Goal: Task Accomplishment & Management: Complete application form

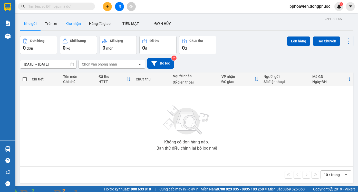
click at [70, 21] on button "Kho nhận" at bounding box center [73, 23] width 24 height 12
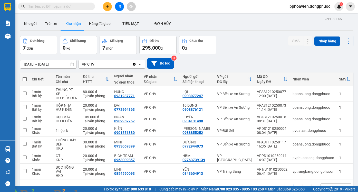
click at [40, 4] on input "text" at bounding box center [58, 7] width 61 height 6
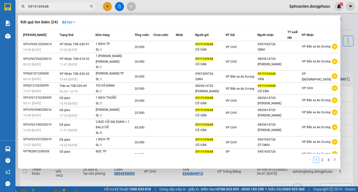
type input "0919169648"
click at [174, 178] on div at bounding box center [179, 96] width 358 height 192
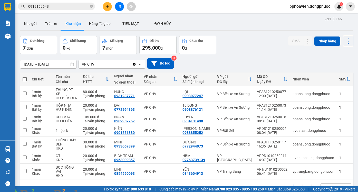
click at [73, 6] on input "0919169648" at bounding box center [58, 7] width 61 height 6
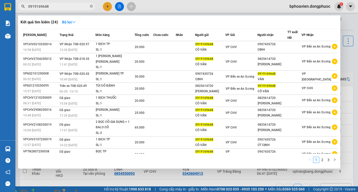
click at [177, 3] on div at bounding box center [179, 96] width 358 height 192
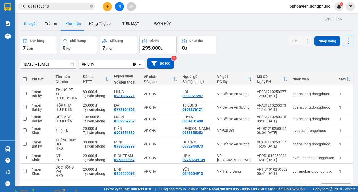
click at [26, 24] on button "Kho gửi" at bounding box center [30, 23] width 21 height 12
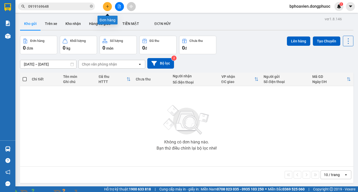
click at [106, 8] on button at bounding box center [107, 6] width 9 height 9
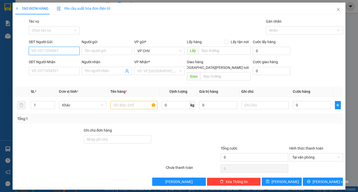
click at [62, 50] on input "SĐT Người Gửi" at bounding box center [54, 51] width 51 height 8
click at [56, 60] on div "0977881374 - BS LÝ" at bounding box center [54, 61] width 44 height 6
type input "0977881374"
type input "BS LÝ"
type input "0909263656"
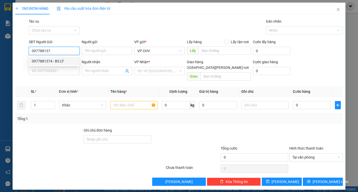
type input "TẤN KHANG"
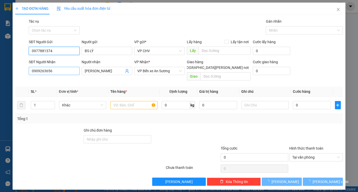
type input "20.000"
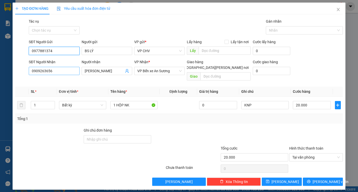
type input "0977881374"
drag, startPoint x: 61, startPoint y: 71, endPoint x: 0, endPoint y: 70, distance: 61.1
click at [0, 70] on div "TẠO ĐƠN HÀNG Yêu cầu xuất hóa đơn điện tử Transit Pickup Surcharge Ids Transit …" at bounding box center [179, 96] width 358 height 192
type input "0943061626"
drag, startPoint x: 110, startPoint y: 71, endPoint x: 66, endPoint y: 72, distance: 44.1
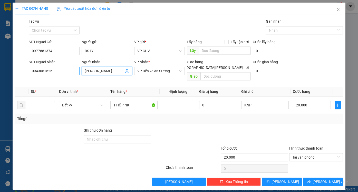
click at [67, 72] on div "SĐT Người Nhận 0943061626 Người nhận TẤN KHANG TẤN KHANG VP Nhận * VP Bến xe An…" at bounding box center [186, 71] width 316 height 24
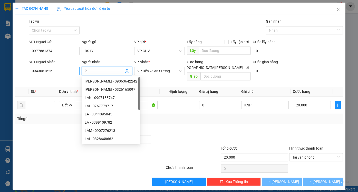
type input "l"
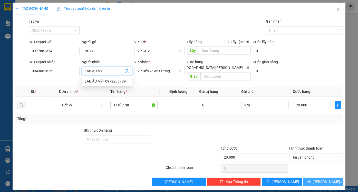
type input "LAB ÂU MỸ"
click at [325, 179] on span "[PERSON_NAME] và In" at bounding box center [330, 182] width 36 height 6
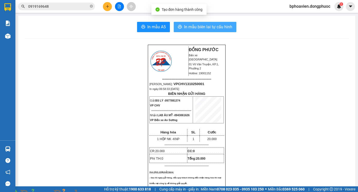
drag, startPoint x: 190, startPoint y: 26, endPoint x: 208, endPoint y: 147, distance: 122.6
click at [190, 26] on span "In mẫu biên lai tự cấu hình" at bounding box center [208, 27] width 48 height 6
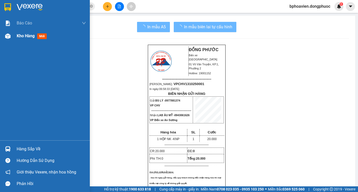
click at [23, 36] on span "Kho hàng" at bounding box center [26, 35] width 18 height 5
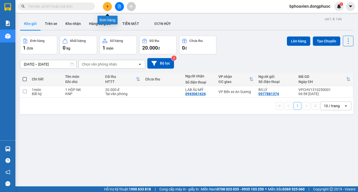
click at [108, 7] on icon "plus" at bounding box center [108, 7] width 4 height 4
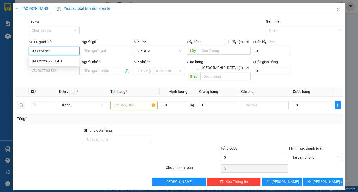
type input "0933232677"
click at [66, 59] on div "0933232677 - LAN" at bounding box center [54, 61] width 44 height 6
type input "LAN"
type input "0963303948"
type input "HÀ"
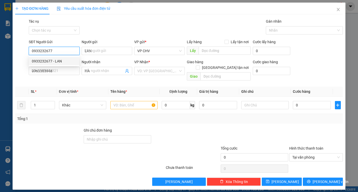
type input "20.000"
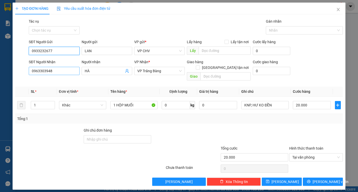
type input "0933232677"
click at [59, 70] on input "0963303948" at bounding box center [54, 71] width 51 height 8
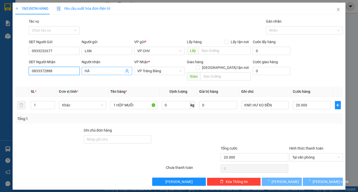
type input "0833372888"
click at [96, 70] on input "HÀ" at bounding box center [104, 71] width 39 height 6
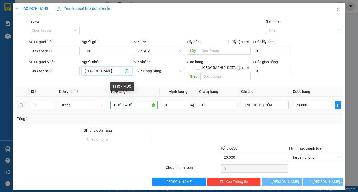
type input "[PERSON_NAME]"
click at [123, 101] on input "1 HỘP MUỐI" at bounding box center [133, 105] width 47 height 8
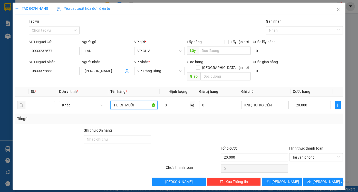
type input "1 BỊCH MUỐI"
click at [230, 133] on div at bounding box center [254, 136] width 68 height 18
click at [322, 179] on span "[PERSON_NAME] và In" at bounding box center [330, 182] width 36 height 6
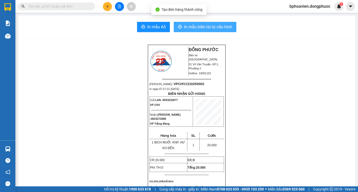
click at [197, 24] on span "In mẫu biên lai tự cấu hình" at bounding box center [208, 27] width 48 height 6
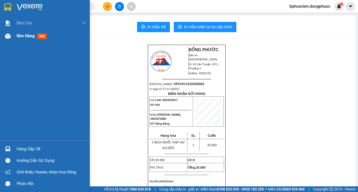
click at [25, 37] on span "Kho hàng" at bounding box center [26, 35] width 18 height 5
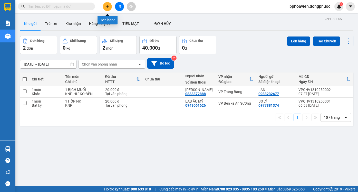
click at [108, 9] on button at bounding box center [107, 6] width 9 height 9
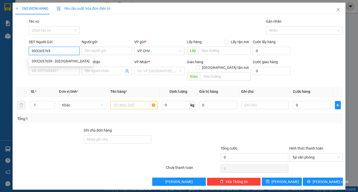
type input "0932657659"
click at [61, 60] on div "0932657659 - MINH HÒA" at bounding box center [61, 61] width 58 height 6
type input "MINH HÒA"
type input "0384907144"
type input "thanh phong"
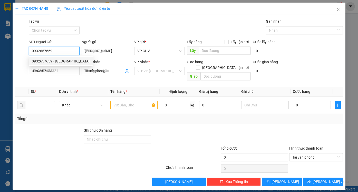
type input "30.000"
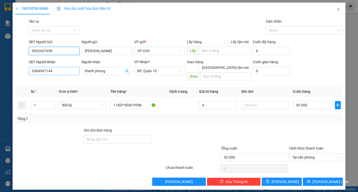
type input "0932657659"
click at [68, 71] on input "0384907144" at bounding box center [54, 71] width 51 height 8
type input "0796101328"
click at [109, 71] on input "thanh phong" at bounding box center [104, 71] width 39 height 6
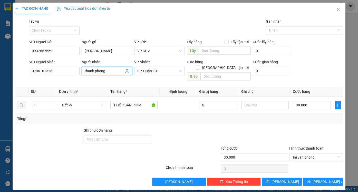
click at [109, 71] on input "thanh phong" at bounding box center [104, 71] width 39 height 6
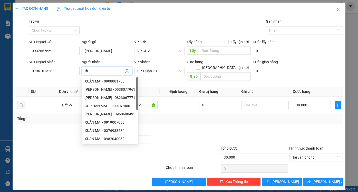
type input "t"
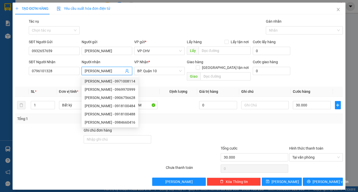
type input "MINH THUẬN"
click at [181, 119] on div "Transit Pickup Surcharge Ids Transit Deliver Surcharge Ids Transit Deliver Surc…" at bounding box center [179, 101] width 328 height 167
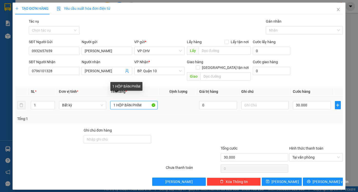
click at [143, 101] on input "1 HỘP BÀN PHÍM" at bounding box center [133, 105] width 47 height 8
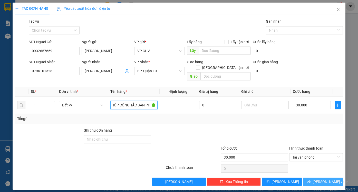
type input "1 HỘP CÔNG TẮC BÀN PHÍM"
click at [321, 179] on span "[PERSON_NAME] và In" at bounding box center [330, 182] width 36 height 6
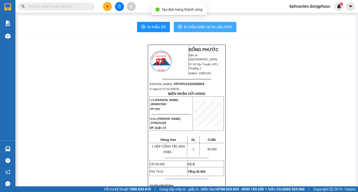
click at [190, 26] on span "In mẫu biên lai tự cấu hình" at bounding box center [208, 27] width 48 height 6
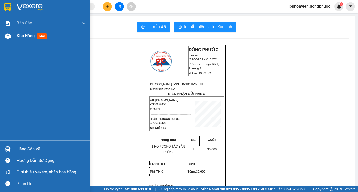
click at [26, 35] on span "Kho hàng" at bounding box center [26, 35] width 18 height 5
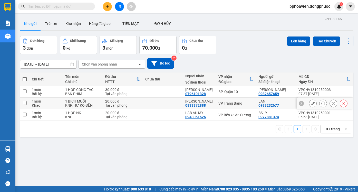
drag, startPoint x: 178, startPoint y: 102, endPoint x: 176, endPoint y: 113, distance: 11.0
click at [178, 103] on td at bounding box center [163, 103] width 40 height 12
checkbox input "true"
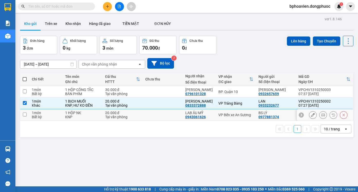
click at [176, 118] on td at bounding box center [163, 115] width 40 height 12
checkbox input "true"
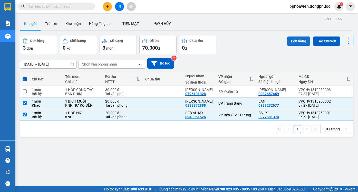
click at [296, 42] on button "Lên hàng" at bounding box center [298, 40] width 23 height 9
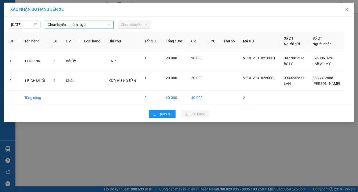
click at [63, 24] on span "Chọn tuyến - nhóm tuyến" at bounding box center [79, 25] width 63 height 8
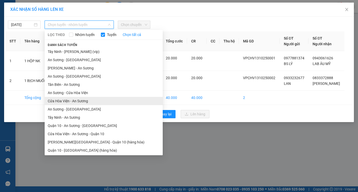
click at [76, 102] on li "Cửa Hòa Viện - An Sương" at bounding box center [104, 101] width 118 height 8
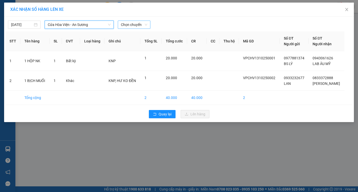
drag, startPoint x: 135, startPoint y: 23, endPoint x: 125, endPoint y: 21, distance: 9.7
click at [134, 23] on span "Chọn chuyến" at bounding box center [134, 25] width 26 height 8
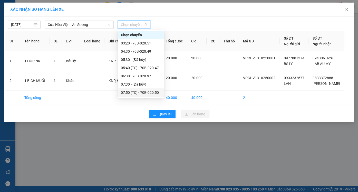
click at [141, 93] on div "07:50 (TC) - 70B-020.50" at bounding box center [141, 93] width 40 height 6
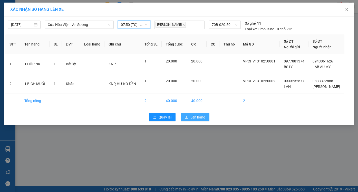
click at [199, 119] on span "Lên hàng" at bounding box center [197, 117] width 15 height 6
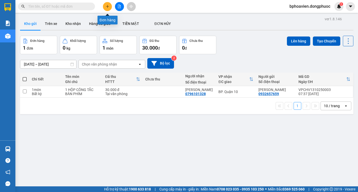
click at [106, 7] on icon "plus" at bounding box center [108, 7] width 4 height 4
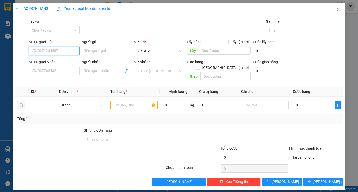
click at [64, 48] on input "SĐT Người Gửi" at bounding box center [54, 51] width 51 height 8
click at [61, 70] on input "SĐT Người Nhận" at bounding box center [54, 71] width 51 height 8
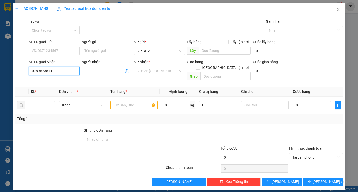
type input "0783623871"
click at [104, 70] on input "Người nhận" at bounding box center [104, 71] width 39 height 6
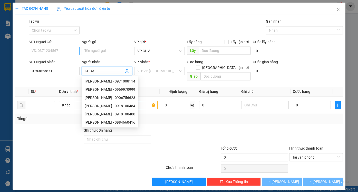
type input "KHOA"
click at [71, 51] on input "SĐT Người Gửi" at bounding box center [54, 51] width 51 height 8
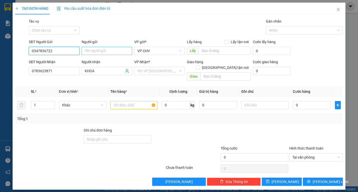
type input "0347836722"
click at [94, 53] on input "Người gửi" at bounding box center [107, 51] width 51 height 8
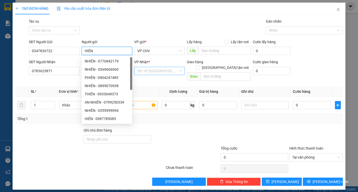
type input "HIÊN"
click at [150, 70] on input "search" at bounding box center [157, 71] width 41 height 8
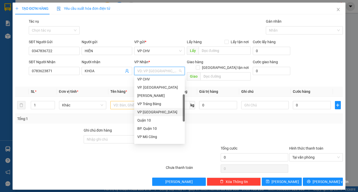
scroll to position [77, 0]
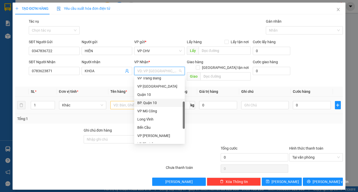
drag, startPoint x: 153, startPoint y: 104, endPoint x: 133, endPoint y: 101, distance: 20.5
click at [153, 104] on div "BP. Quận 10" at bounding box center [159, 103] width 44 height 6
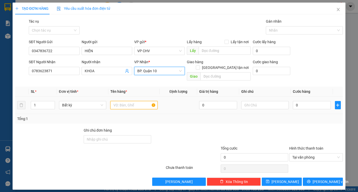
click at [114, 101] on input "text" at bounding box center [133, 105] width 47 height 8
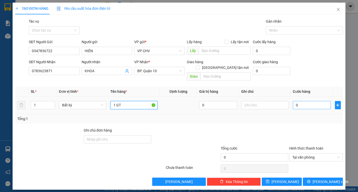
type input "1 GT"
click at [326, 101] on input "0" at bounding box center [312, 105] width 38 height 8
type input "3"
type input "30"
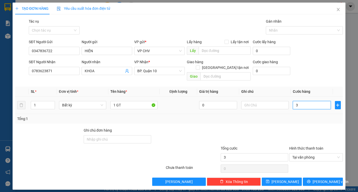
type input "30"
type input "30.000"
click at [316, 127] on div at bounding box center [316, 136] width 55 height 18
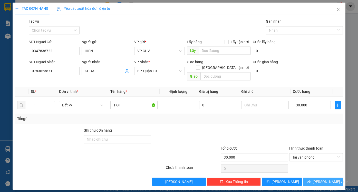
click at [328, 177] on button "[PERSON_NAME] và In" at bounding box center [323, 181] width 40 height 8
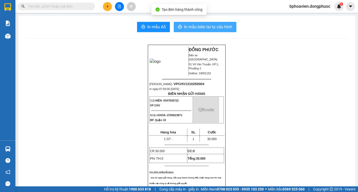
click at [209, 24] on span "In mẫu biên lai tự cấu hình" at bounding box center [208, 27] width 48 height 6
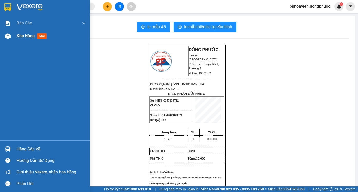
click at [22, 36] on span "Kho hàng" at bounding box center [26, 35] width 18 height 5
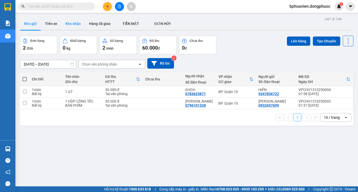
click at [65, 26] on button "Kho nhận" at bounding box center [73, 23] width 24 height 12
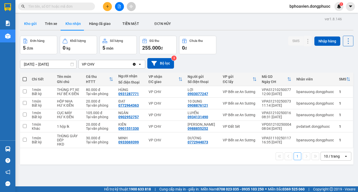
click at [31, 22] on button "Kho gửi" at bounding box center [30, 23] width 21 height 12
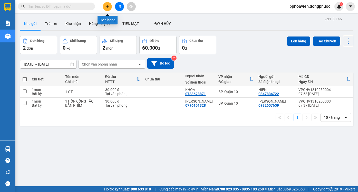
click at [109, 5] on icon "plus" at bounding box center [108, 7] width 4 height 4
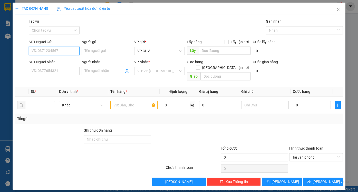
click at [52, 49] on input "SĐT Người Gửi" at bounding box center [54, 51] width 51 height 8
click at [57, 52] on input "SĐT Người Gửi" at bounding box center [54, 51] width 51 height 8
click at [56, 51] on input "SĐT Người Gửi" at bounding box center [54, 51] width 51 height 8
click at [48, 52] on input "SĐT Người Gửi" at bounding box center [54, 51] width 51 height 8
type input "0978850151"
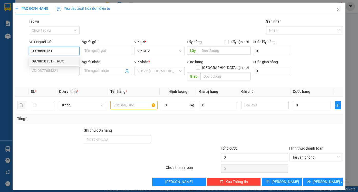
click at [55, 63] on div "0978850151 - TRỰC" at bounding box center [54, 61] width 44 height 6
type input "TRỰC"
type input "0356926776"
type input "LIÊN PHÁT"
type input "25.000"
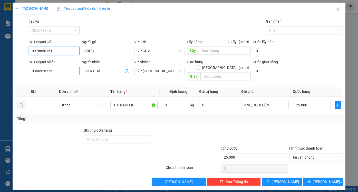
type input "0978850151"
drag, startPoint x: 62, startPoint y: 71, endPoint x: 16, endPoint y: 71, distance: 45.4
click at [16, 71] on div "SĐT Người Nhận 0356926776 0356926776 Người nhận LIÊN PHÁT VP Nhận * VP Phước Đô…" at bounding box center [179, 71] width 329 height 24
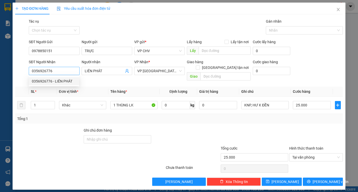
drag, startPoint x: 49, startPoint y: 131, endPoint x: 50, endPoint y: 69, distance: 62.3
click at [50, 131] on div at bounding box center [49, 136] width 68 height 18
click at [10, 71] on div "TẠO ĐƠN HÀNG Yêu cầu xuất hóa đơn điện tử Transit Pickup Surcharge Ids Transit …" at bounding box center [179, 96] width 358 height 192
type input "0903296477"
click at [50, 81] on div "0903296477 - TUYÊN" at bounding box center [54, 81] width 44 height 6
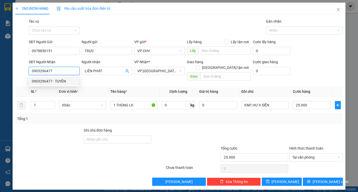
type input "TUYÊN"
type input "20.000"
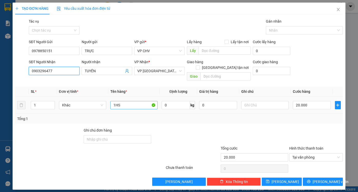
type input "0903296477"
drag, startPoint x: 125, startPoint y: 100, endPoint x: 79, endPoint y: 100, distance: 45.9
click at [79, 100] on tr "1 Khác 1HS 0 kg 0 20.000" at bounding box center [179, 104] width 328 height 17
type input "5"
drag, startPoint x: 38, startPoint y: 100, endPoint x: 16, endPoint y: 100, distance: 22.3
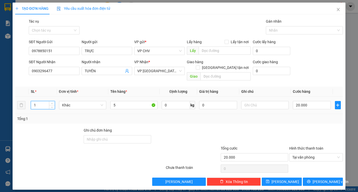
click at [16, 100] on tr "1 Khác 5 0 kg 0 20.000" at bounding box center [179, 104] width 328 height 17
type input "5"
click at [127, 101] on input "5" at bounding box center [133, 105] width 47 height 8
type input "0"
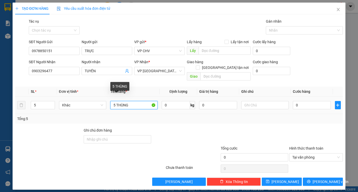
click at [115, 101] on input "5 THÙNG" at bounding box center [133, 105] width 47 height 8
click at [134, 101] on input "3 THÙNG" at bounding box center [133, 105] width 47 height 8
type input "3 THÙNG LABO +2 LABO"
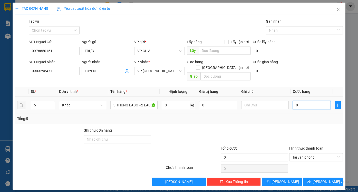
click at [312, 101] on input "0" at bounding box center [312, 105] width 38 height 8
type input "1"
type input "11"
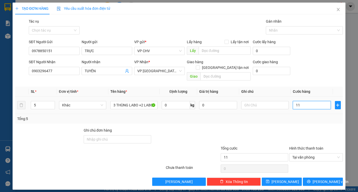
type input "110"
type input "110.000"
drag, startPoint x: 308, startPoint y: 122, endPoint x: 310, endPoint y: 125, distance: 3.5
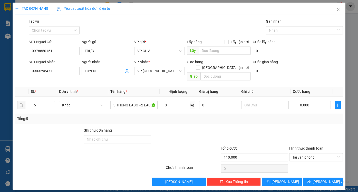
click at [309, 127] on div at bounding box center [316, 136] width 55 height 18
click at [329, 179] on span "[PERSON_NAME] và In" at bounding box center [330, 182] width 36 height 6
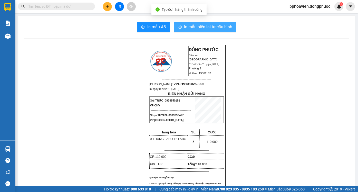
click at [199, 27] on span "In mẫu biên lai tự cấu hình" at bounding box center [208, 27] width 48 height 6
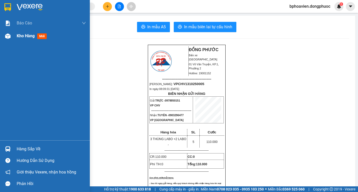
click at [17, 35] on span "Kho hàng" at bounding box center [26, 35] width 18 height 5
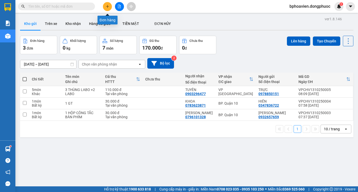
click at [105, 5] on button at bounding box center [107, 6] width 9 height 9
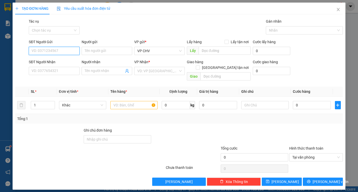
click at [50, 48] on input "SĐT Người Gửi" at bounding box center [54, 51] width 51 height 8
click at [58, 59] on div "0973466434 - BÍCH KIM" at bounding box center [57, 61] width 51 height 6
type input "0973466434"
type input "BÍCH KIM"
type input "0906991255"
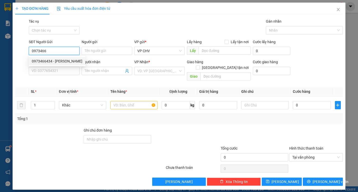
type input "THẢO"
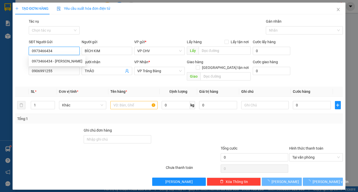
type input "20.000"
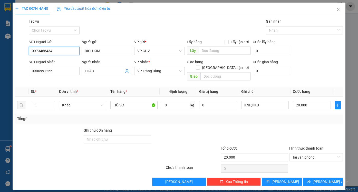
type input "0973466434"
click at [0, 74] on div "TẠO ĐƠN HÀNG Yêu cầu xuất hóa đơn điện tử Transit Pickup Surcharge Ids Transit …" at bounding box center [179, 96] width 358 height 192
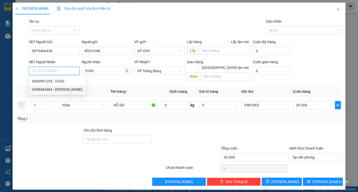
click at [42, 88] on div "0398684484 - NGÂN" at bounding box center [57, 89] width 51 height 6
type input "0398684484"
type input "NGÂN"
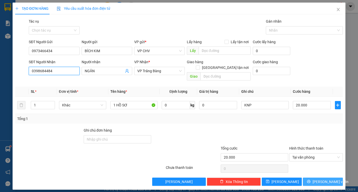
type input "0398684484"
click at [326, 179] on span "[PERSON_NAME] và In" at bounding box center [330, 182] width 36 height 6
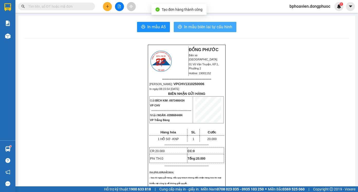
click at [197, 29] on span "In mẫu biên lai tự cấu hình" at bounding box center [208, 27] width 48 height 6
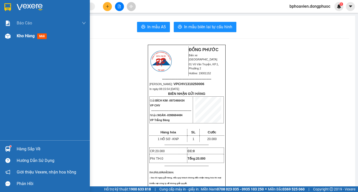
click at [28, 37] on span "Kho hàng" at bounding box center [26, 35] width 18 height 5
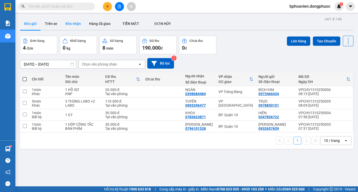
click at [77, 23] on button "Kho nhận" at bounding box center [73, 23] width 24 height 12
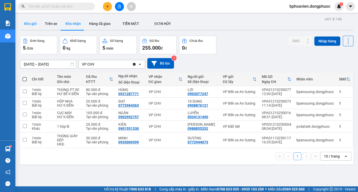
click at [29, 24] on button "Kho gửi" at bounding box center [30, 23] width 21 height 12
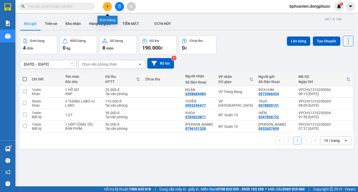
click at [107, 6] on icon "plus" at bounding box center [107, 6] width 3 height 0
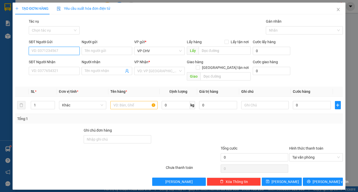
click at [57, 52] on input "SĐT Người Gửi" at bounding box center [54, 51] width 51 height 8
click at [60, 70] on input "SĐT Người Nhận" at bounding box center [54, 71] width 51 height 8
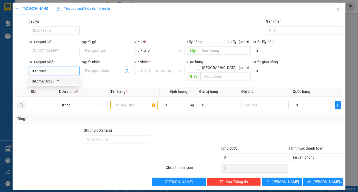
click at [56, 82] on div "0977565033 - TÝ" at bounding box center [54, 81] width 44 height 6
type input "0977565033"
type input "TÝ"
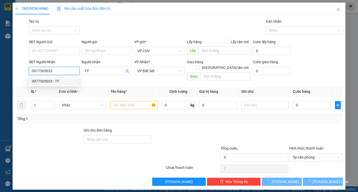
type input "20.000"
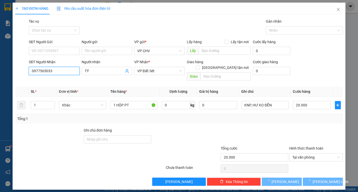
type input "0977565033"
click at [62, 45] on div "SĐT Người Gửi" at bounding box center [54, 43] width 51 height 8
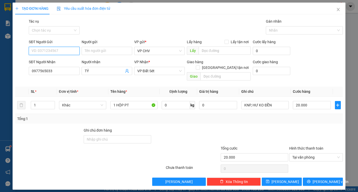
click at [61, 48] on input "SĐT Người Gửi" at bounding box center [54, 51] width 51 height 8
click at [62, 63] on div "0909767168 - PHONG" at bounding box center [54, 61] width 44 height 6
type input "0909767168"
type input "PHONG"
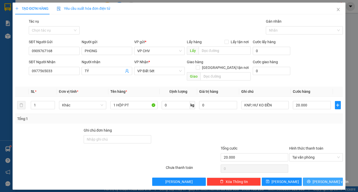
click at [331, 179] on span "[PERSON_NAME] và In" at bounding box center [330, 182] width 36 height 6
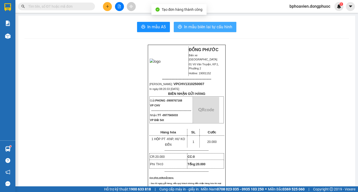
click at [201, 25] on span "In mẫu biên lai tự cấu hình" at bounding box center [208, 27] width 48 height 6
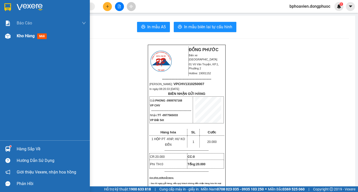
click at [18, 37] on span "Kho hàng" at bounding box center [26, 35] width 18 height 5
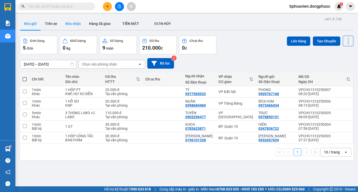
click at [75, 23] on button "Kho nhận" at bounding box center [73, 23] width 24 height 12
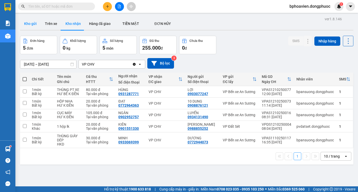
click at [26, 22] on button "Kho gửi" at bounding box center [30, 23] width 21 height 12
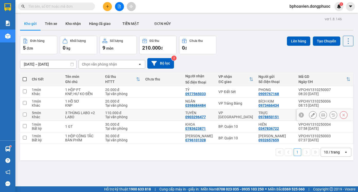
drag, startPoint x: 163, startPoint y: 114, endPoint x: 162, endPoint y: 105, distance: 9.5
click at [163, 114] on td at bounding box center [163, 115] width 40 height 12
checkbox input "true"
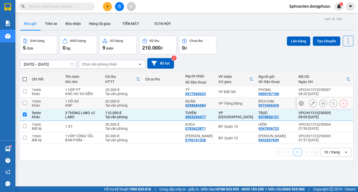
drag, startPoint x: 162, startPoint y: 104, endPoint x: 163, endPoint y: 95, distance: 9.5
click at [162, 104] on td at bounding box center [163, 103] width 40 height 12
checkbox input "true"
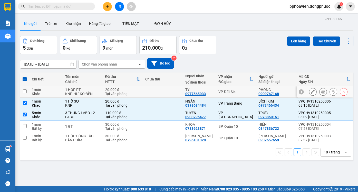
click at [162, 92] on td at bounding box center [163, 92] width 40 height 12
checkbox input "true"
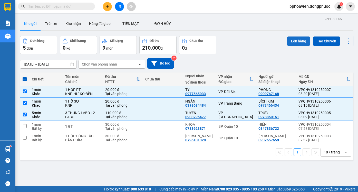
click at [298, 41] on button "Lên hàng" at bounding box center [298, 40] width 23 height 9
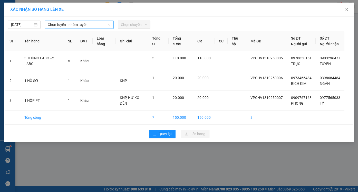
click at [85, 25] on span "Chọn tuyến - nhóm tuyến" at bounding box center [79, 25] width 63 height 8
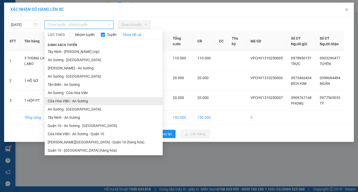
click at [82, 99] on li "Cửa Hòa Viện - An Sương" at bounding box center [104, 101] width 118 height 8
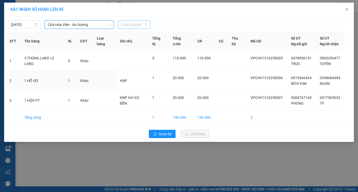
click at [132, 25] on span "Chọn chuyến" at bounding box center [134, 25] width 26 height 8
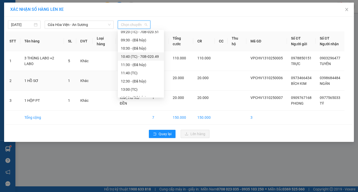
scroll to position [26, 0]
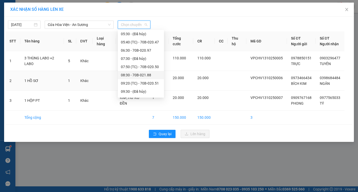
click at [133, 75] on div "08:30 - 70B-021.88" at bounding box center [141, 75] width 40 height 6
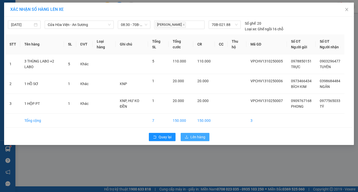
click at [202, 140] on span "Lên hàng" at bounding box center [197, 137] width 15 height 6
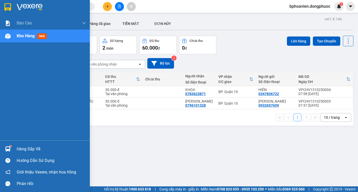
click at [28, 153] on div "Hàng sắp về" at bounding box center [45, 149] width 90 height 12
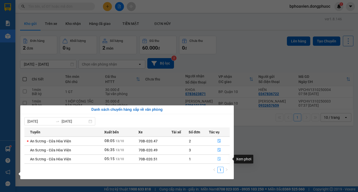
click at [221, 160] on button "button" at bounding box center [219, 159] width 21 height 8
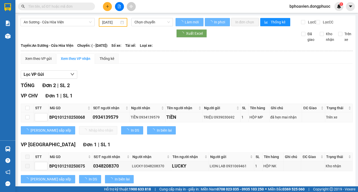
type input "[DATE]"
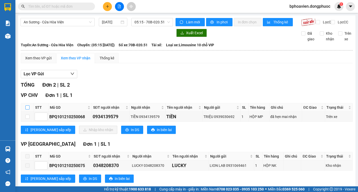
click at [26, 109] on input "checkbox" at bounding box center [27, 107] width 4 height 4
checkbox input "true"
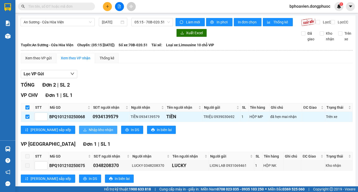
click at [89, 132] on span "Nhập kho nhận" at bounding box center [101, 130] width 24 height 6
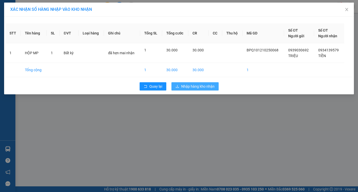
click at [202, 87] on span "Nhập hàng kho nhận" at bounding box center [197, 86] width 33 height 6
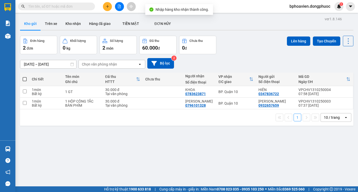
click at [170, 125] on div "ver 1.8.146 Kho gửi Trên xe Kho nhận Hàng đã giao TIỀN MẶT ĐƠN HỦY Đơn hàng 2…" at bounding box center [186, 111] width 337 height 192
click at [107, 7] on icon "plus" at bounding box center [108, 7] width 4 height 4
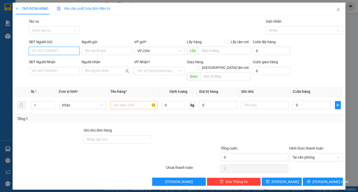
click at [61, 52] on input "SĐT Người Gửi" at bounding box center [54, 51] width 51 height 8
type input "0966228767"
click at [61, 63] on div "0966228767 - QUẾ ANH" at bounding box center [61, 61] width 58 height 6
type input "QUẾ ANH"
type input "0903302274"
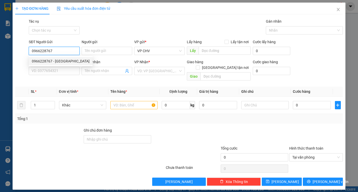
type input "YẾN"
type input "40.000"
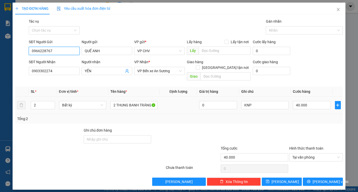
type input "0966228767"
drag, startPoint x: 21, startPoint y: 99, endPoint x: 15, endPoint y: 99, distance: 6.2
click at [15, 99] on tr "2 Bất kỳ 2 THUNG BANH TRÁNG 0 KNP 40.000" at bounding box center [179, 104] width 328 height 17
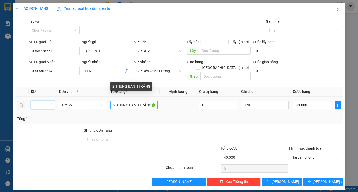
type input "1"
drag, startPoint x: 113, startPoint y: 100, endPoint x: 184, endPoint y: 100, distance: 71.6
click at [184, 100] on tr "1 Bất kỳ 2 THUNG BANH TRÁNG 0 KNP 40.000" at bounding box center [179, 104] width 328 height 17
type input "0"
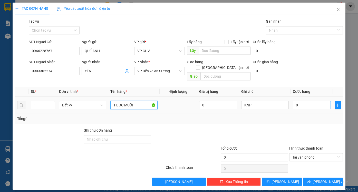
type input "1 BỌC MUỐI"
click at [320, 101] on input "0" at bounding box center [312, 105] width 38 height 8
type input "2"
type input "25"
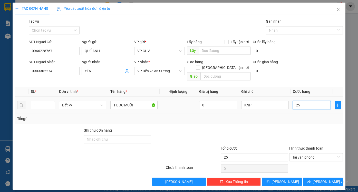
type input "25"
type input "25.000"
drag, startPoint x: 314, startPoint y: 125, endPoint x: 324, endPoint y: 162, distance: 38.8
click at [315, 132] on div at bounding box center [316, 136] width 55 height 18
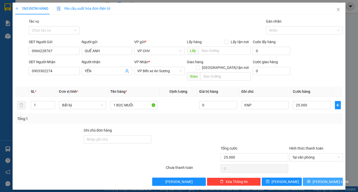
drag, startPoint x: 326, startPoint y: 178, endPoint x: 323, endPoint y: 176, distance: 3.3
click at [326, 179] on span "[PERSON_NAME] và In" at bounding box center [330, 182] width 36 height 6
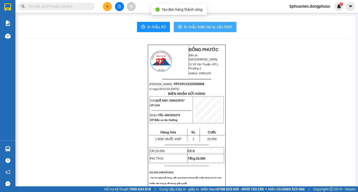
click at [191, 30] on button "In mẫu biên lai tự cấu hình" at bounding box center [205, 27] width 63 height 10
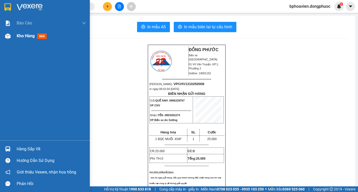
drag, startPoint x: 19, startPoint y: 30, endPoint x: 19, endPoint y: 34, distance: 4.1
click at [19, 31] on div "Kho hàng mới" at bounding box center [51, 35] width 69 height 13
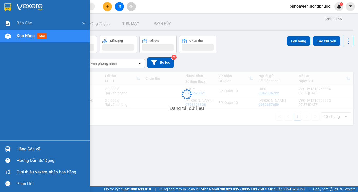
click at [19, 35] on span "Kho hàng" at bounding box center [26, 35] width 18 height 5
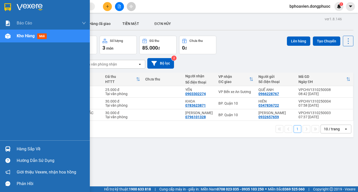
click at [26, 148] on div "Hàng sắp về" at bounding box center [51, 149] width 69 height 8
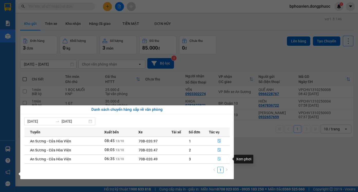
click at [219, 160] on icon "file-done" at bounding box center [219, 159] width 4 height 4
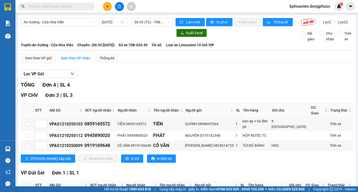
scroll to position [35, 0]
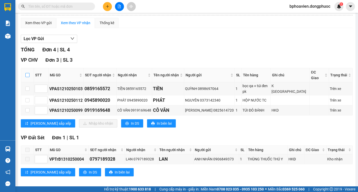
click at [28, 76] on input "checkbox" at bounding box center [27, 75] width 4 height 4
checkbox input "true"
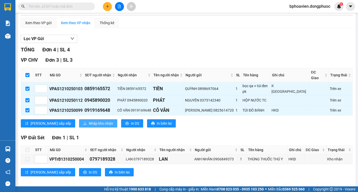
click at [89, 120] on span "Nhập kho nhận" at bounding box center [101, 123] width 24 height 6
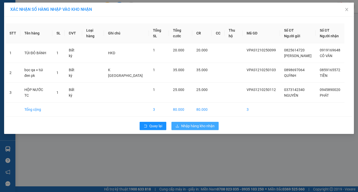
click at [192, 127] on span "Nhập hàng kho nhận" at bounding box center [197, 126] width 33 height 6
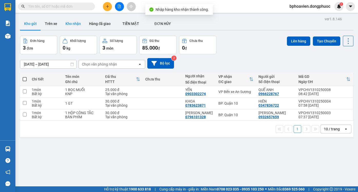
click at [74, 23] on button "Kho nhận" at bounding box center [73, 23] width 24 height 12
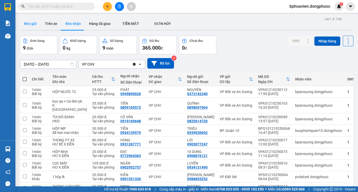
click at [29, 24] on button "Kho gửi" at bounding box center [30, 23] width 21 height 12
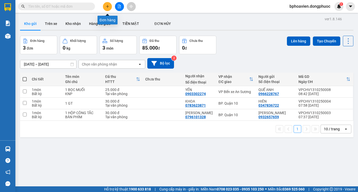
click at [107, 6] on icon "plus" at bounding box center [107, 6] width 3 height 0
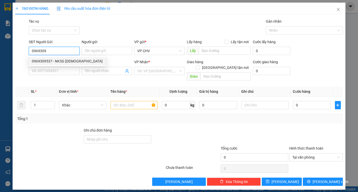
click at [64, 61] on div "0969309537 - NKSG HÒA VIỆN" at bounding box center [67, 61] width 71 height 6
type input "0969309537"
type input "NKSG HÒA VIỆN"
type input "0945737776"
type input "labo HD"
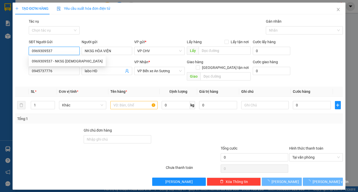
type input "20.000"
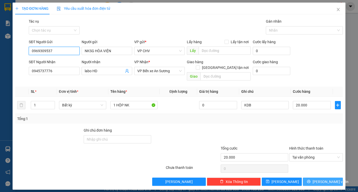
type input "0969309537"
click at [324, 179] on span "[PERSON_NAME] và In" at bounding box center [330, 182] width 36 height 6
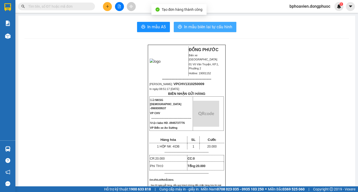
click at [195, 27] on span "In mẫu biên lai tự cấu hình" at bounding box center [208, 27] width 48 height 6
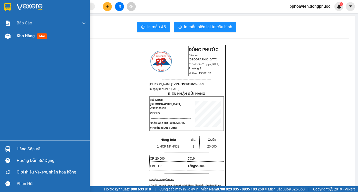
click at [15, 37] on div "Kho hàng mới" at bounding box center [45, 35] width 90 height 13
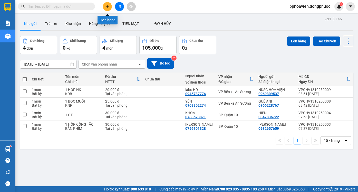
click at [109, 5] on button at bounding box center [107, 6] width 9 height 9
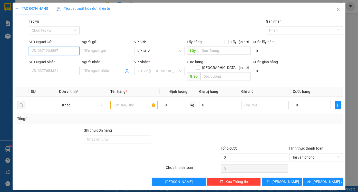
click at [58, 53] on input "SĐT Người Gửi" at bounding box center [54, 51] width 51 height 8
click at [66, 61] on div "0768648164 - LABO TÚ AN" at bounding box center [54, 61] width 44 height 6
type input "0768648164"
type input "LABO TÚ AN"
type input "0907390468"
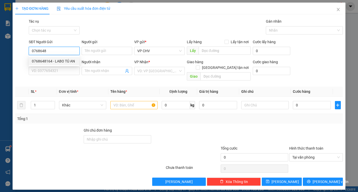
type input "LABO THUAN PHAT"
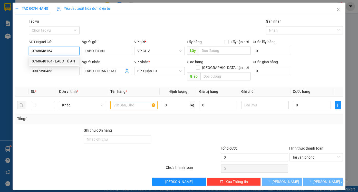
type input "30.000"
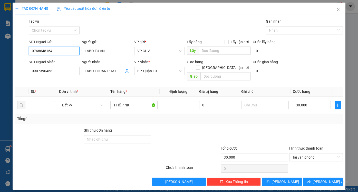
type input "0768648164"
click at [11, 69] on div "TẠO ĐƠN HÀNG Yêu cầu xuất hóa đơn điện tử Transit Pickup Surcharge Ids Transit …" at bounding box center [179, 96] width 358 height 192
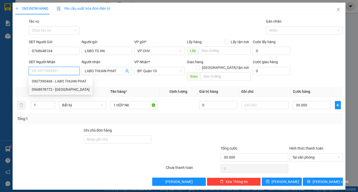
click at [49, 88] on div "0968978772 - NK LỘC GIANG" at bounding box center [61, 89] width 58 height 6
type input "0968978772"
type input "NK LỘC GIANG"
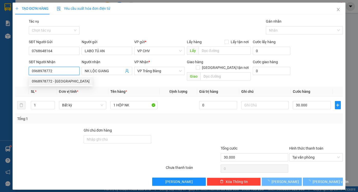
type input "20.000"
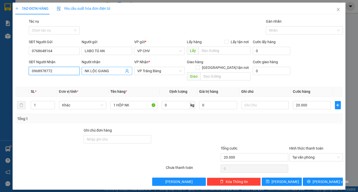
type input "0968978772"
drag, startPoint x: 91, startPoint y: 71, endPoint x: 137, endPoint y: 73, distance: 46.2
click at [137, 73] on div "SĐT Người Nhận 0968978772 Người nhận NK LỘC GIANG NK LỘC GIANG VP Nhận * VP Trả…" at bounding box center [186, 71] width 316 height 24
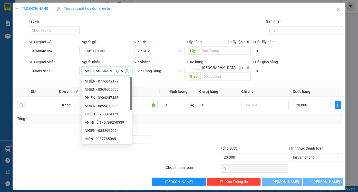
type input "NK [DEMOGRAPHIC_DATA]"
drag, startPoint x: 93, startPoint y: 51, endPoint x: 132, endPoint y: 51, distance: 38.7
click at [132, 51] on div "Người gửi LABO TÚ AN LABO TÚ AN" at bounding box center [107, 48] width 53 height 18
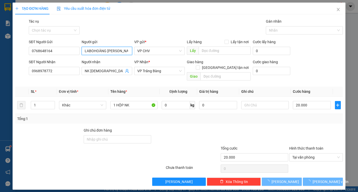
click at [93, 50] on input "LABOHOÀNG KIM" at bounding box center [107, 51] width 51 height 8
type input "LABO [PERSON_NAME]"
click at [132, 127] on div "Ghi chú đơn hàng" at bounding box center [117, 131] width 67 height 8
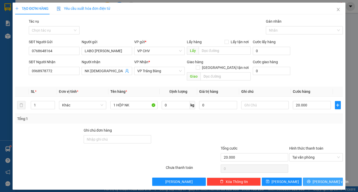
click at [326, 179] on span "[PERSON_NAME] và In" at bounding box center [330, 182] width 36 height 6
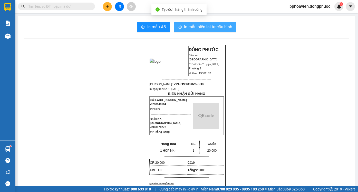
click at [215, 26] on span "In mẫu biên lai tự cấu hình" at bounding box center [208, 27] width 48 height 6
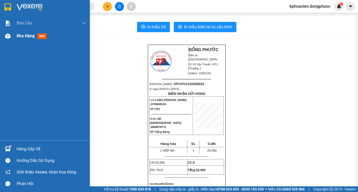
click at [19, 37] on span "Kho hàng" at bounding box center [26, 35] width 18 height 5
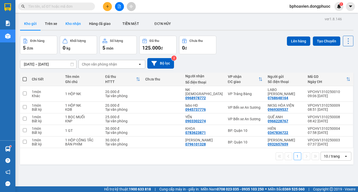
click at [68, 21] on button "Kho nhận" at bounding box center [73, 23] width 24 height 12
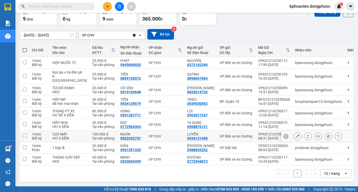
scroll to position [45, 0]
click at [306, 146] on icon at bounding box center [308, 148] width 4 height 4
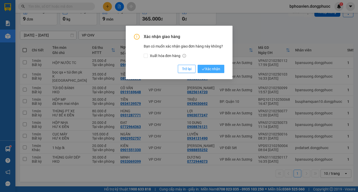
click at [213, 68] on span "Xác nhận" at bounding box center [211, 69] width 18 height 6
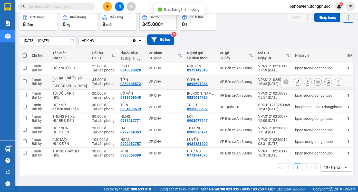
scroll to position [34, 0]
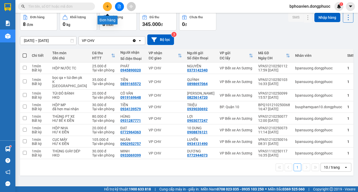
click at [109, 7] on icon "plus" at bounding box center [108, 7] width 4 height 4
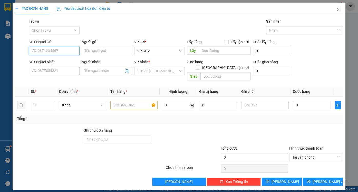
click at [67, 49] on input "SĐT Người Gửi" at bounding box center [54, 51] width 51 height 8
click at [45, 53] on input "SĐT Người Gửi" at bounding box center [54, 51] width 51 height 8
click at [47, 52] on input "SĐT Người Gửi" at bounding box center [54, 51] width 51 height 8
click at [56, 53] on input "SĐT Người Gửi" at bounding box center [54, 51] width 51 height 8
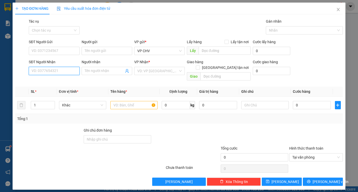
click at [67, 71] on input "SĐT Người Nhận" at bounding box center [54, 71] width 51 height 8
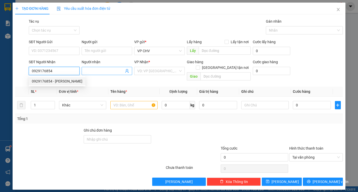
type input "0929176854"
click at [97, 67] on span at bounding box center [107, 71] width 51 height 8
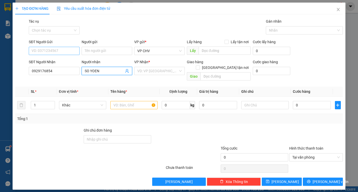
type input "SO YOEN"
click at [59, 51] on input "SĐT Người Gửi" at bounding box center [54, 51] width 51 height 8
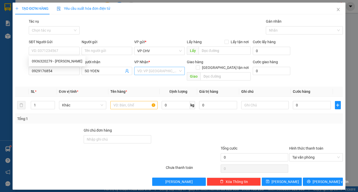
click at [147, 70] on input "search" at bounding box center [157, 71] width 41 height 8
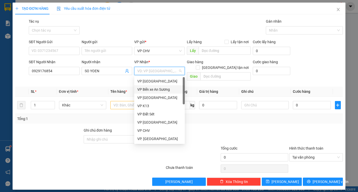
click at [151, 90] on div "VP Bến xe An Sương" at bounding box center [159, 89] width 44 height 6
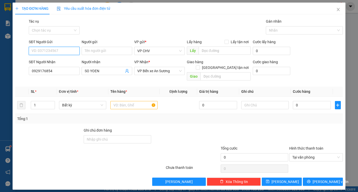
click at [54, 50] on input "SĐT Người Gửi" at bounding box center [54, 51] width 51 height 8
type input "0828490279"
click at [90, 50] on input "Người gửi" at bounding box center [107, 51] width 51 height 8
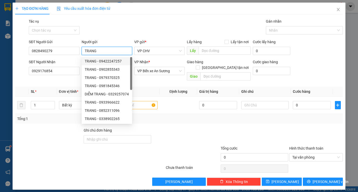
type input "TRANG"
click at [204, 127] on div at bounding box center [186, 136] width 68 height 18
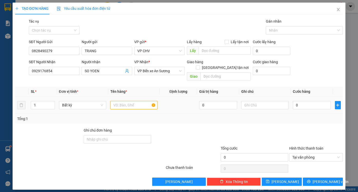
click at [135, 101] on input "text" at bounding box center [133, 105] width 47 height 8
type input "1 PBGT"
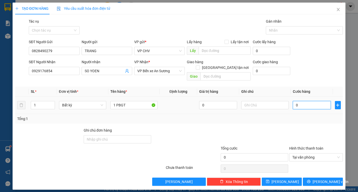
click at [315, 101] on input "0" at bounding box center [312, 105] width 38 height 8
type input "2"
type input "20"
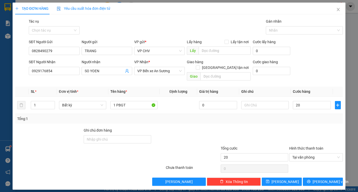
type input "20.000"
click at [302, 116] on div "Tổng: 1" at bounding box center [179, 119] width 328 height 10
click at [326, 179] on span "[PERSON_NAME] và In" at bounding box center [330, 182] width 36 height 6
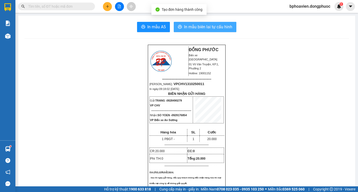
click at [206, 25] on span "In mẫu biên lai tự cấu hình" at bounding box center [208, 27] width 48 height 6
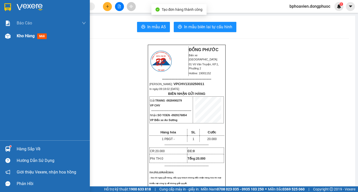
click at [22, 34] on span "Kho hàng" at bounding box center [26, 35] width 18 height 5
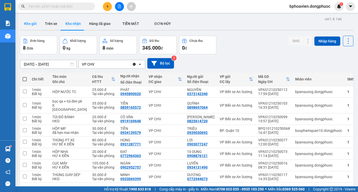
click at [27, 19] on button "Kho gửi" at bounding box center [30, 23] width 21 height 12
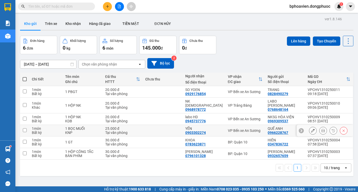
drag, startPoint x: 168, startPoint y: 123, endPoint x: 171, endPoint y: 120, distance: 4.8
click at [168, 125] on td at bounding box center [163, 131] width 40 height 12
checkbox input "true"
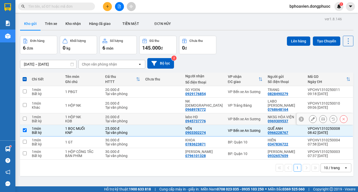
drag, startPoint x: 171, startPoint y: 114, endPoint x: 171, endPoint y: 91, distance: 23.1
click at [171, 113] on td at bounding box center [163, 119] width 40 height 12
checkbox input "true"
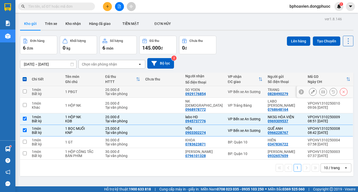
click at [169, 92] on td at bounding box center [163, 92] width 40 height 12
checkbox input "true"
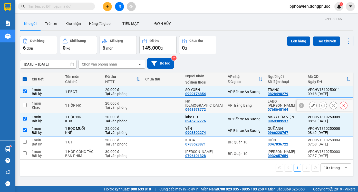
click at [173, 102] on td at bounding box center [163, 105] width 40 height 16
checkbox input "true"
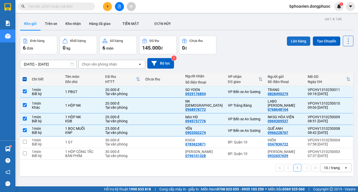
drag, startPoint x: 293, startPoint y: 40, endPoint x: 291, endPoint y: 38, distance: 2.9
click at [293, 40] on button "Lên hàng" at bounding box center [298, 40] width 23 height 9
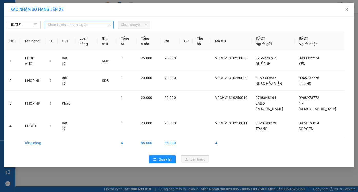
click at [73, 25] on span "Chọn tuyến - nhóm tuyến" at bounding box center [79, 25] width 63 height 8
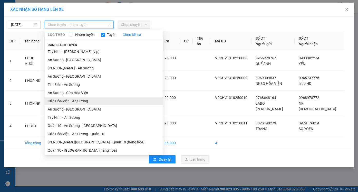
click at [71, 101] on li "Cửa Hòa Viện - An Sương" at bounding box center [104, 101] width 118 height 8
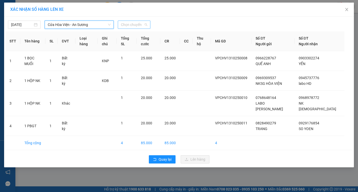
click at [131, 22] on span "Chọn chuyến" at bounding box center [134, 25] width 26 height 8
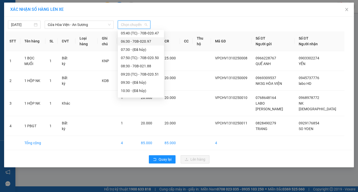
scroll to position [51, 0]
click at [133, 59] on div "09:20 (TC) - 70B-020.51" at bounding box center [141, 58] width 40 height 6
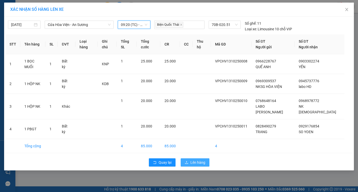
click at [193, 159] on span "Lên hàng" at bounding box center [197, 162] width 15 height 6
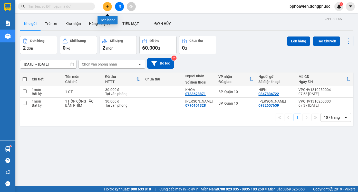
click at [107, 9] on button at bounding box center [107, 6] width 9 height 9
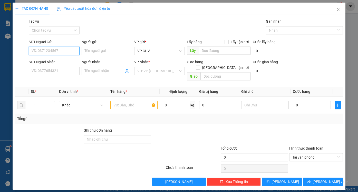
click at [68, 53] on input "SĐT Người Gửi" at bounding box center [54, 51] width 51 height 8
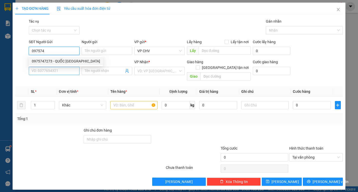
drag, startPoint x: 61, startPoint y: 62, endPoint x: 54, endPoint y: 71, distance: 11.5
click at [59, 62] on div "0975747273 - QUỐC [GEOGRAPHIC_DATA]" at bounding box center [66, 61] width 68 height 6
type input "0975747273"
type input "QUỐC ANH"
type input "0977150152"
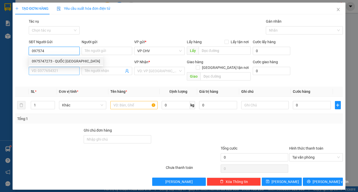
type input "THỦY NGUYỄN"
type input "20.000"
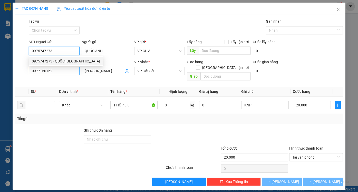
type input "0975747273"
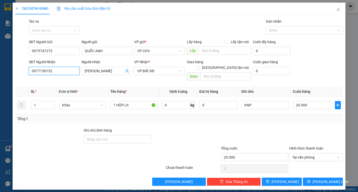
drag, startPoint x: 54, startPoint y: 71, endPoint x: 23, endPoint y: 74, distance: 32.0
click at [23, 74] on div "SĐT Người Nhận 0977150152 Người nhận THỦY NGUYỄN VP Nhận * VP Đất Sét Giao hàng…" at bounding box center [179, 71] width 329 height 24
click at [56, 81] on div "0977111299 - [PERSON_NAME]" at bounding box center [57, 81] width 51 height 6
type input "0977111299"
type input "THẢO"
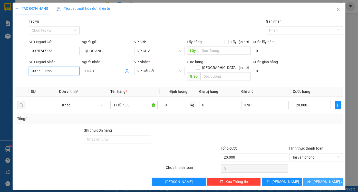
type input "0977111299"
click at [317, 177] on button "[PERSON_NAME] và In" at bounding box center [323, 181] width 40 height 8
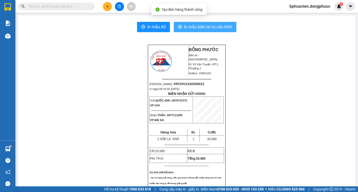
click at [190, 31] on button "In mẫu biên lai tự cấu hình" at bounding box center [205, 27] width 63 height 10
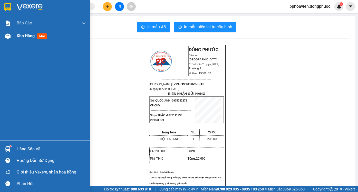
click at [24, 35] on span "Kho hàng" at bounding box center [26, 35] width 18 height 5
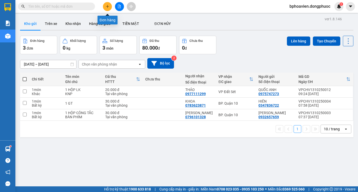
click at [110, 6] on button at bounding box center [107, 6] width 9 height 9
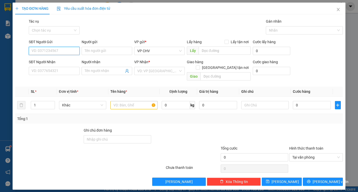
click at [72, 51] on input "SĐT Người Gửi" at bounding box center [54, 51] width 51 height 8
type input "0941696657"
click at [59, 62] on div "0941696657 - BÒ THANH THÚY" at bounding box center [57, 61] width 51 height 6
type input "BÒ THANH THÚY"
type input "0906143143"
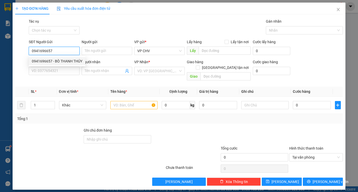
type input "ĐỨC THỌ"
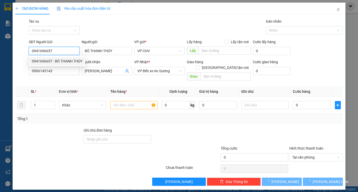
type input "65.000"
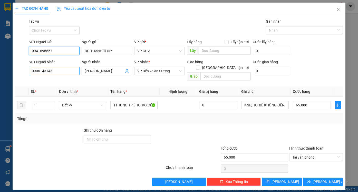
type input "0941696657"
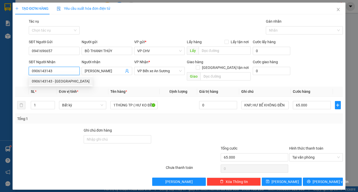
drag, startPoint x: 63, startPoint y: 71, endPoint x: 13, endPoint y: 67, distance: 50.4
click at [13, 67] on div "TẠO ĐƠN HÀNG Yêu cầu xuất hóa đơn điện tử Transit Pickup Surcharge Ids Transit …" at bounding box center [179, 96] width 333 height 187
type input "0904905751"
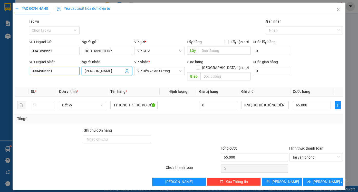
drag, startPoint x: 107, startPoint y: 71, endPoint x: 53, endPoint y: 69, distance: 53.6
click at [53, 69] on div "SĐT Người Nhận 0904905751 Người nhận ĐỨC THỌ ĐỨC THỌ VP Nhận * VP Bến xe An Sươ…" at bounding box center [186, 71] width 316 height 24
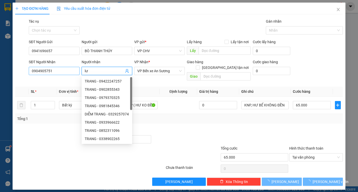
type input "l"
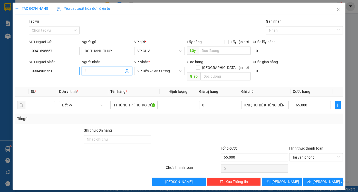
type input "l"
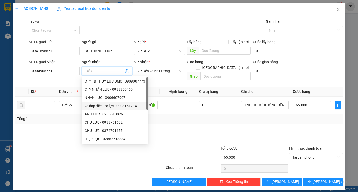
type input "LỰC"
click at [206, 127] on div at bounding box center [186, 136] width 68 height 18
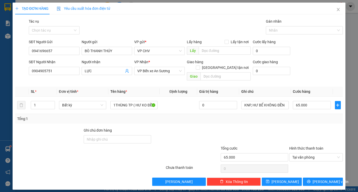
click at [173, 116] on div "Tổng: 1" at bounding box center [178, 119] width 323 height 6
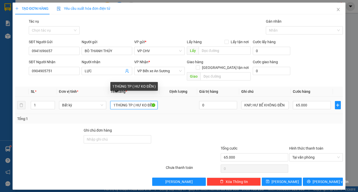
click at [128, 101] on input "1THÙNG TP ( HƯ KO ĐỀN )" at bounding box center [133, 105] width 47 height 8
click at [133, 101] on input "1THÙNG TP ( HƯ KO ĐỀN )" at bounding box center [133, 105] width 47 height 8
type input "1THÙNG THỊT BÒ( HƯ KO ĐỀN )"
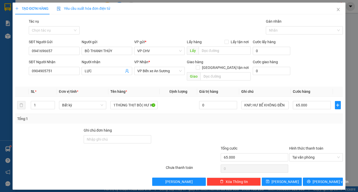
click at [190, 116] on div "Tổng: 1" at bounding box center [178, 119] width 323 height 6
click at [311, 101] on input "65.000" at bounding box center [312, 105] width 38 height 8
type input "2"
type input "25"
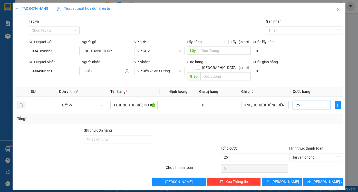
type input "25"
type input "25.000"
click at [304, 116] on div "Tổng: 1" at bounding box center [179, 119] width 328 height 10
click at [330, 179] on span "[PERSON_NAME] và In" at bounding box center [330, 182] width 36 height 6
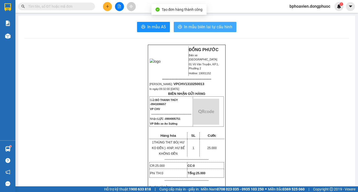
click at [208, 28] on span "In mẫu biên lai tự cấu hình" at bounding box center [208, 27] width 48 height 6
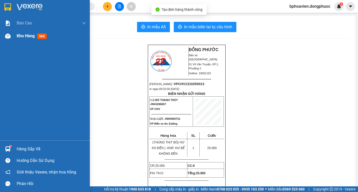
click at [17, 34] on span "Kho hàng" at bounding box center [26, 35] width 18 height 5
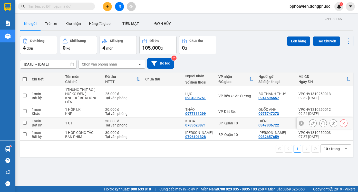
drag, startPoint x: 162, startPoint y: 123, endPoint x: 162, endPoint y: 127, distance: 4.1
click at [162, 124] on td at bounding box center [163, 123] width 40 height 12
checkbox input "true"
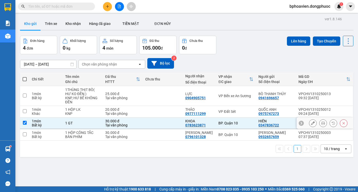
click at [162, 134] on td at bounding box center [163, 135] width 40 height 12
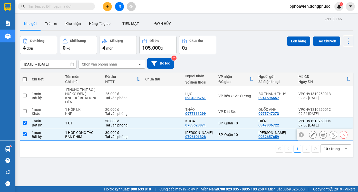
checkbox input "true"
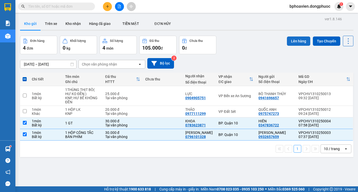
click at [292, 37] on button "Lên hàng" at bounding box center [298, 40] width 23 height 9
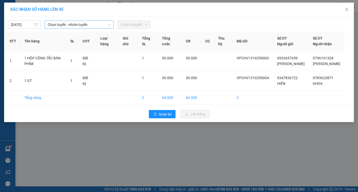
click at [92, 25] on span "Chọn tuyến - nhóm tuyến" at bounding box center [79, 25] width 63 height 8
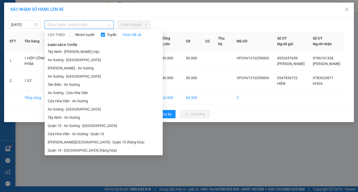
drag, startPoint x: 69, startPoint y: 52, endPoint x: 117, endPoint y: 36, distance: 51.1
click at [69, 52] on li "Tây Ninh - [PERSON_NAME] (vip)" at bounding box center [104, 51] width 118 height 8
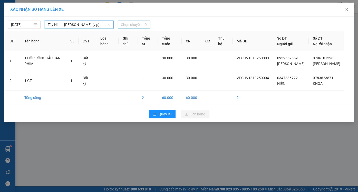
click at [133, 24] on span "Chọn chuyến" at bounding box center [134, 25] width 26 height 8
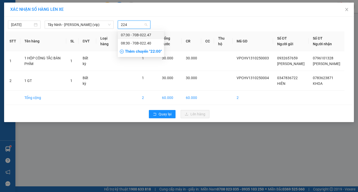
type input "2240"
click at [138, 36] on div "08:30 - 70B-022.40" at bounding box center [141, 35] width 40 height 6
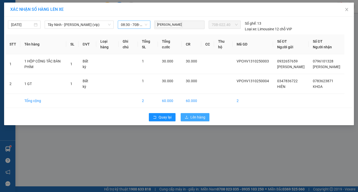
click at [192, 116] on span "Lên hàng" at bounding box center [197, 117] width 15 height 6
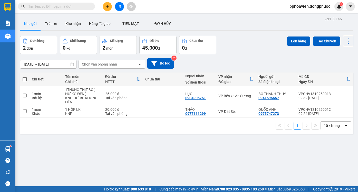
click at [108, 8] on button at bounding box center [107, 6] width 9 height 9
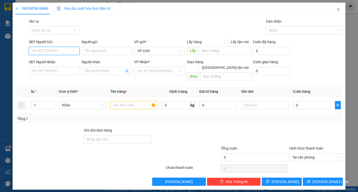
click at [75, 47] on input "SĐT Người Gửi" at bounding box center [54, 51] width 51 height 8
type input "0388761900"
click at [66, 60] on div "0388761900 - TÙNG" at bounding box center [54, 61] width 44 height 6
type input "TÙNG"
type input "0968987407"
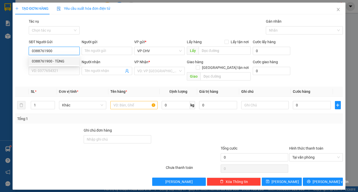
type input "HUỆ"
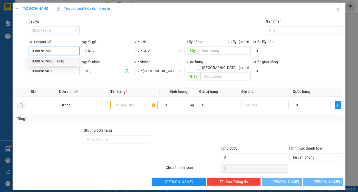
type input "35.000"
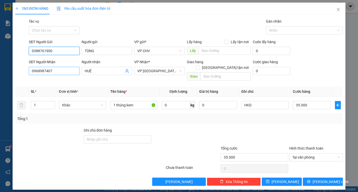
type input "0388761900"
drag, startPoint x: 57, startPoint y: 71, endPoint x: 2, endPoint y: 70, distance: 55.9
click at [2, 70] on div "TẠO ĐƠN HÀNG Yêu cầu xuất hóa đơn điện tử Transit Pickup Surcharge Ids Transit …" at bounding box center [179, 96] width 358 height 192
type input "0977932829"
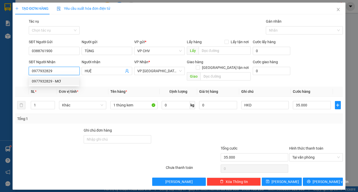
click at [54, 81] on div "0977932829 - MƠ" at bounding box center [54, 81] width 44 height 6
type input "MƠ"
type input "20.000"
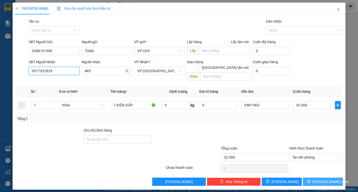
type input "0977932829"
drag, startPoint x: 327, startPoint y: 175, endPoint x: 251, endPoint y: 96, distance: 109.2
click at [327, 179] on span "[PERSON_NAME] và In" at bounding box center [330, 182] width 36 height 6
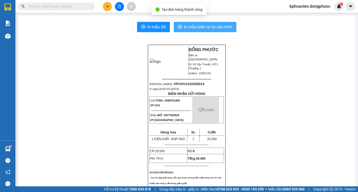
click at [216, 24] on span "In mẫu biên lai tự cấu hình" at bounding box center [208, 27] width 48 height 6
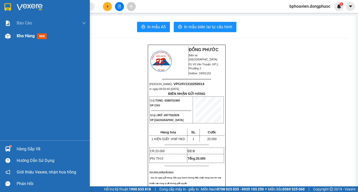
click at [28, 34] on span "Kho hàng" at bounding box center [26, 35] width 18 height 5
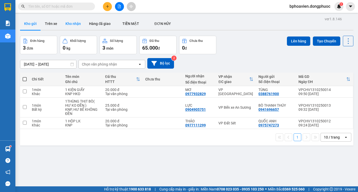
click at [67, 27] on button "Kho nhận" at bounding box center [73, 23] width 24 height 12
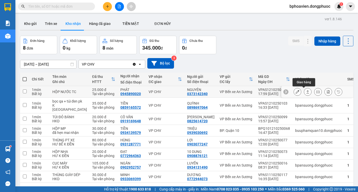
click at [306, 92] on icon at bounding box center [308, 92] width 4 height 4
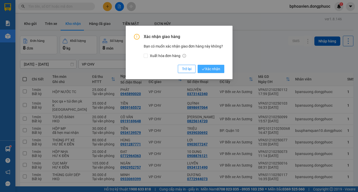
click at [216, 71] on span "Xác nhận" at bounding box center [211, 69] width 18 height 6
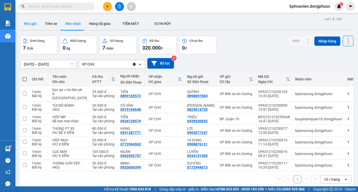
click at [31, 25] on button "Kho gửi" at bounding box center [30, 23] width 21 height 12
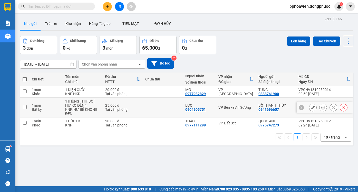
click at [173, 104] on td at bounding box center [163, 107] width 40 height 20
checkbox input "true"
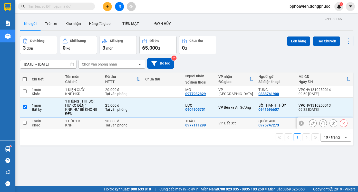
click at [171, 122] on td at bounding box center [163, 123] width 40 height 12
checkbox input "true"
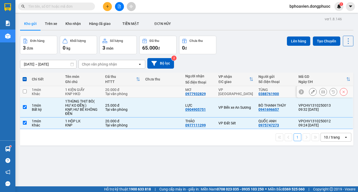
click at [175, 88] on td at bounding box center [163, 92] width 40 height 12
checkbox input "true"
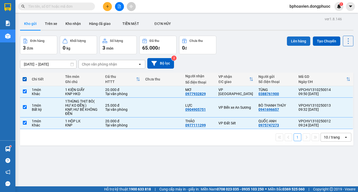
click at [298, 44] on button "Lên hàng" at bounding box center [298, 40] width 23 height 9
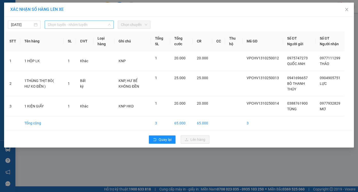
click at [80, 23] on span "Chọn tuyến - nhóm tuyến" at bounding box center [79, 25] width 63 height 8
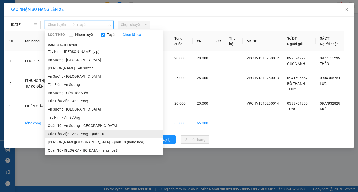
click at [84, 133] on li "Cửa Hòa Viện - An Sương - Quận 10" at bounding box center [104, 134] width 118 height 8
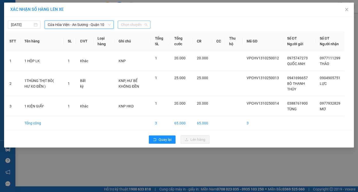
click at [124, 25] on span "Chọn chuyến" at bounding box center [134, 25] width 26 height 8
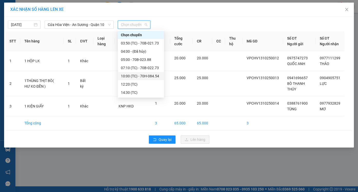
click at [142, 75] on div "10:00 (TC) - 70H-084.54" at bounding box center [141, 76] width 40 height 6
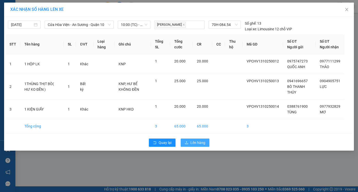
click at [195, 145] on span "Lên hàng" at bounding box center [197, 143] width 15 height 6
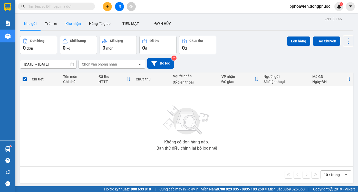
click at [78, 23] on button "Kho nhận" at bounding box center [73, 23] width 24 height 12
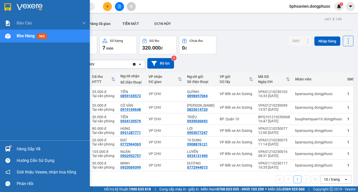
click at [22, 146] on div "Hàng sắp về" at bounding box center [51, 149] width 69 height 8
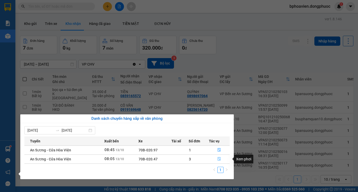
click at [218, 159] on icon "file-done" at bounding box center [219, 159] width 4 height 4
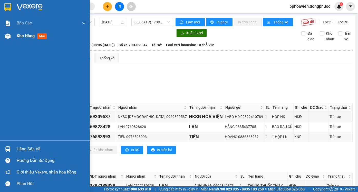
click at [24, 38] on span "Kho hàng" at bounding box center [26, 35] width 18 height 5
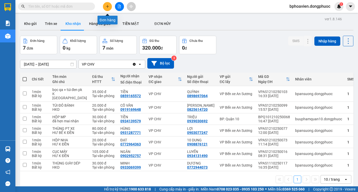
click at [109, 5] on icon "plus" at bounding box center [108, 7] width 4 height 4
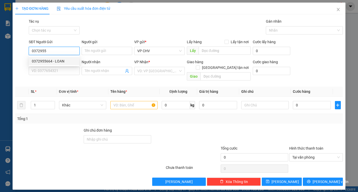
click at [63, 61] on div "0372955664 - LOAN" at bounding box center [54, 61] width 44 height 6
type input "0372955664"
type input "LOAN"
type input "0911859549"
type input "C NGỌC"
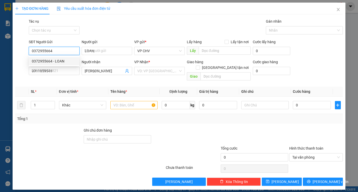
type input "20.000"
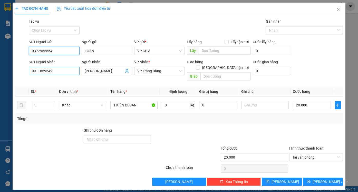
type input "0372955664"
click at [61, 70] on input "0911859549" at bounding box center [54, 71] width 51 height 8
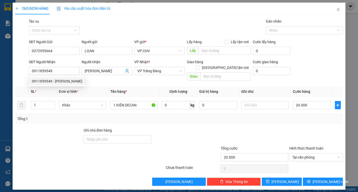
click at [191, 121] on div "Transit Pickup Surcharge Ids Transit Deliver Surcharge Ids Transit Deliver Surc…" at bounding box center [179, 101] width 328 height 167
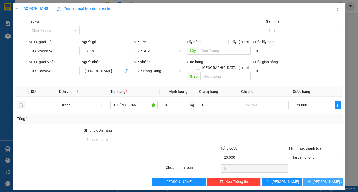
click at [321, 179] on span "[PERSON_NAME] và In" at bounding box center [330, 182] width 36 height 6
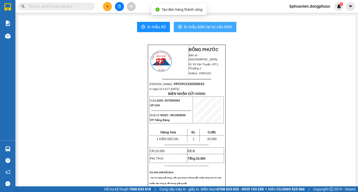
click at [196, 26] on span "In mẫu biên lai tự cấu hình" at bounding box center [208, 27] width 48 height 6
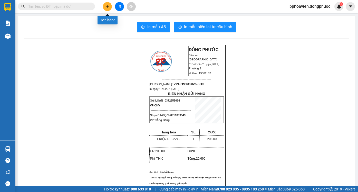
click at [109, 9] on button at bounding box center [107, 6] width 9 height 9
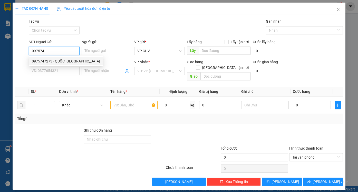
drag, startPoint x: 64, startPoint y: 63, endPoint x: 71, endPoint y: 83, distance: 21.0
click at [64, 63] on div "0975747273 - QUỐC ANH" at bounding box center [66, 61] width 68 height 6
type input "0975747273"
type input "QUỐC ANH"
type input "0977111299"
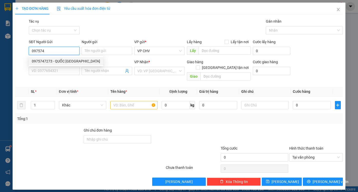
type input "THẢO"
type input "20.000"
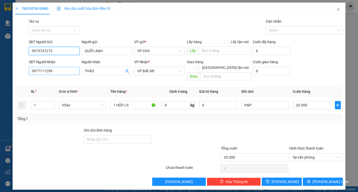
type input "0975747273"
drag, startPoint x: 64, startPoint y: 73, endPoint x: 24, endPoint y: 71, distance: 40.1
click at [24, 71] on div "SĐT Người Nhận 0977111299 0977111299 Người nhận THẢO VP Nhận * VP Đất Sét Giao …" at bounding box center [179, 71] width 329 height 24
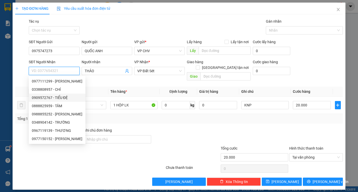
click at [61, 97] on div "0909572767 - TIỂU ĐỆ" at bounding box center [57, 98] width 51 height 6
type input "0909572767"
type input "TIỂU ĐỆ"
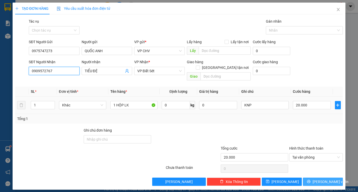
type input "0909572767"
drag, startPoint x: 329, startPoint y: 175, endPoint x: 325, endPoint y: 173, distance: 3.8
click at [328, 179] on span "[PERSON_NAME] và In" at bounding box center [330, 182] width 36 height 6
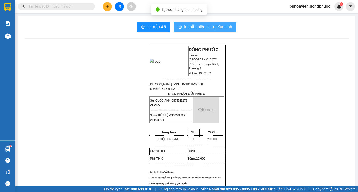
click at [210, 24] on span "In mẫu biên lai tự cấu hình" at bounding box center [208, 27] width 48 height 6
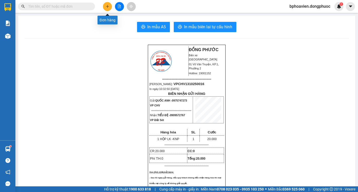
click at [106, 7] on icon "plus" at bounding box center [108, 7] width 4 height 4
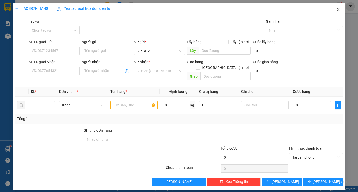
drag, startPoint x: 339, startPoint y: 11, endPoint x: 277, endPoint y: 1, distance: 62.9
click at [339, 11] on icon "close" at bounding box center [338, 9] width 4 height 4
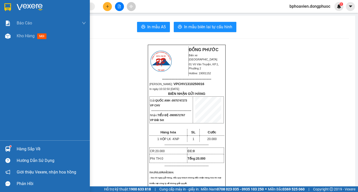
drag, startPoint x: 28, startPoint y: 147, endPoint x: 55, endPoint y: 150, distance: 26.6
click at [29, 147] on div "Hàng sắp về" at bounding box center [51, 149] width 69 height 8
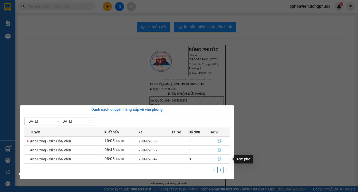
click at [220, 159] on icon "file-done" at bounding box center [219, 159] width 3 height 4
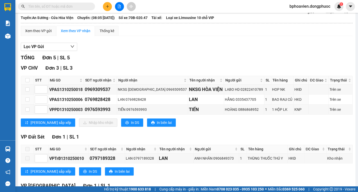
scroll to position [77, 0]
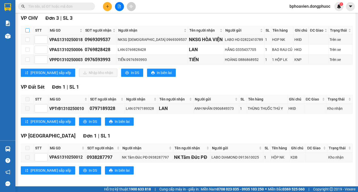
click at [28, 32] on input "checkbox" at bounding box center [27, 30] width 4 height 4
checkbox input "true"
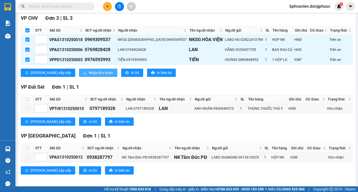
click at [89, 75] on span "Nhập kho nhận" at bounding box center [101, 73] width 24 height 6
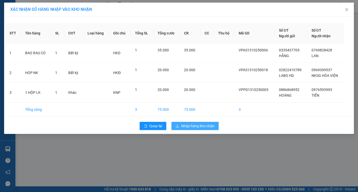
click at [192, 127] on span "Nhập hàng kho nhận" at bounding box center [197, 126] width 33 height 6
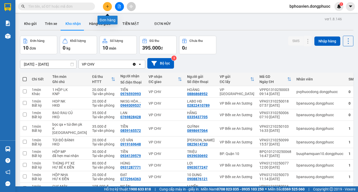
click at [111, 7] on button at bounding box center [107, 6] width 9 height 9
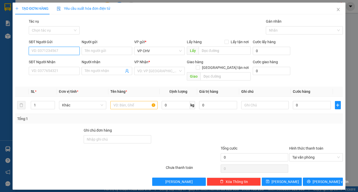
click at [63, 49] on input "SĐT Người Gửi" at bounding box center [54, 51] width 51 height 8
drag, startPoint x: 58, startPoint y: 60, endPoint x: 63, endPoint y: 65, distance: 6.4
click at [59, 60] on div "0396895652 - HẠNH" at bounding box center [54, 61] width 44 height 6
type input "0396895652"
type input "HẠNH"
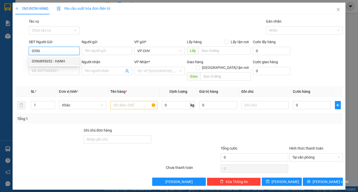
type input "0338776499"
type input "Quốc Việt"
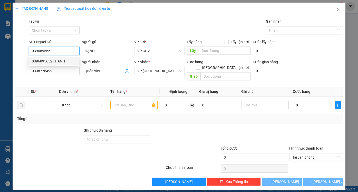
type input "20.000"
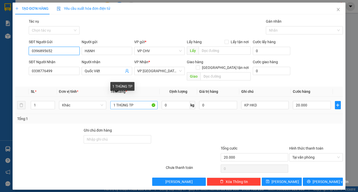
type input "0396895652"
drag, startPoint x: 116, startPoint y: 99, endPoint x: 126, endPoint y: 103, distance: 10.6
click at [127, 103] on input "1 THÙNG TP" at bounding box center [133, 105] width 47 height 8
click at [125, 101] on input "1BỌCG TP" at bounding box center [133, 105] width 47 height 8
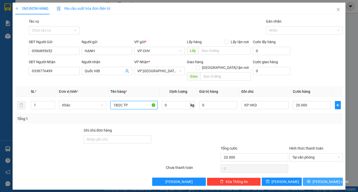
type input "1BỌC TP"
click at [319, 179] on button "[PERSON_NAME] và In" at bounding box center [323, 181] width 40 height 8
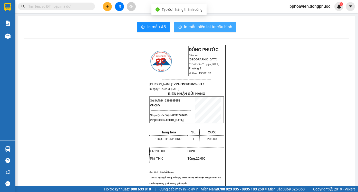
click at [217, 25] on span "In mẫu biên lai tự cấu hình" at bounding box center [208, 27] width 48 height 6
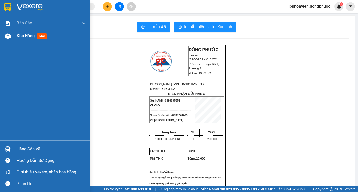
click at [28, 38] on span "Kho hàng" at bounding box center [26, 35] width 18 height 5
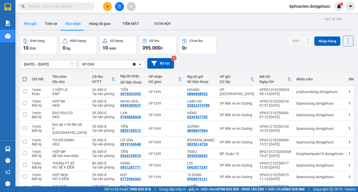
click at [35, 25] on button "Kho gửi" at bounding box center [30, 23] width 21 height 12
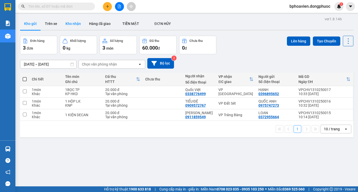
click at [72, 23] on button "Kho nhận" at bounding box center [73, 23] width 24 height 12
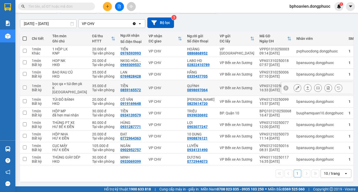
scroll to position [26, 0]
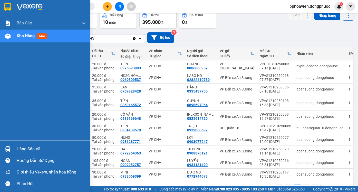
click at [22, 150] on div "Hàng sắp về" at bounding box center [51, 149] width 69 height 8
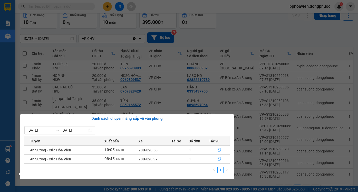
click at [238, 54] on section "Kết quả tìm kiếm ( 0 ) Bộ lọc No Data bphoavien.dongphuoc 1 Báo cáo Mẫu 1: Báo …" at bounding box center [179, 96] width 358 height 192
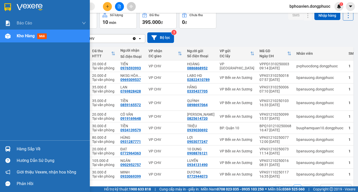
click at [24, 149] on div "Hàng sắp về" at bounding box center [51, 149] width 69 height 8
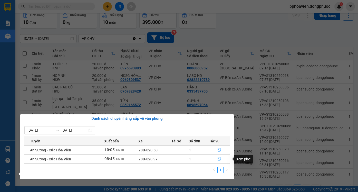
click at [218, 159] on icon "file-done" at bounding box center [219, 159] width 4 height 4
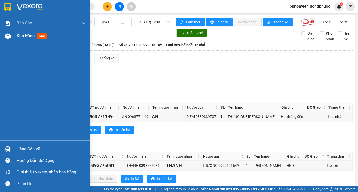
click at [22, 37] on span "Kho hàng" at bounding box center [26, 35] width 18 height 5
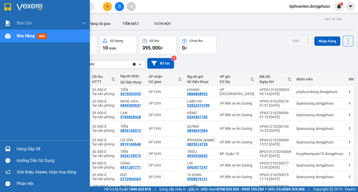
click at [27, 149] on div "Hàng sắp về" at bounding box center [51, 149] width 69 height 8
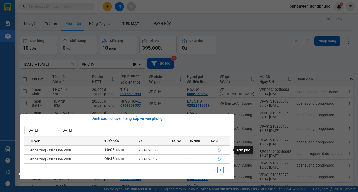
click at [219, 150] on icon "file-done" at bounding box center [219, 150] width 3 height 4
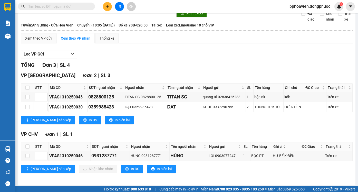
scroll to position [25, 0]
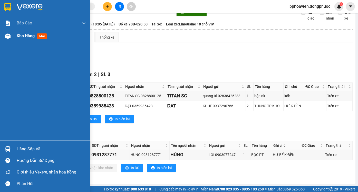
click at [25, 37] on span "Kho hàng" at bounding box center [26, 35] width 18 height 5
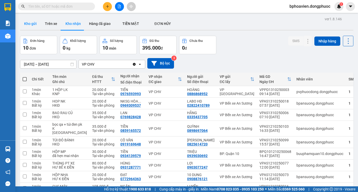
click at [30, 22] on button "Kho gửi" at bounding box center [30, 23] width 21 height 12
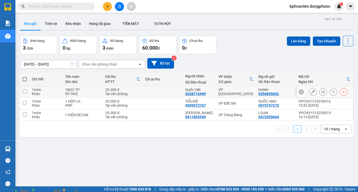
click at [178, 91] on td at bounding box center [163, 92] width 40 height 12
checkbox input "true"
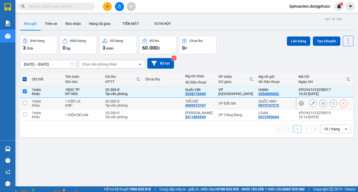
drag, startPoint x: 175, startPoint y: 103, endPoint x: 176, endPoint y: 113, distance: 9.5
click at [175, 104] on td at bounding box center [163, 103] width 40 height 12
checkbox input "true"
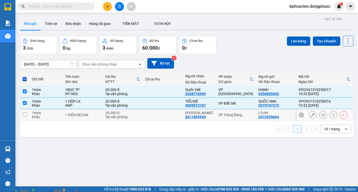
click at [176, 114] on td at bounding box center [163, 115] width 40 height 12
checkbox input "true"
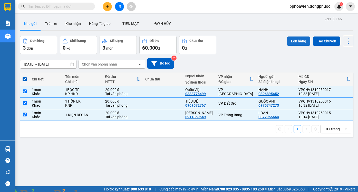
drag, startPoint x: 299, startPoint y: 43, endPoint x: 294, endPoint y: 41, distance: 5.9
click at [297, 42] on button "Lên hàng" at bounding box center [298, 40] width 23 height 9
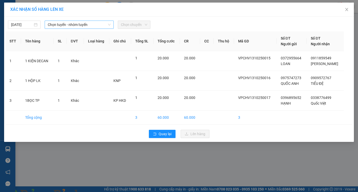
click at [77, 24] on span "Chọn tuyến - nhóm tuyến" at bounding box center [79, 25] width 63 height 8
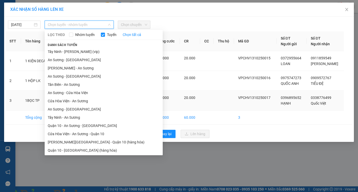
click at [77, 100] on li "Cửa Hòa Viện - An Sương" at bounding box center [104, 101] width 118 height 8
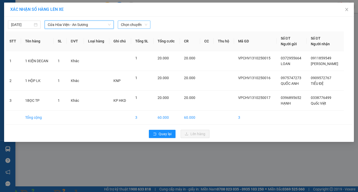
click at [129, 24] on span "Chọn chuyến" at bounding box center [134, 25] width 26 height 8
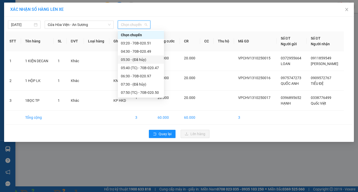
scroll to position [77, 0]
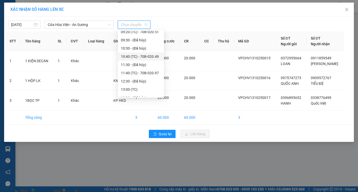
click at [137, 55] on div "10:40 (TC) - 70B-020.49" at bounding box center [141, 57] width 40 height 6
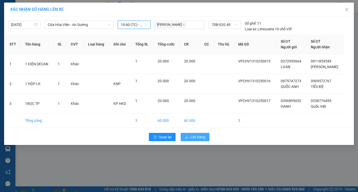
click at [200, 137] on span "Lên hàng" at bounding box center [197, 137] width 15 height 6
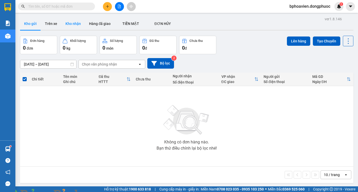
click at [75, 21] on button "Kho nhận" at bounding box center [73, 23] width 24 height 12
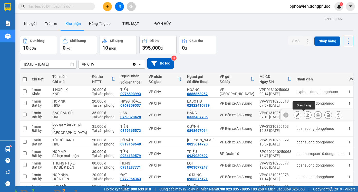
click at [306, 115] on icon at bounding box center [308, 115] width 4 height 4
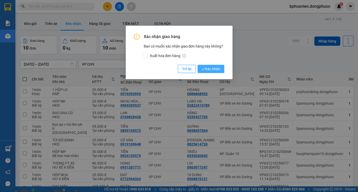
click at [218, 70] on span "Xác nhận" at bounding box center [211, 69] width 18 height 6
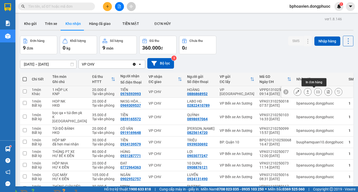
click at [306, 91] on icon at bounding box center [308, 92] width 4 height 4
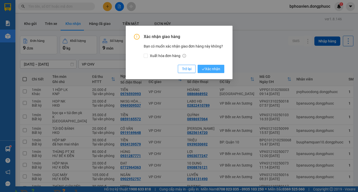
click at [217, 65] on button "Xác nhận" at bounding box center [211, 69] width 27 height 8
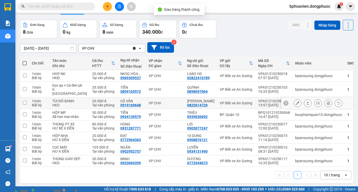
scroll to position [34, 0]
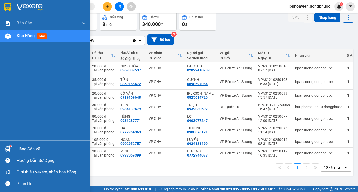
click at [19, 149] on div "Hàng sắp về" at bounding box center [51, 149] width 69 height 8
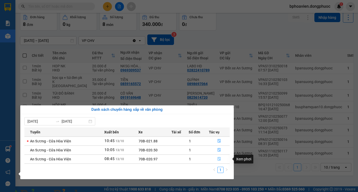
click at [219, 160] on icon "file-done" at bounding box center [219, 159] width 4 height 4
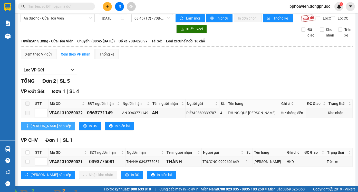
scroll to position [15, 0]
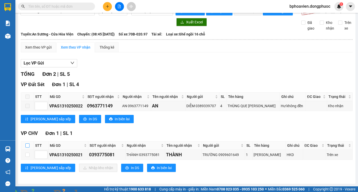
click at [28, 144] on input "checkbox" at bounding box center [27, 145] width 4 height 4
checkbox input "true"
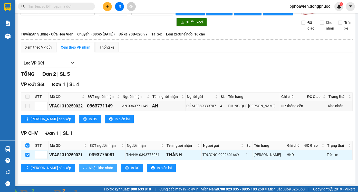
click at [89, 168] on span "Nhập kho nhận" at bounding box center [101, 168] width 24 height 6
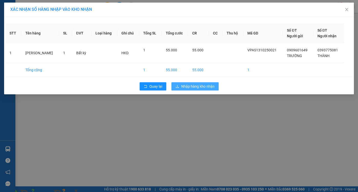
click at [205, 87] on span "Nhập hàng kho nhận" at bounding box center [197, 86] width 33 height 6
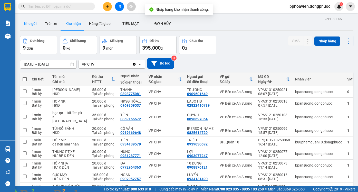
click at [29, 23] on button "Kho gửi" at bounding box center [30, 23] width 21 height 12
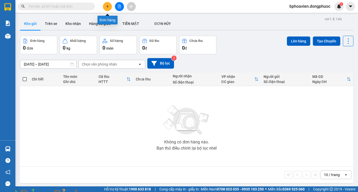
click at [109, 7] on button at bounding box center [107, 6] width 9 height 9
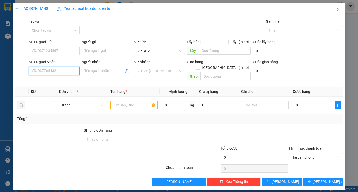
click at [63, 71] on input "SĐT Người Nhận" at bounding box center [54, 71] width 51 height 8
click at [57, 81] on div "0977565033 - TÝ" at bounding box center [54, 81] width 44 height 6
type input "0977565033"
type input "TÝ"
type input "20.000"
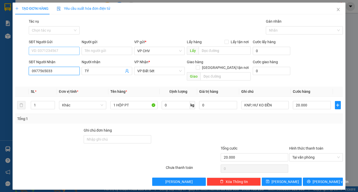
type input "0977565033"
click at [64, 51] on input "SĐT Người Gửi" at bounding box center [54, 51] width 51 height 8
click at [64, 59] on div "0909767168 - PHONG" at bounding box center [54, 61] width 44 height 6
type input "0909767168"
type input "PHONG"
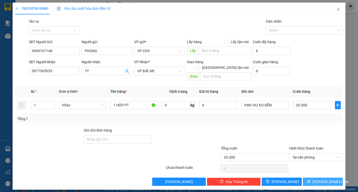
click at [330, 179] on button "[PERSON_NAME] và In" at bounding box center [323, 181] width 40 height 8
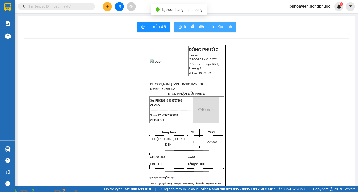
click at [201, 30] on span "In mẫu biên lai tự cấu hình" at bounding box center [208, 27] width 48 height 6
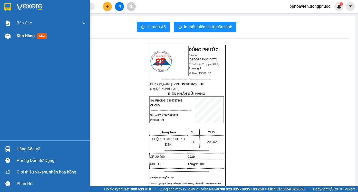
click at [20, 33] on div "Kho hàng mới" at bounding box center [51, 35] width 69 height 13
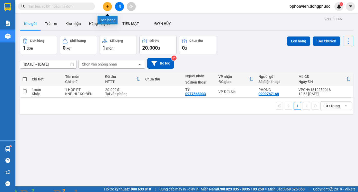
click at [110, 8] on button at bounding box center [107, 6] width 9 height 9
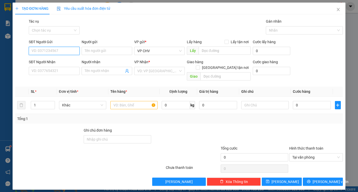
click at [53, 53] on input "SĐT Người Gửi" at bounding box center [54, 51] width 51 height 8
type input "0913657959"
click at [92, 46] on div "Người gửi" at bounding box center [107, 43] width 51 height 8
click at [99, 49] on input "Người gửi" at bounding box center [107, 51] width 51 height 8
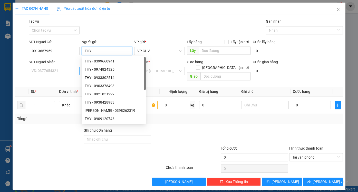
type input "THY"
click at [63, 70] on input "SĐT Người Nhận" at bounding box center [54, 71] width 51 height 8
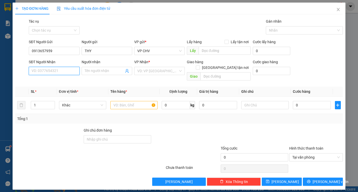
click at [64, 72] on input "SĐT Người Nhận" at bounding box center [54, 71] width 51 height 8
type input "0948664251"
click at [58, 83] on div "0948664251 - DUY" at bounding box center [54, 81] width 44 height 6
type input "DUY"
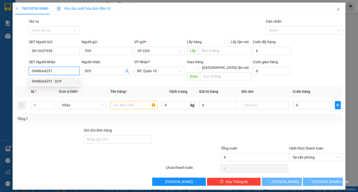
type input "40.000"
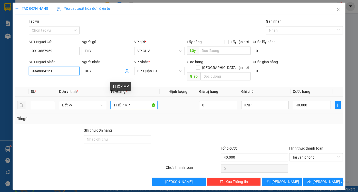
type input "0948664251"
drag, startPoint x: 135, startPoint y: 99, endPoint x: 72, endPoint y: 101, distance: 62.3
click at [74, 101] on tr "1 Bất kỳ 1 HỘP MP 0 KNP 40.000" at bounding box center [179, 104] width 328 height 17
type input "1 BỊCH TP"
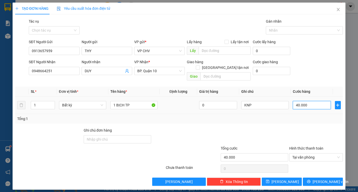
click at [321, 101] on input "40.000" at bounding box center [312, 105] width 38 height 8
type input "5"
type input "50"
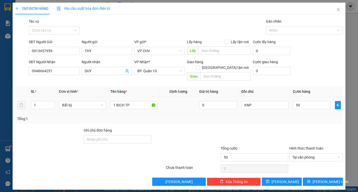
drag, startPoint x: 320, startPoint y: 119, endPoint x: 231, endPoint y: 105, distance: 90.3
click at [319, 119] on div "Transit Pickup Surcharge Ids Transit Deliver Surcharge Ids Transit Deliver Surc…" at bounding box center [179, 101] width 328 height 167
type input "50.000"
click at [136, 102] on input "1 BỊCH TP" at bounding box center [133, 105] width 47 height 8
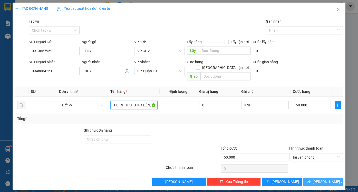
type input "1 BỊCH TP(HƯ KO ĐỀN)"
click at [322, 179] on span "[PERSON_NAME] và In" at bounding box center [330, 182] width 36 height 6
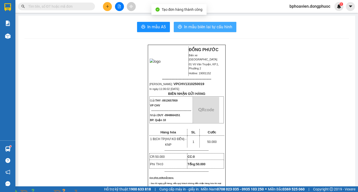
click at [193, 26] on span "In mẫu biên lai tự cấu hình" at bounding box center [208, 27] width 48 height 6
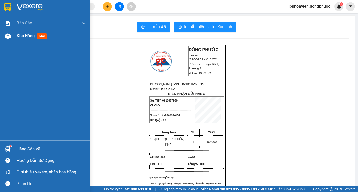
click at [21, 35] on span "Kho hàng" at bounding box center [26, 35] width 18 height 5
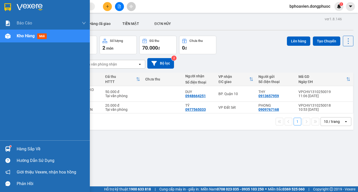
click at [23, 153] on div "Hàng sắp về" at bounding box center [45, 149] width 90 height 12
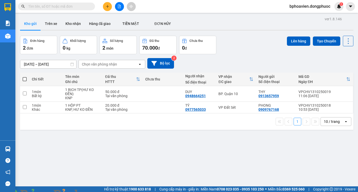
click at [261, 139] on section "Kết quả tìm kiếm ( 0 ) Bộ lọc No Data bphoavien.dongphuoc 1 Báo cáo Mẫu 1: Báo …" at bounding box center [179, 96] width 358 height 192
click at [75, 25] on button "Kho nhận" at bounding box center [73, 23] width 24 height 12
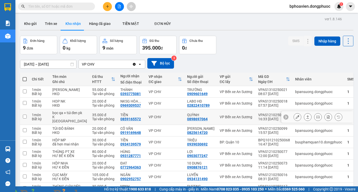
click at [306, 116] on button at bounding box center [307, 116] width 7 height 9
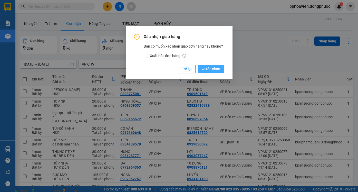
click at [209, 67] on button "Xác nhận" at bounding box center [211, 69] width 27 height 8
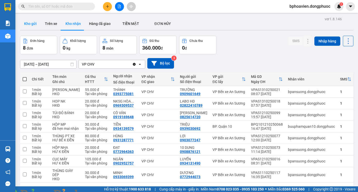
click at [31, 27] on button "Kho gửi" at bounding box center [30, 23] width 21 height 12
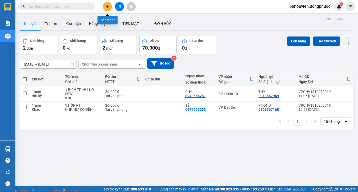
click at [106, 9] on button at bounding box center [107, 6] width 9 height 9
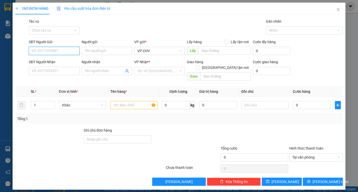
click at [62, 50] on input "SĐT Người Gửi" at bounding box center [54, 51] width 51 height 8
type input "0933552409"
click at [61, 62] on div "0933552409 - TRANG" at bounding box center [54, 61] width 44 height 6
type input "TRANG"
type input "0908642676"
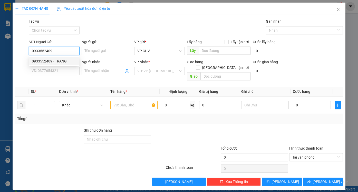
type input "NHƯ"
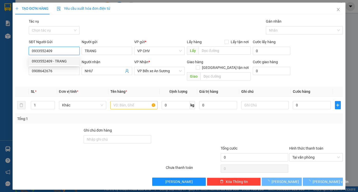
type input "30.000"
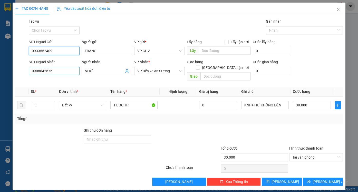
type input "0933552409"
drag, startPoint x: 62, startPoint y: 71, endPoint x: 3, endPoint y: 74, distance: 59.1
click at [3, 74] on div "TẠO ĐƠN HÀNG Yêu cầu xuất hóa đơn điện tử Transit Pickup Surcharge Ids Transit …" at bounding box center [179, 96] width 358 height 192
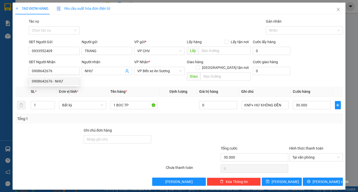
click at [58, 127] on div at bounding box center [49, 136] width 68 height 18
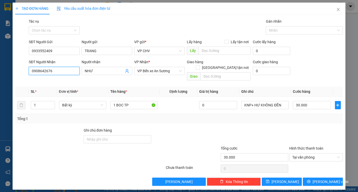
drag, startPoint x: 56, startPoint y: 71, endPoint x: 7, endPoint y: 73, distance: 49.0
click at [7, 73] on div "TẠO ĐƠN HÀNG Yêu cầu xuất hóa đơn điện tử Transit Pickup Surcharge Ids Transit …" at bounding box center [179, 96] width 358 height 192
type input "0908668297"
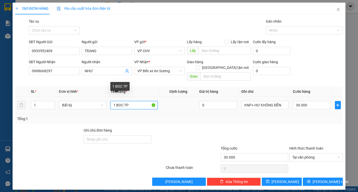
click at [132, 101] on input "1 BOC TP" at bounding box center [133, 105] width 47 height 8
drag, startPoint x: 126, startPoint y: 100, endPoint x: 133, endPoint y: 100, distance: 6.9
click at [133, 101] on input "1 BOC TP" at bounding box center [133, 105] width 47 height 8
type input "1 BOC ĐỒ DÙNG"
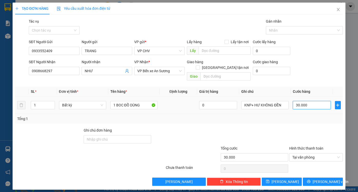
click at [311, 101] on input "30.000" at bounding box center [312, 105] width 38 height 8
type input "3"
type input "30"
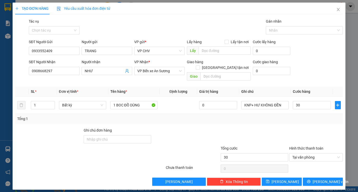
type input "30.000"
click at [298, 127] on div at bounding box center [316, 136] width 55 height 18
drag, startPoint x: 325, startPoint y: 177, endPoint x: 322, endPoint y: 174, distance: 4.7
click at [325, 179] on span "[PERSON_NAME] và In" at bounding box center [330, 182] width 36 height 6
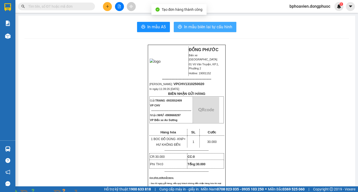
click at [197, 28] on span "In mẫu biên lai tự cấu hình" at bounding box center [208, 27] width 48 height 6
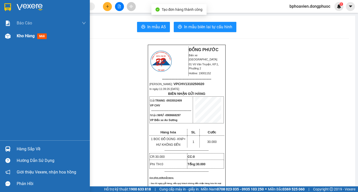
click at [24, 34] on span "Kho hàng" at bounding box center [26, 35] width 18 height 5
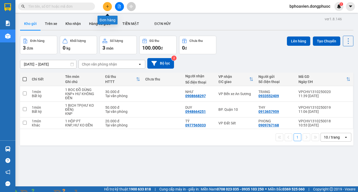
click at [108, 6] on icon "plus" at bounding box center [108, 7] width 4 height 4
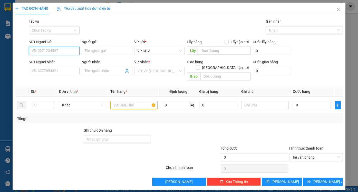
click at [58, 53] on input "SĐT Người Gửi" at bounding box center [54, 51] width 51 height 8
click at [59, 62] on div "0933552409 - TRANG" at bounding box center [54, 61] width 44 height 6
type input "0933552409"
type input "TRANG"
type input "0908668297"
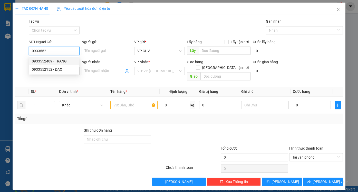
type input "NHƯ"
type input "30.000"
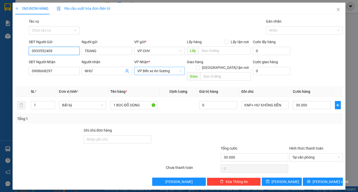
click at [174, 72] on span "VP Bến xe An Sương" at bounding box center [159, 71] width 44 height 8
type input "0933552409"
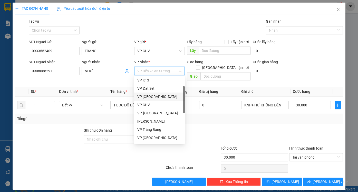
scroll to position [77, 0]
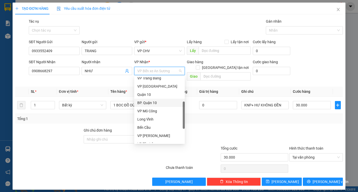
click at [157, 104] on div "BP. Quận 10" at bounding box center [159, 103] width 44 height 6
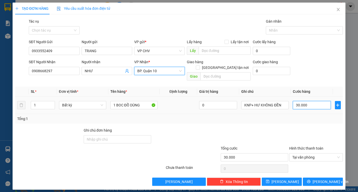
click at [309, 101] on input "30.000" at bounding box center [312, 105] width 38 height 8
type input "5"
type input "50"
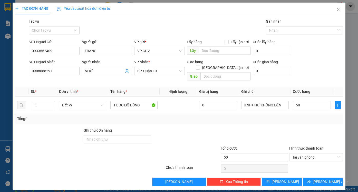
type input "50.000"
click at [297, 127] on div at bounding box center [316, 136] width 55 height 18
click at [334, 177] on button "[PERSON_NAME] và In" at bounding box center [323, 181] width 40 height 8
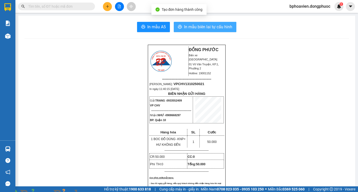
click at [209, 24] on span "In mẫu biên lai tự cấu hình" at bounding box center [208, 27] width 48 height 6
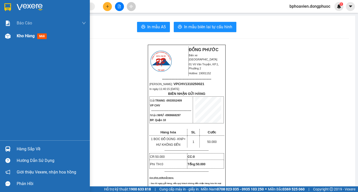
click at [21, 36] on span "Kho hàng" at bounding box center [26, 35] width 18 height 5
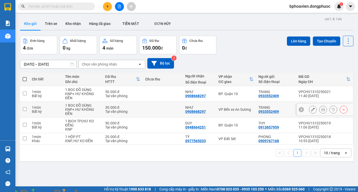
click at [341, 109] on button at bounding box center [343, 109] width 7 height 9
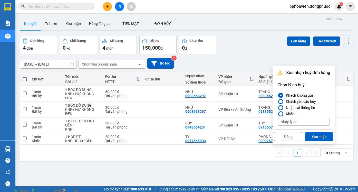
click at [299, 107] on div "Nhập sai thông tin" at bounding box center [299, 107] width 31 height 6
click at [278, 107] on input "Nhập sai thông tin" at bounding box center [278, 107] width 0 height 0
click at [323, 136] on button "Xác nhận" at bounding box center [319, 136] width 28 height 9
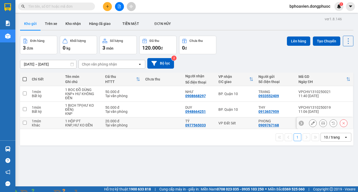
drag, startPoint x: 161, startPoint y: 122, endPoint x: 164, endPoint y: 121, distance: 3.7
click at [161, 123] on td at bounding box center [163, 123] width 40 height 12
checkbox input "true"
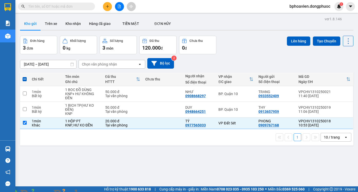
drag, startPoint x: 299, startPoint y: 41, endPoint x: 280, endPoint y: 33, distance: 20.4
click at [299, 41] on button "Lên hàng" at bounding box center [298, 40] width 23 height 9
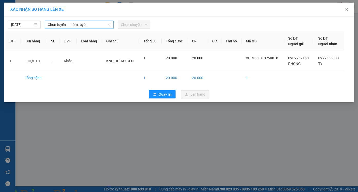
click at [74, 26] on span "Chọn tuyến - nhóm tuyến" at bounding box center [79, 25] width 63 height 8
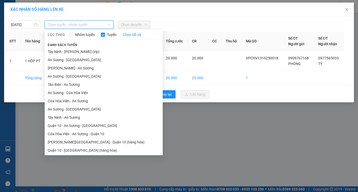
click at [82, 101] on li "Cửa Hòa Viện - An Sương" at bounding box center [104, 101] width 118 height 8
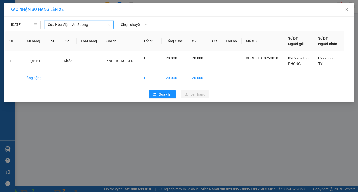
click at [131, 22] on span "Chọn chuyến" at bounding box center [134, 25] width 26 height 8
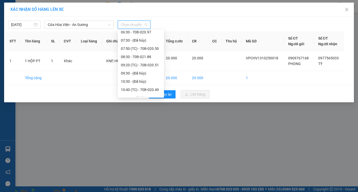
scroll to position [103, 0]
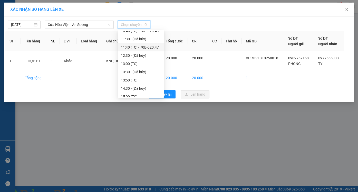
click at [144, 44] on div "11:40 (TC) - 70B-020.47" at bounding box center [141, 47] width 46 height 8
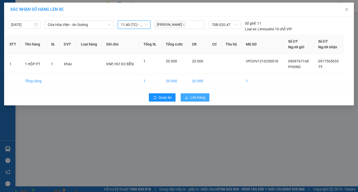
click at [200, 97] on span "Lên hàng" at bounding box center [197, 97] width 15 height 6
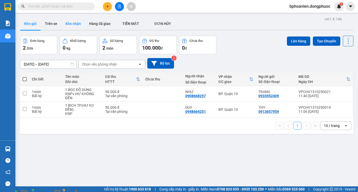
click at [76, 25] on button "Kho nhận" at bounding box center [73, 23] width 24 height 12
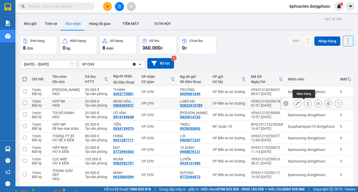
click at [305, 105] on button at bounding box center [307, 103] width 7 height 9
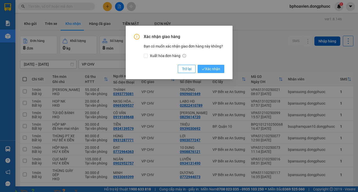
click at [212, 66] on span "Xác nhận" at bounding box center [211, 69] width 18 height 6
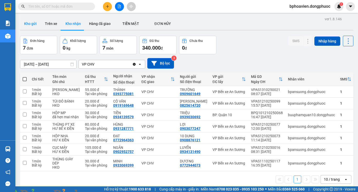
click at [31, 23] on button "Kho gửi" at bounding box center [30, 23] width 21 height 12
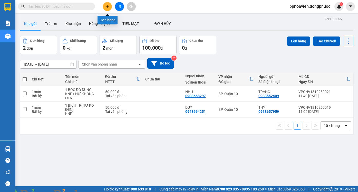
click at [108, 6] on icon "plus" at bounding box center [108, 7] width 4 height 4
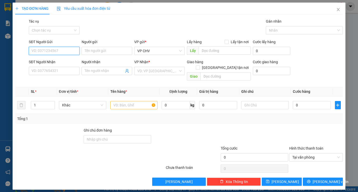
click at [72, 54] on input "SĐT Người Gửi" at bounding box center [54, 51] width 51 height 8
click at [61, 61] on div "0975747273 - QUỐC [GEOGRAPHIC_DATA]" at bounding box center [66, 61] width 68 height 6
type input "0975747273"
type input "QUỐC ANH"
type input "0909572767"
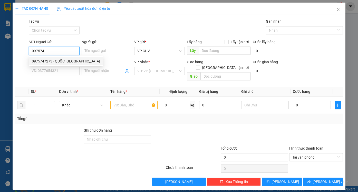
type input "TIỂU ĐỆ"
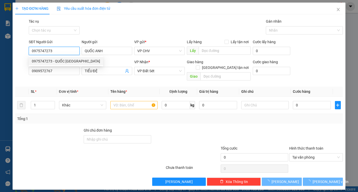
type input "20.000"
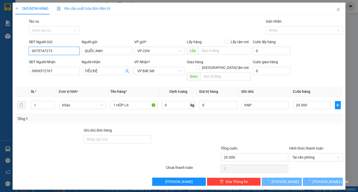
type input "0975747273"
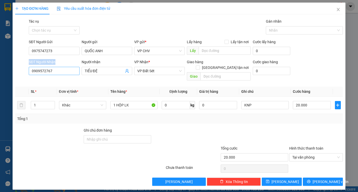
drag, startPoint x: 23, startPoint y: 68, endPoint x: 33, endPoint y: 68, distance: 10.0
click at [23, 68] on div "SĐT Người Nhận 0909572767 Người nhận TIỂU ĐỆ VP Nhận * VP Đất Sét Giao hàng Gia…" at bounding box center [179, 71] width 329 height 24
click at [64, 70] on input "0909572767" at bounding box center [54, 71] width 51 height 8
drag, startPoint x: 57, startPoint y: 71, endPoint x: 13, endPoint y: 67, distance: 44.8
click at [16, 68] on div "SĐT Người Nhận 0909572767 Người nhận TIỂU ĐỆ VP Nhận * VP Đất Sét Giao hàng Gia…" at bounding box center [179, 71] width 329 height 24
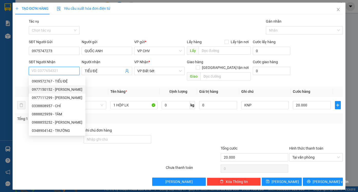
click at [59, 88] on div "0977150152 - [PERSON_NAME]" at bounding box center [57, 89] width 51 height 6
type input "0977150152"
type input "THỦY NGUYỄN"
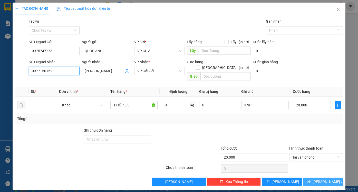
type input "0977150152"
click at [326, 179] on span "[PERSON_NAME] và In" at bounding box center [330, 182] width 36 height 6
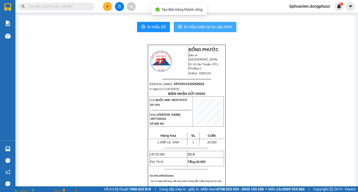
click at [186, 28] on span "In mẫu biên lai tự cấu hình" at bounding box center [208, 27] width 48 height 6
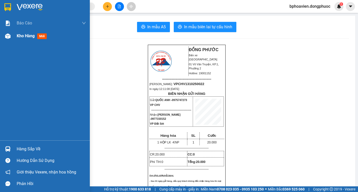
click at [28, 36] on span "Kho hàng" at bounding box center [26, 35] width 18 height 5
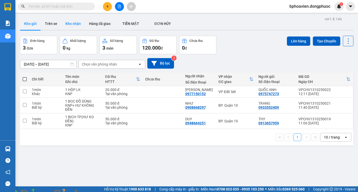
click at [64, 23] on button "Kho nhận" at bounding box center [73, 23] width 24 height 12
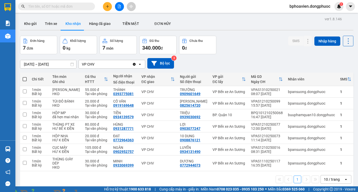
drag, startPoint x: 34, startPoint y: 25, endPoint x: 43, endPoint y: 51, distance: 27.7
click at [33, 25] on button "Kho gửi" at bounding box center [30, 23] width 21 height 12
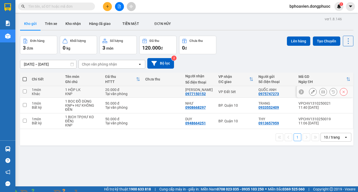
click at [158, 94] on td at bounding box center [163, 92] width 40 height 12
checkbox input "true"
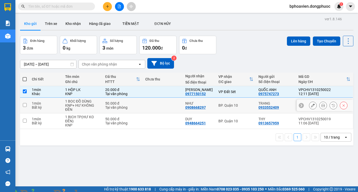
drag, startPoint x: 161, startPoint y: 107, endPoint x: 163, endPoint y: 115, distance: 8.4
click at [161, 107] on td at bounding box center [163, 105] width 40 height 16
checkbox input "true"
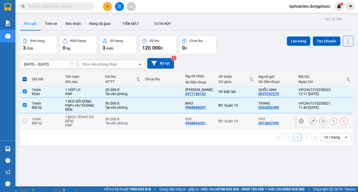
click at [163, 120] on td at bounding box center [163, 121] width 40 height 16
checkbox input "true"
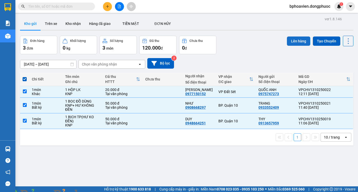
click at [297, 43] on button "Lên hàng" at bounding box center [298, 40] width 23 height 9
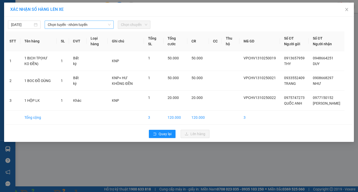
click at [67, 26] on span "Chọn tuyến - nhóm tuyến" at bounding box center [79, 25] width 63 height 8
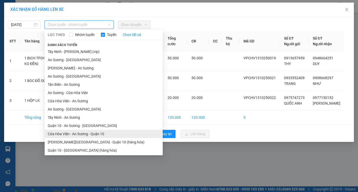
click at [85, 133] on li "Cửa Hòa Viện - An Sương - Quận 10" at bounding box center [104, 134] width 118 height 8
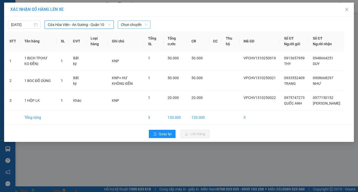
click at [127, 25] on span "Chọn chuyến" at bounding box center [134, 25] width 26 height 8
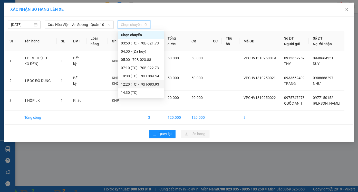
click at [140, 84] on div "12:20 (TC) - 70H-083.93" at bounding box center [141, 84] width 40 height 6
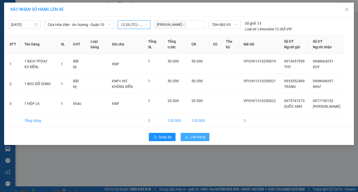
click at [203, 140] on span "Lên hàng" at bounding box center [197, 137] width 15 height 6
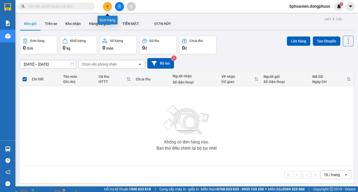
click at [106, 6] on icon "plus" at bounding box center [108, 7] width 4 height 4
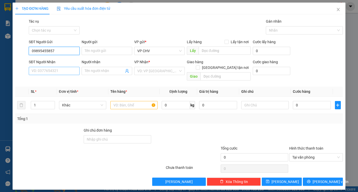
type input "09895455857"
click at [70, 70] on input "SĐT Người Nhận" at bounding box center [54, 71] width 51 height 8
type input "0798666744"
click at [96, 71] on input "Người nhận" at bounding box center [104, 71] width 39 height 6
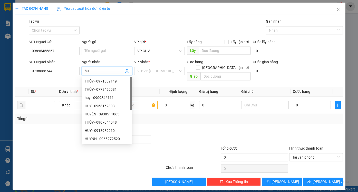
type input "h"
type input "HUY"
click at [102, 51] on input "Người gửi" at bounding box center [107, 51] width 51 height 8
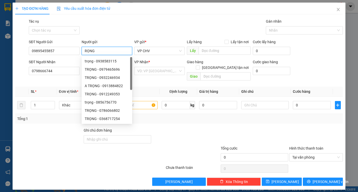
click at [84, 49] on input "RỌNG" at bounding box center [107, 51] width 51 height 8
type input "TRỌNG"
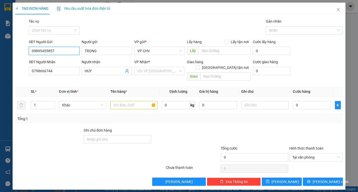
click at [47, 51] on input "09895455857" at bounding box center [54, 51] width 51 height 8
type input "0989545857"
click at [150, 72] on input "search" at bounding box center [157, 71] width 41 height 8
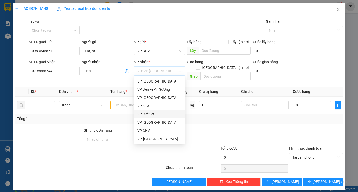
scroll to position [26, 0]
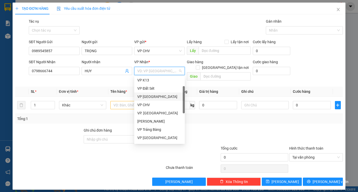
click at [159, 97] on div "VP [GEOGRAPHIC_DATA]" at bounding box center [159, 97] width 44 height 6
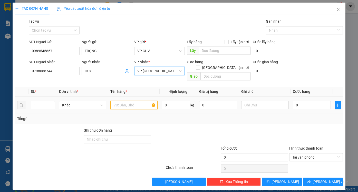
click at [124, 101] on input "text" at bounding box center [133, 105] width 47 height 8
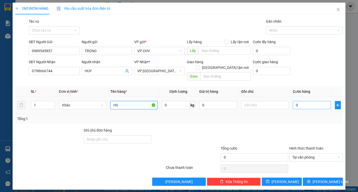
type input "HS"
click at [320, 101] on input "0" at bounding box center [312, 105] width 38 height 8
type input "2"
type input "20"
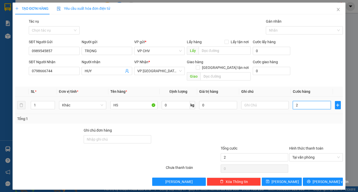
type input "20"
type input "20.000"
click at [316, 117] on div "Tổng: 1" at bounding box center [179, 119] width 328 height 10
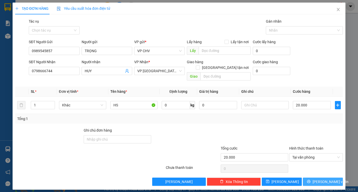
click at [327, 179] on button "[PERSON_NAME] và In" at bounding box center [323, 181] width 40 height 8
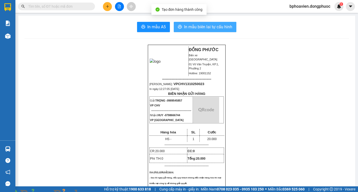
drag, startPoint x: 194, startPoint y: 28, endPoint x: 191, endPoint y: 27, distance: 3.6
click at [193, 27] on span "In mẫu biên lai tự cấu hình" at bounding box center [208, 27] width 48 height 6
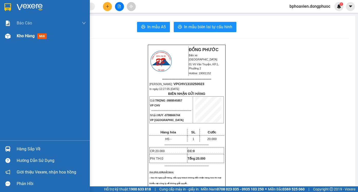
click at [19, 35] on span "Kho hàng" at bounding box center [26, 35] width 18 height 5
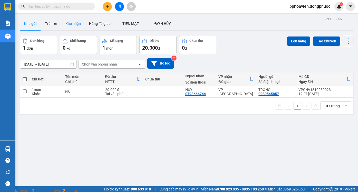
click at [75, 22] on button "Kho nhận" at bounding box center [73, 23] width 24 height 12
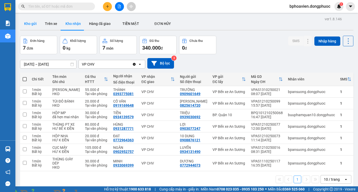
click at [33, 25] on button "Kho gửi" at bounding box center [30, 23] width 21 height 12
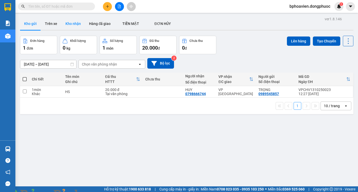
click at [73, 28] on button "Kho nhận" at bounding box center [73, 23] width 24 height 12
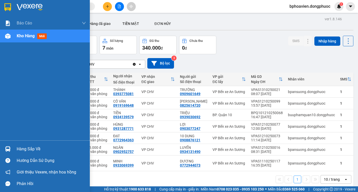
drag, startPoint x: 23, startPoint y: 145, endPoint x: 24, endPoint y: 148, distance: 3.2
click at [23, 147] on div "Hàng sắp về" at bounding box center [51, 149] width 69 height 8
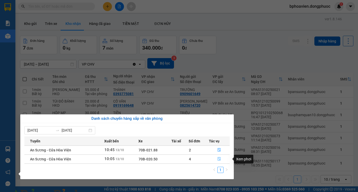
click at [220, 159] on icon "file-done" at bounding box center [219, 159] width 4 height 4
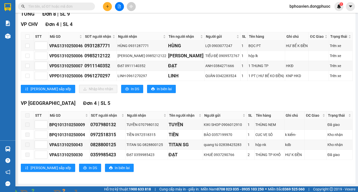
scroll to position [75, 0]
click at [28, 38] on input "checkbox" at bounding box center [27, 36] width 4 height 4
checkbox input "true"
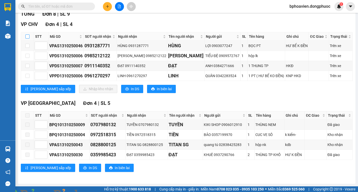
checkbox input "true"
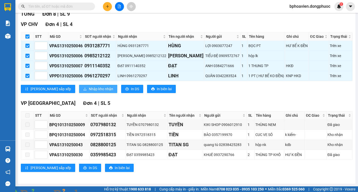
click at [89, 90] on span "Nhập kho nhận" at bounding box center [101, 89] width 24 height 6
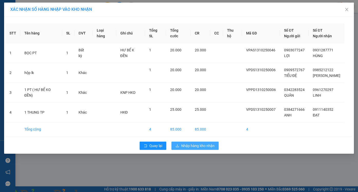
click at [203, 148] on button "Nhập hàng kho nhận" at bounding box center [194, 145] width 47 height 8
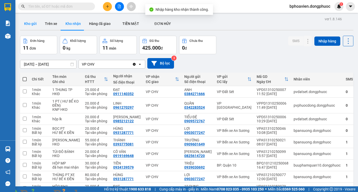
click at [30, 25] on button "Kho gửi" at bounding box center [30, 23] width 21 height 12
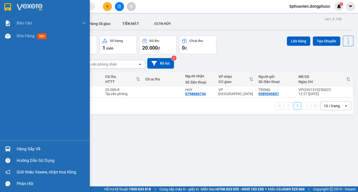
click at [27, 151] on div "Hàng sắp về" at bounding box center [51, 149] width 69 height 8
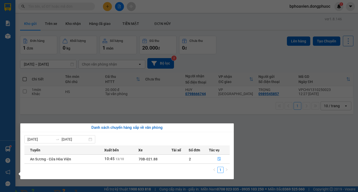
click at [263, 133] on section "Kết quả tìm kiếm ( 0 ) Bộ lọc No Data bphoavien.dongphuoc 1 Báo cáo Mẫu 1: Báo …" at bounding box center [179, 96] width 358 height 192
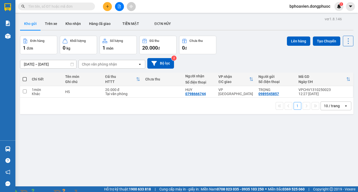
click at [78, 6] on input "text" at bounding box center [58, 7] width 61 height 6
click at [56, 7] on input "text" at bounding box center [58, 7] width 61 height 6
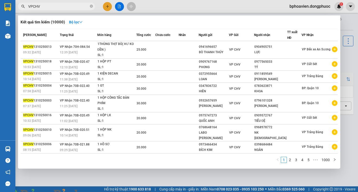
click at [52, 7] on input "VPCHV" at bounding box center [58, 7] width 61 height 6
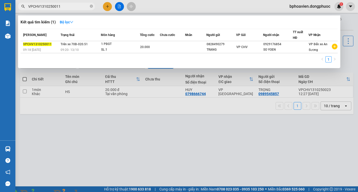
type input "VPCHV1310250011"
click at [142, 130] on div at bounding box center [179, 96] width 358 height 192
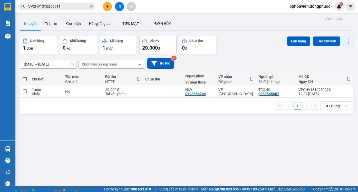
click at [139, 142] on div "ver 1.8.146 Kho gửi Trên xe Kho nhận Hàng đã giao TIỀN MẶT ĐƠN HỦY Đơn hàng 1…" at bounding box center [186, 111] width 337 height 192
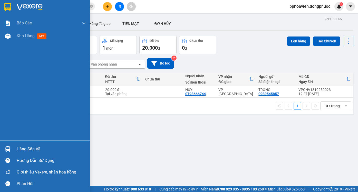
click at [24, 149] on div "Hàng sắp về" at bounding box center [51, 149] width 69 height 8
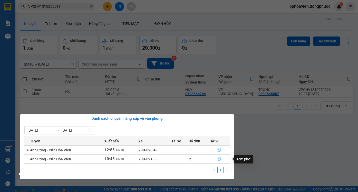
click at [278, 141] on section "Kết quả tìm kiếm ( 1 ) Bộ lọc Mã ĐH Trạng thái Món hàng Tổng cước Chưa cước Nhã…" at bounding box center [179, 96] width 358 height 192
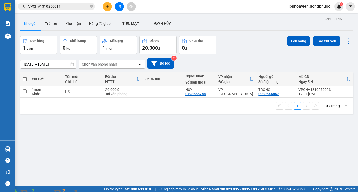
click at [80, 7] on input "VPCHV1310250011" at bounding box center [58, 7] width 61 height 6
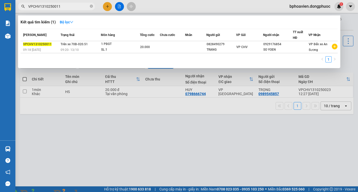
drag, startPoint x: 119, startPoint y: 112, endPoint x: 104, endPoint y: 115, distance: 15.1
click at [117, 112] on div at bounding box center [179, 96] width 358 height 192
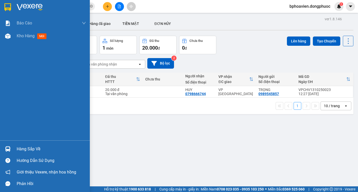
click at [24, 153] on div "Hàng sắp về" at bounding box center [45, 149] width 90 height 12
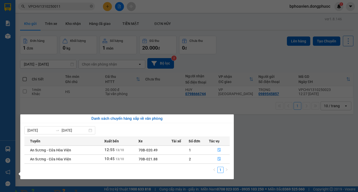
click at [170, 98] on section "Kết quả tìm kiếm ( 1 ) Bộ lọc Mã ĐH Trạng thái Món hàng Tổng cước Chưa cước Nhã…" at bounding box center [179, 96] width 358 height 192
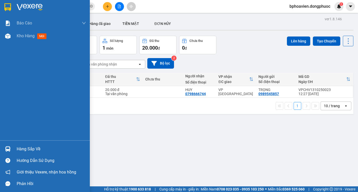
click at [20, 150] on div "Hàng sắp về" at bounding box center [51, 149] width 69 height 8
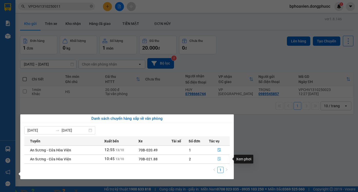
click at [222, 157] on button "button" at bounding box center [219, 159] width 21 height 8
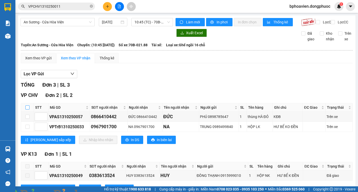
click at [27, 109] on input "checkbox" at bounding box center [27, 107] width 4 height 4
checkbox input "true"
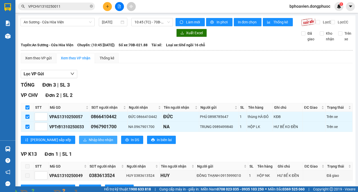
click at [89, 142] on span "Nhập kho nhận" at bounding box center [101, 140] width 24 height 6
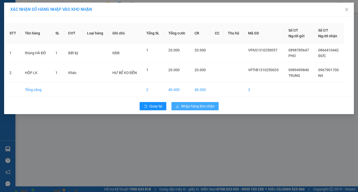
click at [194, 107] on span "Nhập hàng kho nhận" at bounding box center [197, 106] width 33 height 6
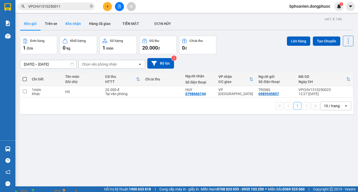
click at [73, 27] on button "Kho nhận" at bounding box center [73, 23] width 24 height 12
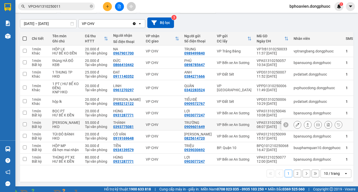
scroll to position [51, 0]
click at [306, 123] on icon at bounding box center [308, 125] width 4 height 4
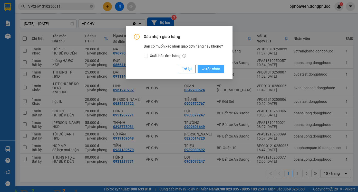
click at [209, 72] on button "Xác nhận" at bounding box center [211, 69] width 27 height 8
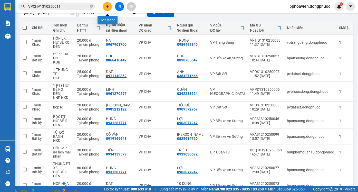
click at [104, 8] on button at bounding box center [107, 6] width 9 height 9
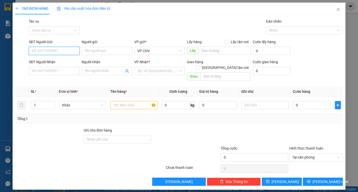
click at [68, 50] on input "SĐT Người Gửi" at bounding box center [54, 51] width 51 height 8
click at [62, 63] on div "0933338113 - VINH" at bounding box center [54, 61] width 44 height 6
type input "0933338113"
type input "VINH"
type input "0776868500"
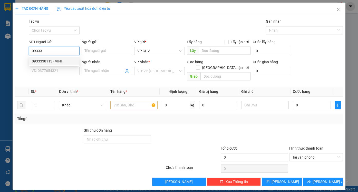
type input "A HOÀNG"
type input "20.000"
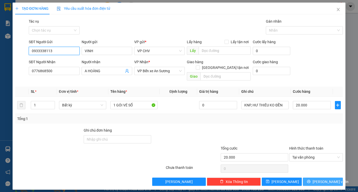
type input "0933338113"
click at [323, 179] on span "[PERSON_NAME] và In" at bounding box center [330, 182] width 36 height 6
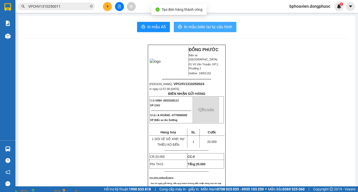
click at [194, 24] on span "In mẫu biên lai tự cấu hình" at bounding box center [208, 27] width 48 height 6
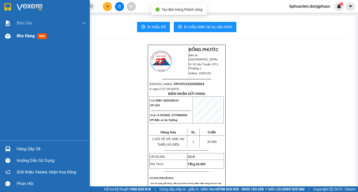
click at [14, 34] on div "Kho hàng mới" at bounding box center [45, 35] width 90 height 13
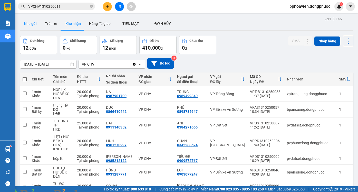
click at [27, 22] on button "Kho gửi" at bounding box center [30, 23] width 21 height 12
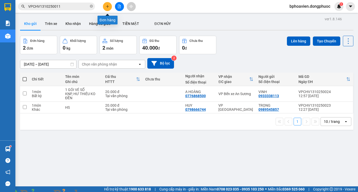
click at [107, 9] on button at bounding box center [107, 6] width 9 height 9
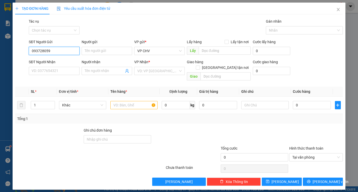
type input "0937280592"
click at [69, 61] on div "0937280592 - DIỄM" at bounding box center [54, 61] width 44 height 6
type input "DIỄM"
type input "0908674724"
type input "PHƯỢNG"
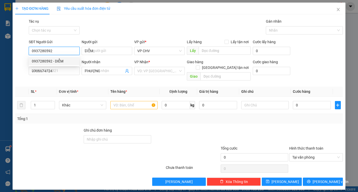
type input "30.000"
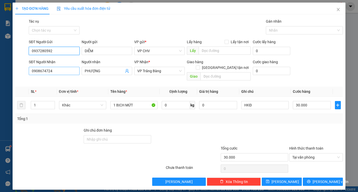
type input "0937280592"
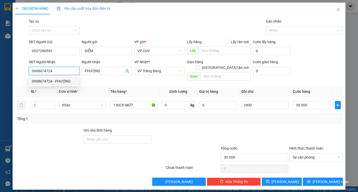
drag, startPoint x: 66, startPoint y: 70, endPoint x: 33, endPoint y: 74, distance: 34.1
click at [33, 74] on input "0908674724" at bounding box center [54, 71] width 51 height 8
click at [46, 127] on div at bounding box center [49, 136] width 68 height 18
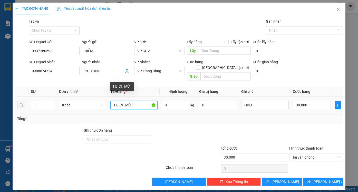
drag, startPoint x: 143, startPoint y: 101, endPoint x: 115, endPoint y: 101, distance: 28.0
click at [115, 101] on input "1 BỊCH MỨT" at bounding box center [133, 105] width 47 height 8
type input "1PBGT"
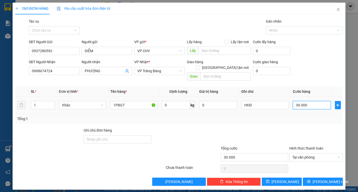
click at [318, 101] on input "30.000" at bounding box center [312, 105] width 38 height 8
type input "2"
type input "20"
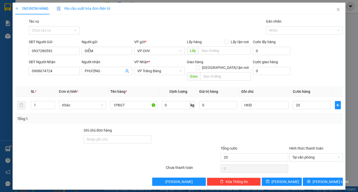
type input "20.000"
drag, startPoint x: 316, startPoint y: 116, endPoint x: 316, endPoint y: 122, distance: 6.4
click at [316, 117] on div "Tổng: 1" at bounding box center [179, 119] width 328 height 10
click at [319, 179] on span "[PERSON_NAME] và In" at bounding box center [330, 182] width 36 height 6
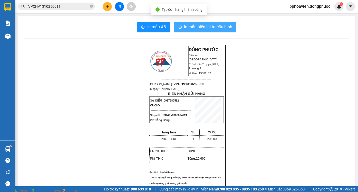
click at [202, 32] on button "In mẫu biên lai tự cấu hình" at bounding box center [205, 27] width 63 height 10
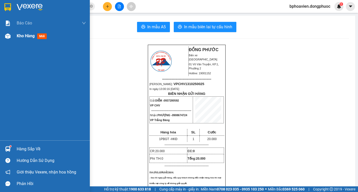
click at [20, 39] on div "Kho hàng mới" at bounding box center [51, 35] width 69 height 13
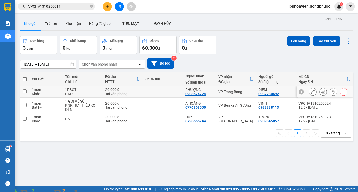
click at [164, 92] on td at bounding box center [163, 92] width 40 height 12
checkbox input "true"
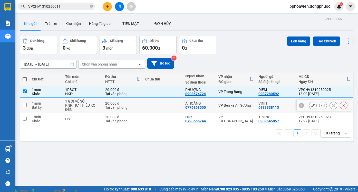
drag, startPoint x: 165, startPoint y: 102, endPoint x: 165, endPoint y: 113, distance: 10.5
click at [165, 103] on td at bounding box center [163, 105] width 40 height 16
checkbox input "true"
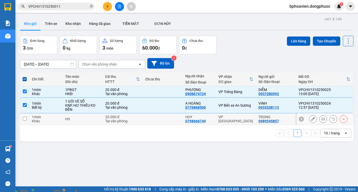
click at [165, 119] on td at bounding box center [163, 119] width 40 height 12
checkbox input "true"
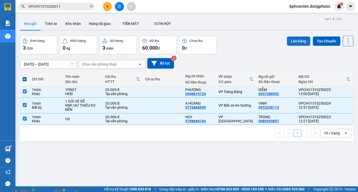
click at [301, 38] on button "Lên hàng" at bounding box center [298, 40] width 23 height 9
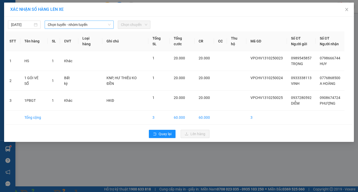
click at [90, 23] on span "Chọn tuyến - nhóm tuyến" at bounding box center [79, 25] width 63 height 8
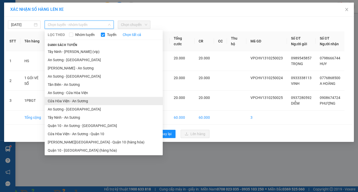
click at [84, 100] on li "Cửa Hòa Viện - An Sương" at bounding box center [104, 101] width 118 height 8
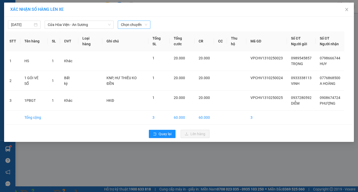
drag, startPoint x: 141, startPoint y: 17, endPoint x: 137, endPoint y: 23, distance: 7.2
click at [141, 17] on div "13/10/2025 Cửa Hòa Viện - An Sương LỌC THEO Nhóm tuyến Tuyến Chọn tất cả Danh s…" at bounding box center [179, 79] width 350 height 125
click at [136, 23] on span "Chọn chuyến" at bounding box center [134, 25] width 26 height 8
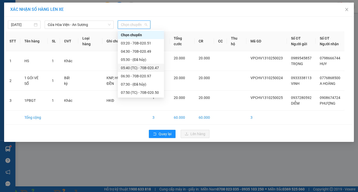
scroll to position [77, 0]
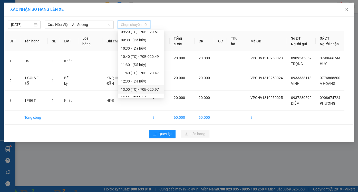
click at [132, 89] on div "13:00 (TC) - 70B-020.97" at bounding box center [141, 89] width 40 height 6
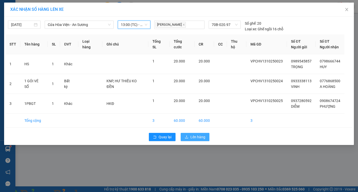
drag, startPoint x: 199, startPoint y: 135, endPoint x: 192, endPoint y: 190, distance: 55.0
click at [199, 136] on span "Lên hàng" at bounding box center [197, 137] width 15 height 6
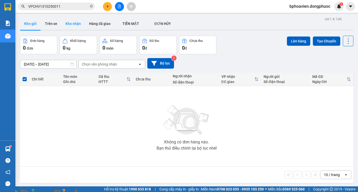
click at [75, 26] on button "Kho nhận" at bounding box center [73, 23] width 24 height 12
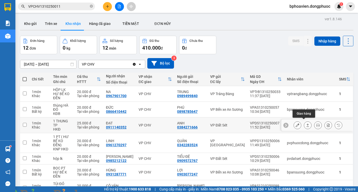
drag, startPoint x: 305, startPoint y: 124, endPoint x: 276, endPoint y: 119, distance: 29.3
click at [306, 123] on icon at bounding box center [308, 125] width 4 height 4
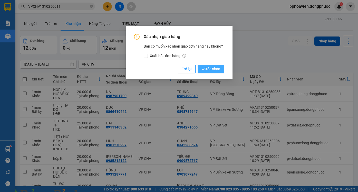
click at [212, 69] on span "Xác nhận" at bounding box center [211, 69] width 18 height 6
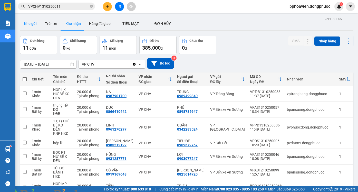
click at [31, 21] on button "Kho gửi" at bounding box center [30, 23] width 21 height 12
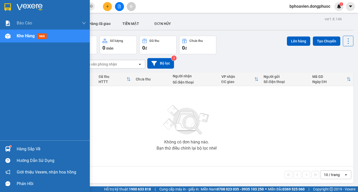
click at [23, 150] on div "Hàng sắp về" at bounding box center [51, 149] width 69 height 8
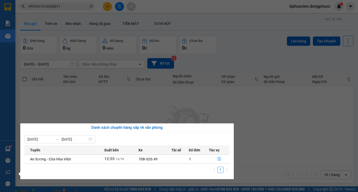
drag, startPoint x: 211, startPoint y: 103, endPoint x: 207, endPoint y: 104, distance: 3.7
click at [209, 103] on section "Kết quả tìm kiếm ( 1 ) Bộ lọc Mã ĐH Trạng thái Món hàng Tổng cước Chưa cước Nhã…" at bounding box center [179, 96] width 358 height 192
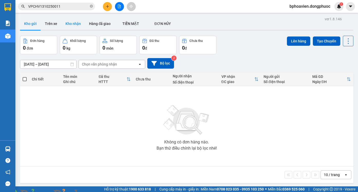
click at [69, 21] on button "Kho nhận" at bounding box center [73, 23] width 24 height 12
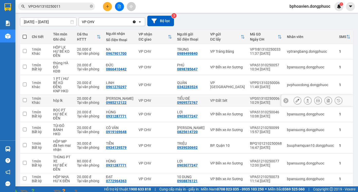
scroll to position [51, 0]
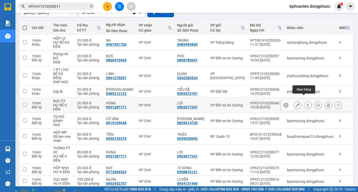
click at [306, 103] on icon at bounding box center [308, 105] width 4 height 4
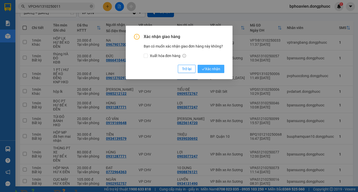
click at [217, 69] on span "Xác nhận" at bounding box center [211, 69] width 18 height 6
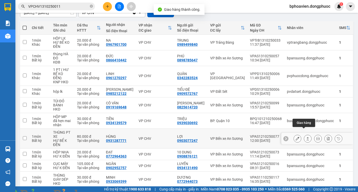
click at [306, 136] on icon at bounding box center [308, 138] width 4 height 4
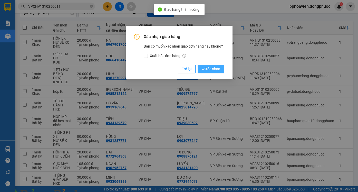
click at [214, 69] on span "Xác nhận" at bounding box center [211, 69] width 18 height 6
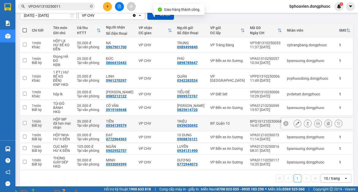
scroll to position [50, 0]
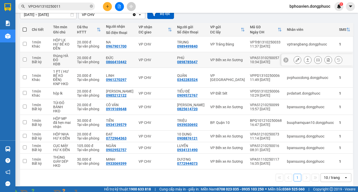
click at [307, 62] on div at bounding box center [308, 60] width 8 height 8
click at [306, 60] on icon at bounding box center [308, 60] width 4 height 4
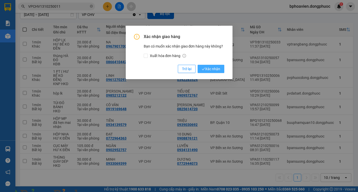
click at [210, 70] on span "Xác nhận" at bounding box center [211, 69] width 18 height 6
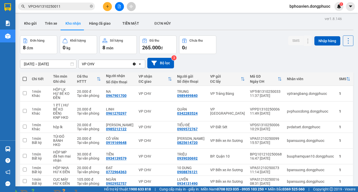
scroll to position [0, 0]
click at [30, 28] on button "Kho gửi" at bounding box center [30, 23] width 21 height 12
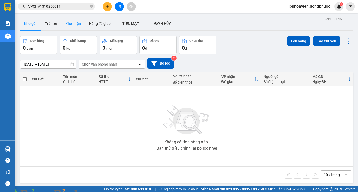
click at [69, 22] on button "Kho nhận" at bounding box center [73, 23] width 24 height 12
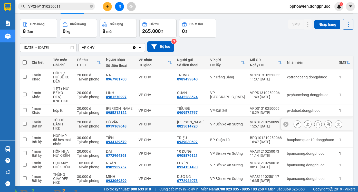
scroll to position [26, 0]
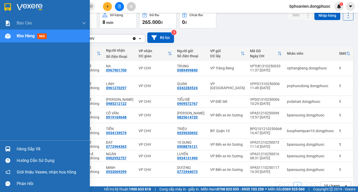
click at [34, 151] on div "Hàng sắp về" at bounding box center [51, 149] width 69 height 8
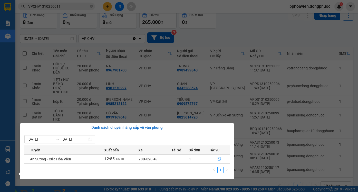
click at [229, 77] on section "Kết quả tìm kiếm ( 1 ) Bộ lọc Mã ĐH Trạng thái Món hàng Tổng cước Chưa cước Nhã…" at bounding box center [179, 96] width 358 height 192
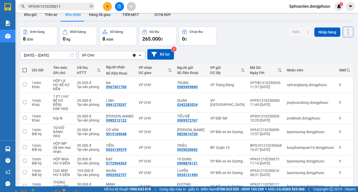
scroll to position [0, 0]
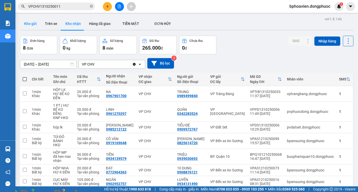
click at [34, 24] on button "Kho gửi" at bounding box center [30, 23] width 21 height 12
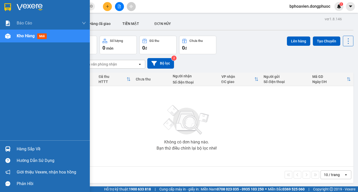
click at [31, 149] on div "Hàng sắp về" at bounding box center [51, 149] width 69 height 8
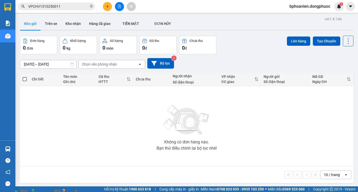
click at [274, 119] on section "Kết quả tìm kiếm ( 1 ) Bộ lọc Mã ĐH Trạng thái Món hàng Tổng cước Chưa cước Nhã…" at bounding box center [179, 96] width 358 height 192
click at [71, 22] on button "Kho nhận" at bounding box center [73, 23] width 24 height 12
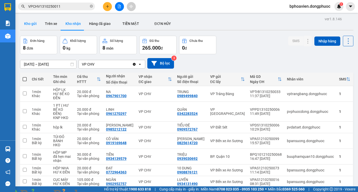
click at [33, 24] on button "Kho gửi" at bounding box center [30, 23] width 21 height 12
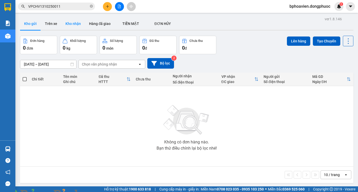
click at [71, 24] on button "Kho nhận" at bounding box center [73, 23] width 24 height 12
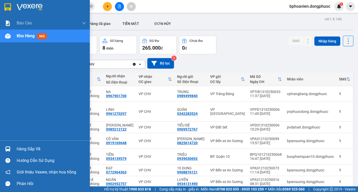
click at [19, 147] on div "Hàng sắp về" at bounding box center [51, 149] width 69 height 8
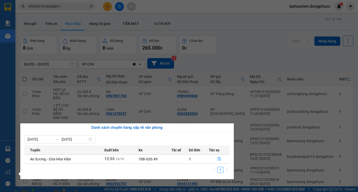
click at [265, 70] on section "Kết quả tìm kiếm ( 1 ) Bộ lọc Mã ĐH Trạng thái Món hàng Tổng cước Chưa cước Nhã…" at bounding box center [179, 96] width 358 height 192
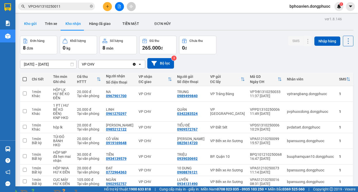
click at [30, 23] on button "Kho gửi" at bounding box center [30, 23] width 21 height 12
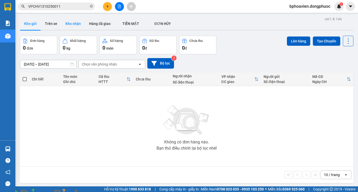
click at [66, 21] on button "Kho nhận" at bounding box center [73, 23] width 24 height 12
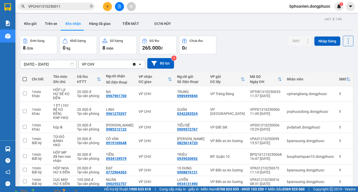
click at [242, 61] on div "11/10/2025 – 13/10/2025 Press the down arrow key to interact with the calendar …" at bounding box center [186, 63] width 333 height 11
click at [27, 26] on button "Kho gửi" at bounding box center [30, 23] width 21 height 12
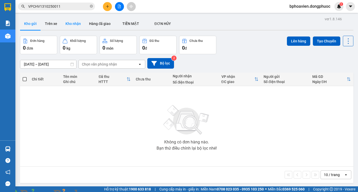
click at [72, 22] on button "Kho nhận" at bounding box center [73, 23] width 24 height 12
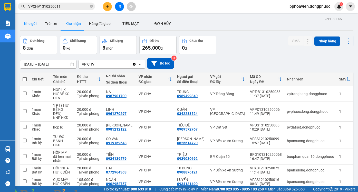
click at [27, 22] on button "Kho gửi" at bounding box center [30, 23] width 21 height 12
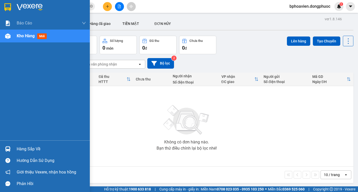
click at [25, 150] on div "Hàng sắp về" at bounding box center [51, 149] width 69 height 8
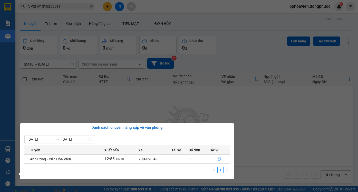
click at [295, 134] on section "Kết quả tìm kiếm ( 1 ) Bộ lọc Mã ĐH Trạng thái Món hàng Tổng cước Chưa cước Nhã…" at bounding box center [179, 96] width 358 height 192
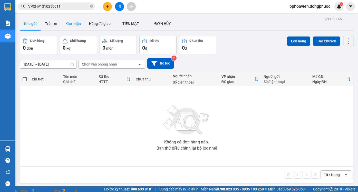
click at [76, 26] on button "Kho nhận" at bounding box center [73, 23] width 24 height 12
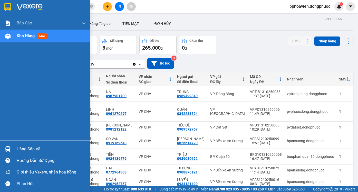
click at [16, 151] on div "Hàng sắp về" at bounding box center [45, 149] width 90 height 12
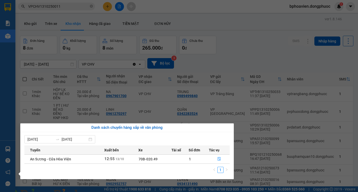
click at [239, 66] on section "Kết quả tìm kiếm ( 1 ) Bộ lọc Mã ĐH Trạng thái Món hàng Tổng cước Chưa cước Nhã…" at bounding box center [179, 96] width 358 height 192
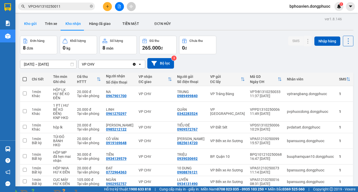
click at [28, 22] on button "Kho gửi" at bounding box center [30, 23] width 21 height 12
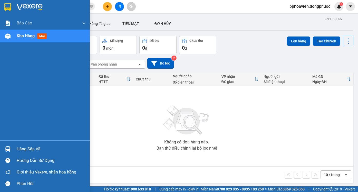
click at [26, 148] on div "Hàng sắp về" at bounding box center [51, 149] width 69 height 8
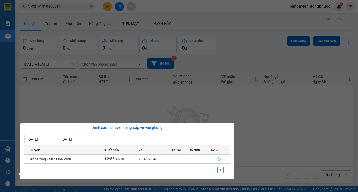
click at [268, 110] on section "Kết quả tìm kiếm ( 1 ) Bộ lọc Mã ĐH Trạng thái Món hàng Tổng cước Chưa cước Nhã…" at bounding box center [179, 96] width 358 height 192
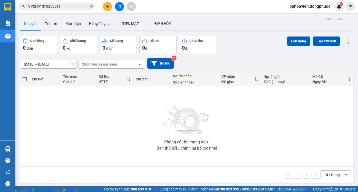
click at [67, 7] on input "VPCHV1310250011" at bounding box center [58, 7] width 61 height 6
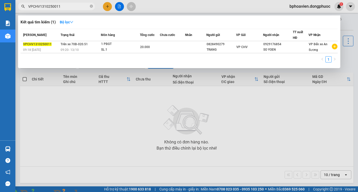
click at [97, 142] on div at bounding box center [179, 96] width 358 height 192
drag, startPoint x: 84, startPoint y: 6, endPoint x: 79, endPoint y: 5, distance: 5.8
click at [84, 6] on input "VPCHV1310250011" at bounding box center [58, 7] width 61 height 6
drag, startPoint x: 120, startPoint y: 93, endPoint x: 120, endPoint y: 97, distance: 3.9
click at [120, 94] on div at bounding box center [179, 96] width 358 height 192
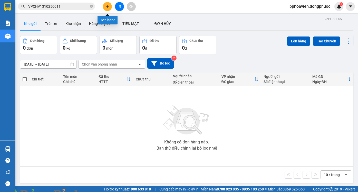
click at [106, 5] on icon "plus" at bounding box center [108, 7] width 4 height 4
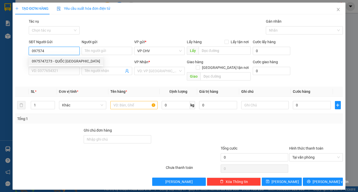
click at [63, 61] on div "0975747273 - QUỐC [GEOGRAPHIC_DATA]" at bounding box center [66, 61] width 68 height 6
type input "0975747273"
type input "QUỐC ANH"
type input "0977150152"
type input "THỦY NGUYỄN"
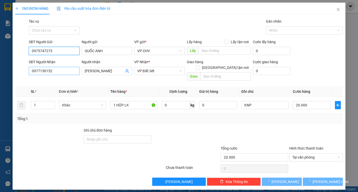
type input "20.000"
type input "0975747273"
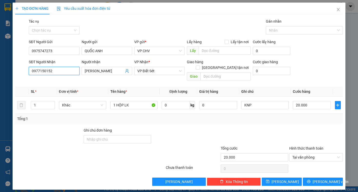
click at [63, 71] on input "0977150152" at bounding box center [54, 71] width 51 height 8
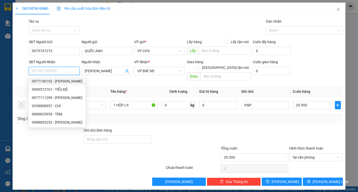
click at [66, 80] on div "0977150152 - [PERSON_NAME]" at bounding box center [57, 81] width 51 height 6
type input "0977150152"
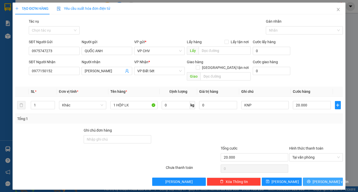
drag, startPoint x: 326, startPoint y: 175, endPoint x: 297, endPoint y: 146, distance: 41.7
click at [326, 179] on span "[PERSON_NAME] và In" at bounding box center [330, 182] width 36 height 6
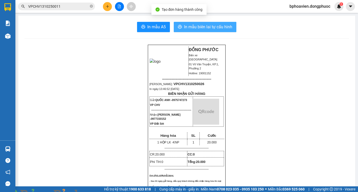
click at [189, 28] on span "In mẫu biên lai tự cấu hình" at bounding box center [208, 27] width 48 height 6
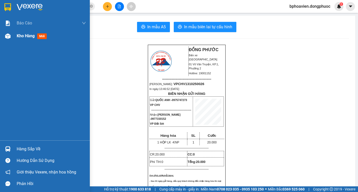
click at [26, 36] on span "Kho hàng" at bounding box center [26, 35] width 18 height 5
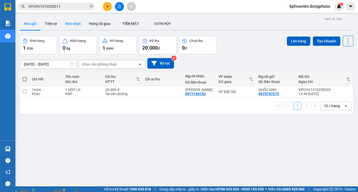
click at [70, 21] on button "Kho nhận" at bounding box center [73, 23] width 24 height 12
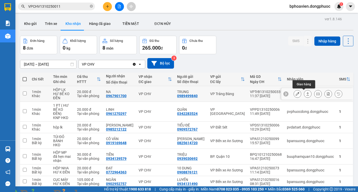
click at [306, 94] on icon at bounding box center [308, 94] width 4 height 4
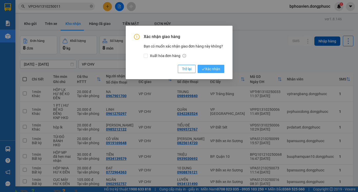
click at [210, 68] on span "Xác nhận" at bounding box center [211, 69] width 18 height 6
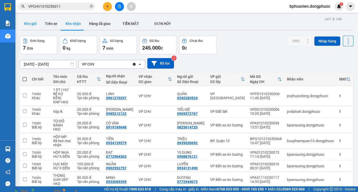
click at [35, 24] on button "Kho gửi" at bounding box center [30, 23] width 21 height 12
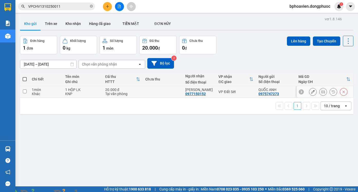
click at [25, 92] on input "checkbox" at bounding box center [25, 91] width 4 height 4
checkbox input "true"
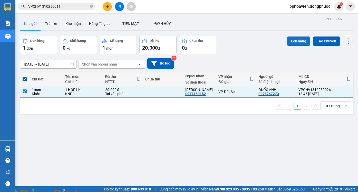
click at [292, 44] on button "Lên hàng" at bounding box center [298, 40] width 23 height 9
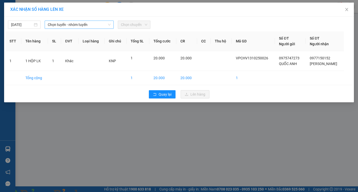
click at [91, 24] on span "Chọn tuyến - nhóm tuyến" at bounding box center [79, 25] width 63 height 8
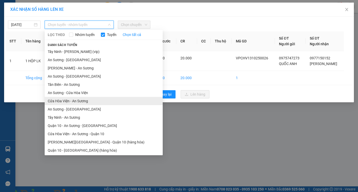
drag, startPoint x: 89, startPoint y: 101, endPoint x: 110, endPoint y: 64, distance: 42.6
click at [89, 101] on li "Cửa Hòa Viện - An Sương" at bounding box center [104, 101] width 118 height 8
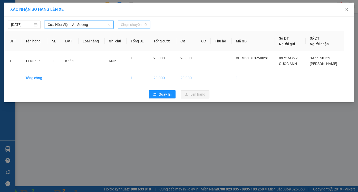
click at [135, 25] on span "Chọn chuyến" at bounding box center [134, 25] width 26 height 8
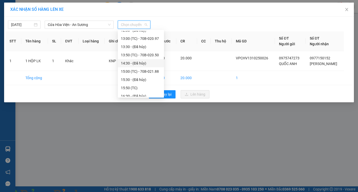
scroll to position [128, 0]
click at [142, 56] on div "13:50 (TC) - 70B-020.50" at bounding box center [141, 55] width 40 height 6
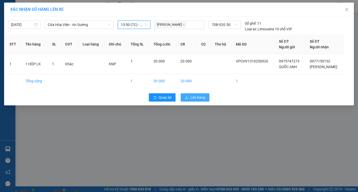
click at [199, 98] on span "Lên hàng" at bounding box center [197, 97] width 15 height 6
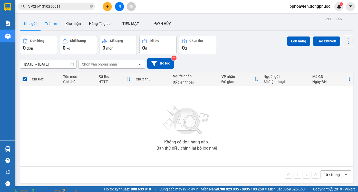
click at [52, 23] on button "Trên xe" at bounding box center [51, 23] width 21 height 12
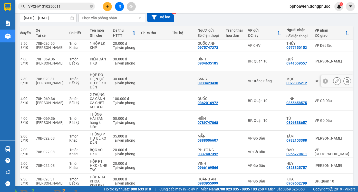
scroll to position [11, 0]
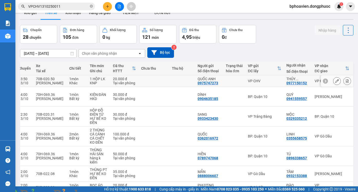
click at [295, 80] on span "..." at bounding box center [296, 79] width 3 height 4
checkbox input "true"
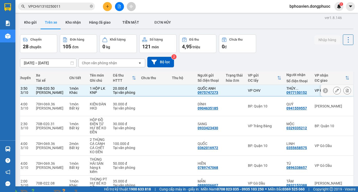
scroll to position [0, 0]
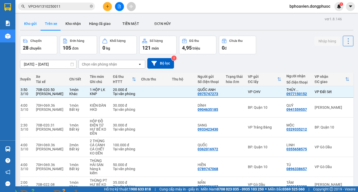
drag, startPoint x: 27, startPoint y: 23, endPoint x: 34, endPoint y: 25, distance: 7.0
click at [34, 25] on button "Kho gửi" at bounding box center [30, 23] width 21 height 12
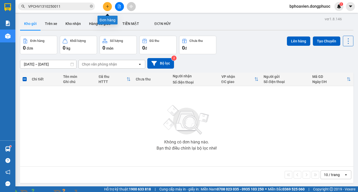
click at [106, 7] on icon "plus" at bounding box center [108, 7] width 4 height 4
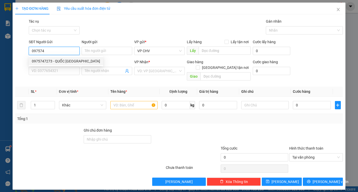
click at [63, 59] on div "0975747273 - QUỐC [GEOGRAPHIC_DATA]" at bounding box center [66, 61] width 68 height 6
type input "0975747273"
type input "QUỐC ANH"
type input "0977150152"
type input "THỦY NGUYỄN"
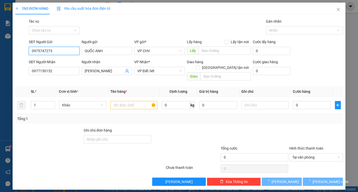
type input "20.000"
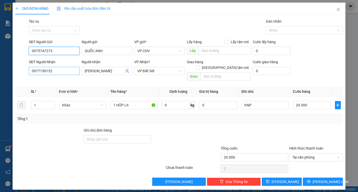
type input "0975747273"
click at [66, 72] on input "0977150152" at bounding box center [54, 71] width 51 height 8
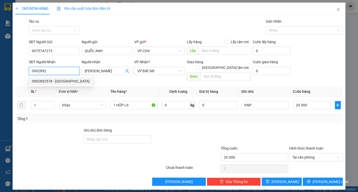
click at [62, 79] on div "0902892578 - [GEOGRAPHIC_DATA]" at bounding box center [61, 81] width 58 height 6
type input "0902892578"
type input "QUÝ DƯƠNG"
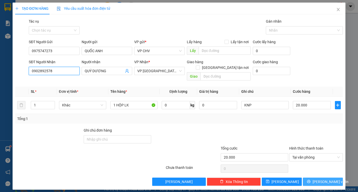
type input "0902892578"
click at [318, 177] on button "[PERSON_NAME] và In" at bounding box center [323, 181] width 40 height 8
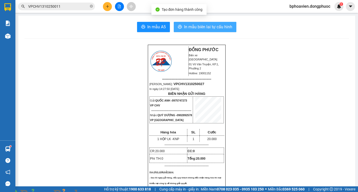
click at [199, 29] on span "In mẫu biên lai tự cấu hình" at bounding box center [208, 27] width 48 height 6
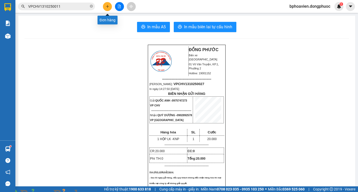
click at [109, 8] on icon "plus" at bounding box center [108, 7] width 4 height 4
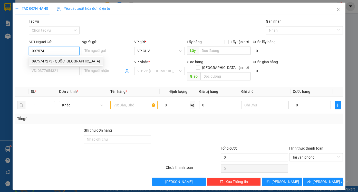
click at [61, 58] on div "0975747273 - QUỐC [GEOGRAPHIC_DATA]" at bounding box center [66, 61] width 68 height 6
type input "0975747273"
type input "QUỐC ANH"
type input "0902892578"
type input "QUÝ DƯƠNG"
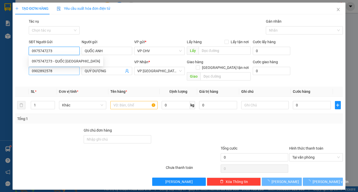
type input "20.000"
type input "0975747273"
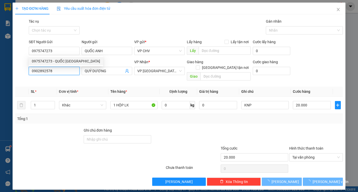
click at [62, 71] on input "0902892578" at bounding box center [54, 71] width 51 height 8
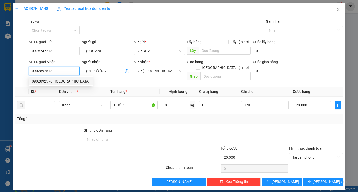
click at [62, 71] on input "0902892578" at bounding box center [54, 71] width 51 height 8
click at [61, 80] on div "0707190303 - [GEOGRAPHIC_DATA]" at bounding box center [61, 81] width 58 height 6
type input "0707190303"
type input "HẢI ĐẠI"
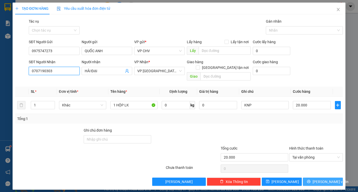
type input "0707190303"
click at [319, 179] on span "[PERSON_NAME] và In" at bounding box center [330, 182] width 36 height 6
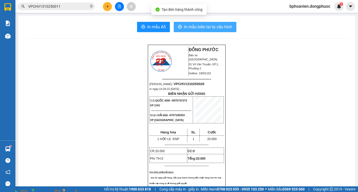
click at [193, 29] on span "In mẫu biên lai tự cấu hình" at bounding box center [208, 27] width 48 height 6
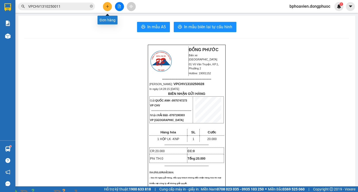
click at [108, 7] on icon "plus" at bounding box center [108, 7] width 4 height 4
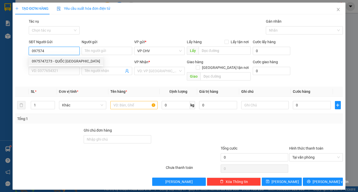
click at [54, 61] on div "0975747273 - QUỐC [GEOGRAPHIC_DATA]" at bounding box center [66, 61] width 68 height 6
type input "0975747273"
type input "QUỐC ANH"
type input "0707190303"
type input "HẢI ĐẠI"
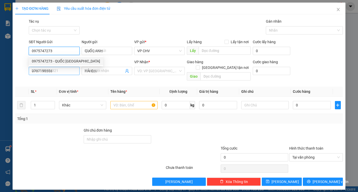
type input "20.000"
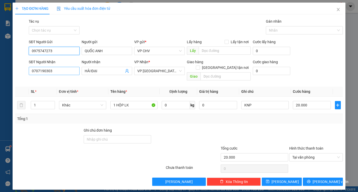
type input "0975747273"
click at [59, 72] on input "0707190303" at bounding box center [54, 71] width 51 height 8
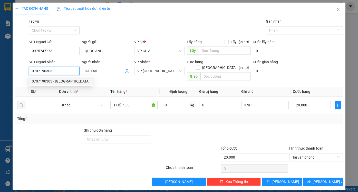
click at [60, 73] on input "0707190303" at bounding box center [54, 71] width 51 height 8
click at [61, 73] on input "0707190303" at bounding box center [54, 71] width 51 height 8
click at [61, 69] on input "0707190303" at bounding box center [54, 71] width 51 height 8
click at [64, 80] on div "0348904142 - TRƯỜNG" at bounding box center [54, 81] width 44 height 6
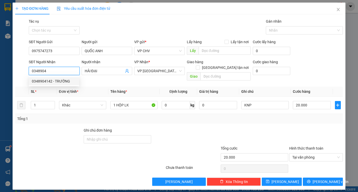
type input "0348904142"
type input "TRƯỜNG"
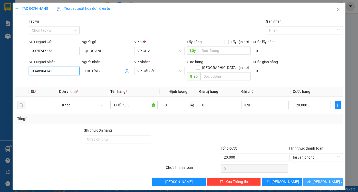
type input "0348904142"
click at [318, 177] on button "[PERSON_NAME] và In" at bounding box center [323, 181] width 40 height 8
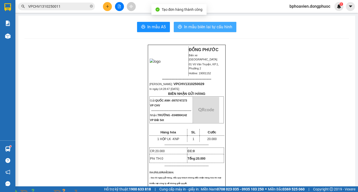
click at [205, 30] on span "In mẫu biên lai tự cấu hình" at bounding box center [208, 27] width 48 height 6
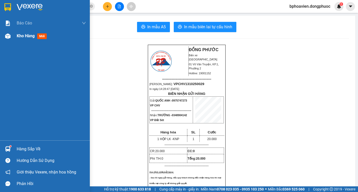
click at [20, 37] on span "Kho hàng" at bounding box center [26, 35] width 18 height 5
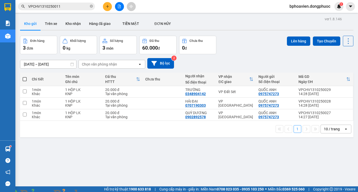
click at [106, 8] on button at bounding box center [107, 6] width 9 height 9
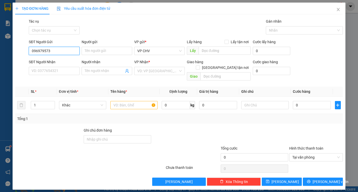
type input "0969795739"
click at [62, 60] on div "0969795739 - PHƯƠNG" at bounding box center [57, 61] width 51 height 6
type input "PHƯƠNG"
type input "0961703939"
type input "THƯƠNG"
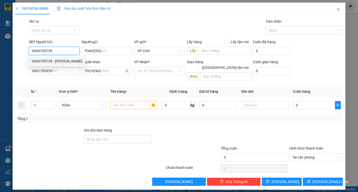
type input "35.000"
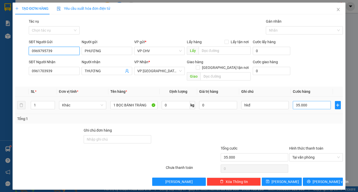
type input "0969795739"
click at [310, 101] on input "35.000" at bounding box center [312, 105] width 38 height 8
type input "5"
type input "50"
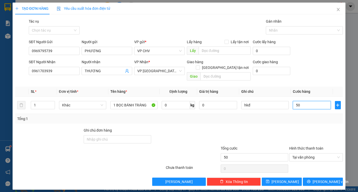
type input "50"
type input "50.000"
click at [306, 127] on div at bounding box center [316, 136] width 55 height 18
click at [322, 179] on span "[PERSON_NAME] và In" at bounding box center [330, 182] width 36 height 6
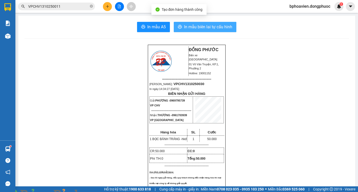
click at [200, 29] on span "In mẫu biên lai tự cấu hình" at bounding box center [208, 27] width 48 height 6
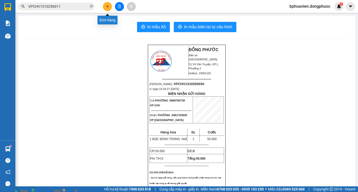
click at [109, 6] on icon "plus" at bounding box center [108, 7] width 4 height 4
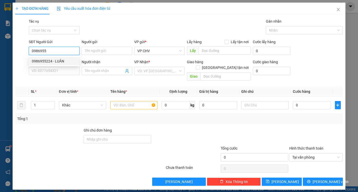
click at [57, 61] on div "0986955224 - LUÂN" at bounding box center [54, 61] width 44 height 6
type input "0986955224"
type input "LUÂN"
type input "0976166845"
type input "BỰ"
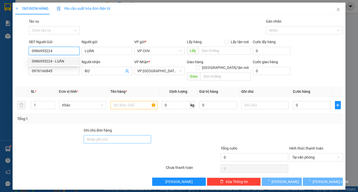
type input "120.000"
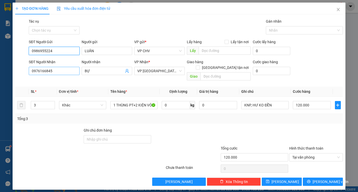
type input "0986955224"
click at [62, 72] on input "0976166845" at bounding box center [54, 71] width 51 height 8
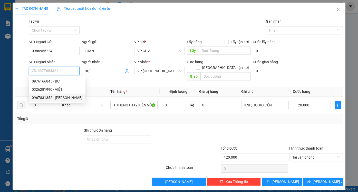
click at [56, 96] on div "0967831352 - VŨ" at bounding box center [57, 98] width 51 height 6
type input "0967831352"
type input "VŨ"
type input "20.000"
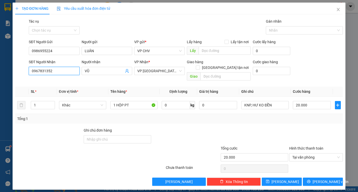
type input "0967831352"
click at [205, 129] on div at bounding box center [186, 136] width 68 height 18
click at [321, 179] on span "[PERSON_NAME] và In" at bounding box center [330, 182] width 36 height 6
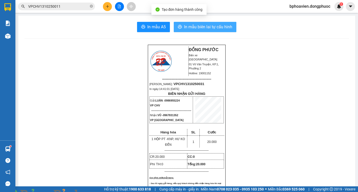
click at [192, 25] on span "In mẫu biên lai tự cấu hình" at bounding box center [208, 27] width 48 height 6
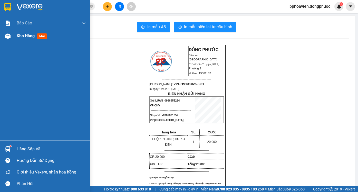
click at [24, 33] on div "Kho hàng mới" at bounding box center [51, 35] width 69 height 13
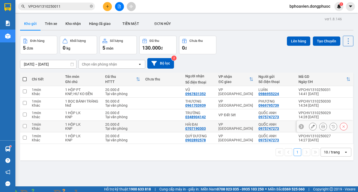
drag, startPoint x: 179, startPoint y: 129, endPoint x: 177, endPoint y: 137, distance: 8.8
click at [179, 129] on td at bounding box center [163, 127] width 40 height 12
checkbox input "true"
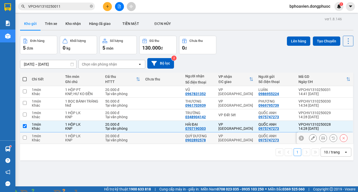
drag, startPoint x: 177, startPoint y: 137, endPoint x: 187, endPoint y: 113, distance: 26.4
click at [177, 137] on td at bounding box center [163, 138] width 40 height 12
checkbox input "true"
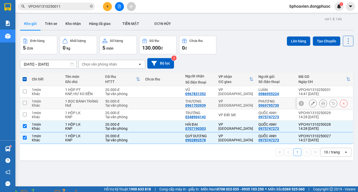
drag, startPoint x: 183, startPoint y: 103, endPoint x: 176, endPoint y: 91, distance: 14.1
click at [183, 102] on td "THƯƠNG 0961703939" at bounding box center [199, 103] width 33 height 12
checkbox input "true"
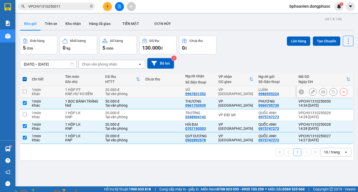
click at [176, 91] on td at bounding box center [163, 92] width 40 height 12
checkbox input "true"
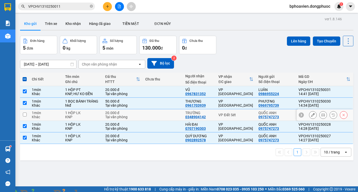
click at [170, 115] on td at bounding box center [163, 115] width 40 height 12
checkbox input "true"
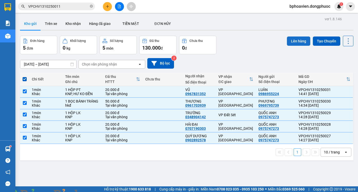
click at [293, 42] on button "Lên hàng" at bounding box center [298, 40] width 23 height 9
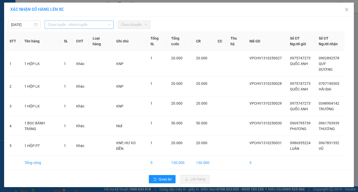
click at [67, 24] on span "Chọn tuyến - nhóm tuyến" at bounding box center [79, 25] width 63 height 8
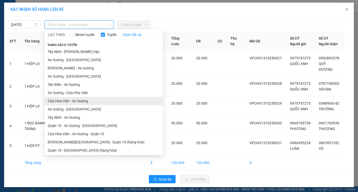
click at [78, 102] on li "Cửa Hòa Viện - An Sương" at bounding box center [104, 101] width 118 height 8
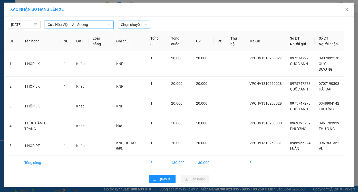
click at [130, 23] on span "Chọn chuyến" at bounding box center [134, 25] width 26 height 8
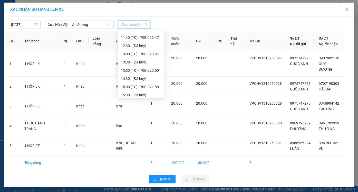
scroll to position [128, 0]
click at [142, 70] on div "15:00 (TC) - 70B-021.88" at bounding box center [141, 71] width 40 height 6
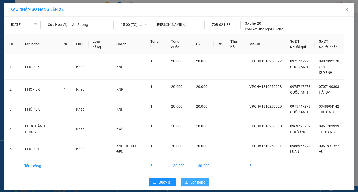
click at [199, 179] on span "Lên hàng" at bounding box center [197, 182] width 15 height 6
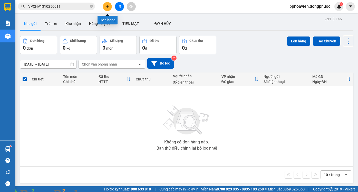
click at [106, 6] on icon "plus" at bounding box center [107, 6] width 3 height 0
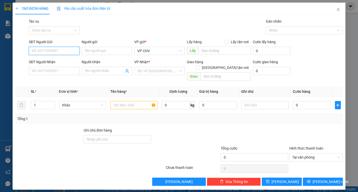
click at [53, 50] on input "SĐT Người Gửi" at bounding box center [54, 51] width 51 height 8
click at [57, 61] on div "0566082637 - HẢO" at bounding box center [54, 61] width 44 height 6
type input "0566082637"
type input "HẢO"
type input "0988855252"
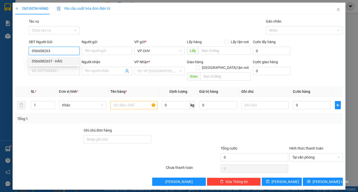
type input "PHONG VŨ"
type input "20.000"
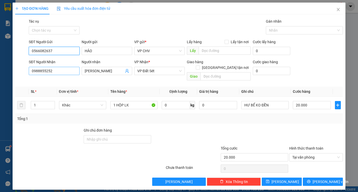
type input "0566082637"
drag, startPoint x: 56, startPoint y: 71, endPoint x: 7, endPoint y: 71, distance: 48.2
click at [7, 71] on div "TẠO ĐƠN HÀNG Yêu cầu xuất hóa đơn điện tử Transit Pickup Surcharge Ids Transit …" at bounding box center [179, 96] width 358 height 192
type input "0398348087"
drag, startPoint x: 71, startPoint y: 72, endPoint x: 55, endPoint y: 72, distance: 15.6
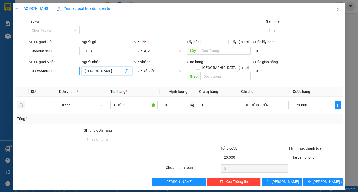
click at [56, 72] on div "SĐT Người Nhận 0398348087 Người nhận PHONG VŨ PHONG VŨ VP Nhận * VP Đất Sét Gia…" at bounding box center [186, 71] width 316 height 24
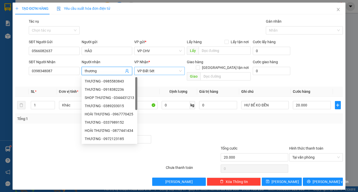
click at [148, 70] on span "VP Đất Sét" at bounding box center [159, 71] width 44 height 8
type input "thương"
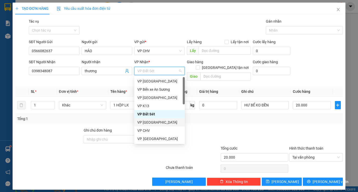
click at [158, 122] on div "VP [GEOGRAPHIC_DATA]" at bounding box center [159, 122] width 44 height 6
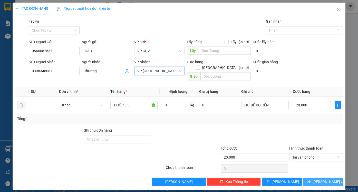
click at [325, 179] on span "[PERSON_NAME] và In" at bounding box center [330, 182] width 36 height 6
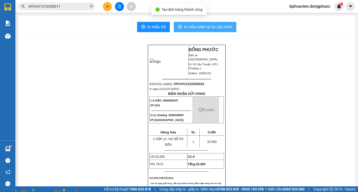
click at [215, 26] on span "In mẫu biên lai tự cấu hình" at bounding box center [208, 27] width 48 height 6
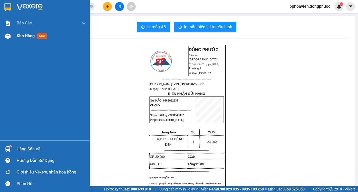
click at [24, 36] on span "Kho hàng" at bounding box center [26, 35] width 18 height 5
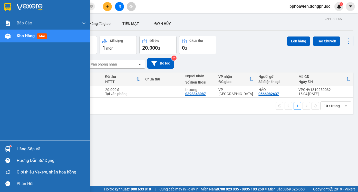
click at [28, 149] on div "Hàng sắp về" at bounding box center [51, 149] width 69 height 8
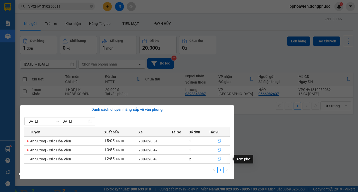
click at [220, 158] on icon "file-done" at bounding box center [219, 159] width 4 height 4
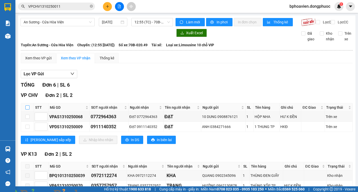
click at [28, 109] on input "checkbox" at bounding box center [27, 107] width 4 height 4
checkbox input "true"
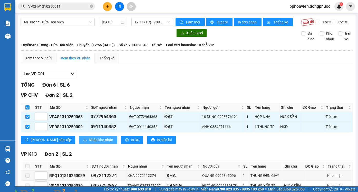
click at [89, 142] on span "Nhập kho nhận" at bounding box center [101, 140] width 24 height 6
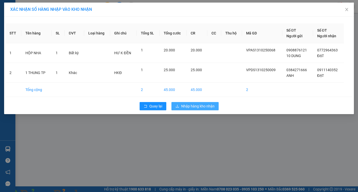
click at [215, 106] on button "Nhập hàng kho nhận" at bounding box center [194, 106] width 47 height 8
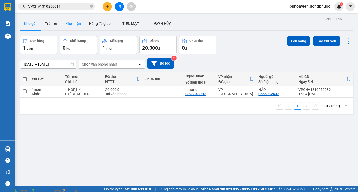
click at [79, 23] on button "Kho nhận" at bounding box center [73, 23] width 24 height 12
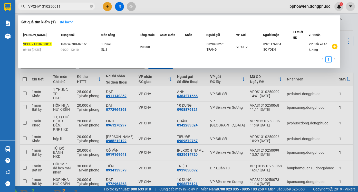
click at [63, 9] on span "VPCHV1310250011" at bounding box center [56, 7] width 77 height 8
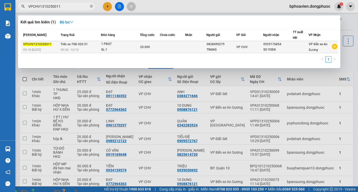
click at [91, 46] on td "Trên xe 70B-020.51 09:20 [DATE]" at bounding box center [80, 47] width 42 height 12
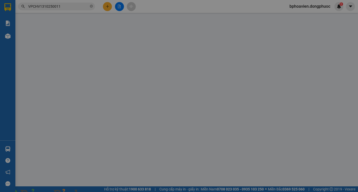
type input "0828490279"
type input "TRANG"
type input "0929176854"
type input "SO YOEN"
type input "20.000"
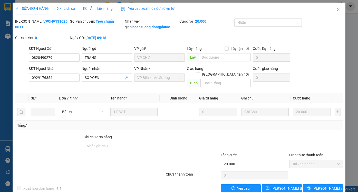
click at [94, 191] on img at bounding box center [92, 194] width 3 height 3
drag, startPoint x: 336, startPoint y: 9, endPoint x: 351, endPoint y: 12, distance: 15.6
click at [336, 9] on icon "close" at bounding box center [338, 9] width 4 height 4
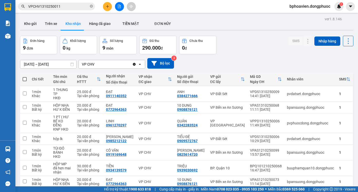
click at [74, 8] on input "VPCHV1310250011" at bounding box center [58, 7] width 61 height 6
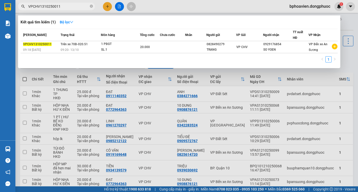
drag, startPoint x: 194, startPoint y: 3, endPoint x: 111, endPoint y: 4, distance: 83.4
click at [194, 3] on div at bounding box center [179, 96] width 358 height 192
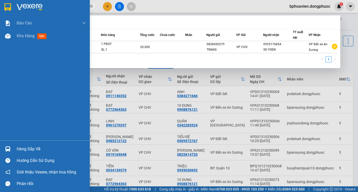
click at [0, 5] on section "Kết quả tìm kiếm ( 1 ) Bộ lọc Mã ĐH Trạng thái Món hàng Tổng cước Chưa cước Nhã…" at bounding box center [179, 96] width 358 height 192
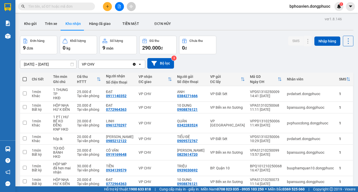
click at [46, 7] on input "text" at bounding box center [58, 7] width 61 height 6
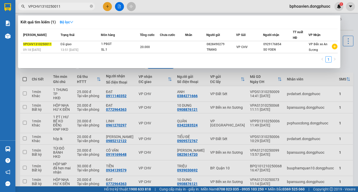
type input "VPCHV1310250011"
click at [121, 82] on div at bounding box center [179, 96] width 358 height 192
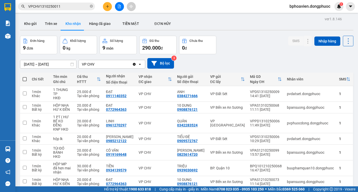
drag, startPoint x: 35, startPoint y: 23, endPoint x: 123, endPoint y: 1, distance: 91.0
click at [35, 23] on button "Kho gửi" at bounding box center [30, 23] width 21 height 12
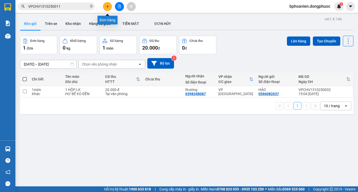
click at [108, 8] on icon "plus" at bounding box center [108, 7] width 4 height 4
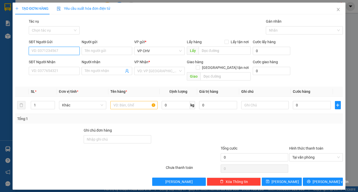
click at [61, 49] on input "SĐT Người Gửi" at bounding box center [54, 51] width 51 height 8
type input "0797138506"
click at [64, 62] on div "0797138506 - LAN" at bounding box center [54, 61] width 44 height 6
type input "LAN"
type input "0938800039"
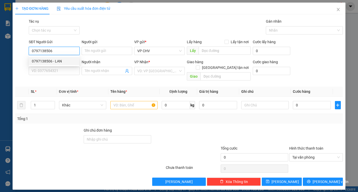
type input "MAI"
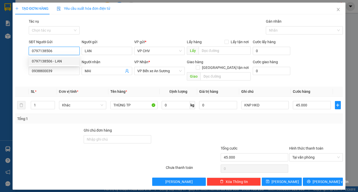
type input "45.000"
type input "0797138506"
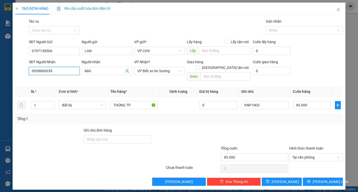
drag, startPoint x: 60, startPoint y: 69, endPoint x: 0, endPoint y: 71, distance: 59.5
click at [0, 71] on div "TẠO ĐƠN HÀNG Yêu cầu xuất hóa đơn điện tử Transit Pickup Surcharge Ids Transit …" at bounding box center [179, 96] width 358 height 192
type input "0853930932"
drag, startPoint x: 97, startPoint y: 71, endPoint x: 70, endPoint y: 72, distance: 26.4
click at [72, 72] on div "SĐT Người Nhận 0853930932 Người nhận MAI MAI VP Nhận * VP Bến xe An Sương Giao …" at bounding box center [186, 71] width 316 height 24
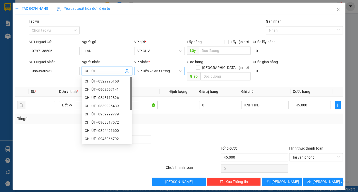
click at [176, 70] on span "VP Bến xe An Sương" at bounding box center [159, 71] width 44 height 8
type input "CHỊ ÚT"
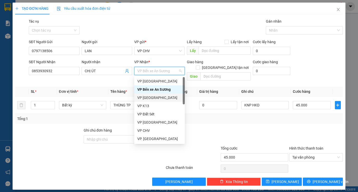
scroll to position [51, 0]
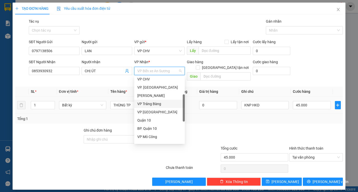
click at [160, 104] on div "VP Trảng Bàng" at bounding box center [159, 104] width 44 height 6
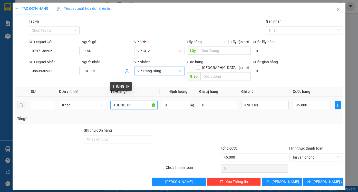
drag, startPoint x: 116, startPoint y: 102, endPoint x: 88, endPoint y: 102, distance: 27.4
click at [88, 102] on tr "1 Khác THÙNG TP 0 kg 0 KNP HKD 45.000" at bounding box center [179, 104] width 328 height 17
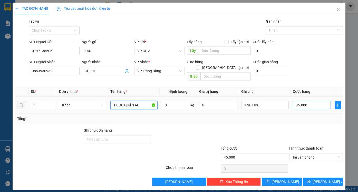
type input "1 BỌC QUẦN ÁO"
click at [316, 101] on input "45.000" at bounding box center [312, 105] width 38 height 8
type input "2"
type input "20"
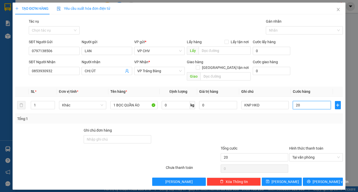
type input "20"
type input "20.000"
click at [314, 119] on div "Transit Pickup Surcharge Ids Transit Deliver Surcharge Ids Transit Deliver Surc…" at bounding box center [179, 101] width 328 height 167
click at [310, 180] on icon "printer" at bounding box center [308, 181] width 3 height 3
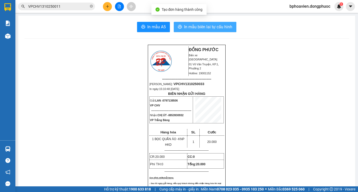
click at [191, 25] on span "In mẫu biên lai tự cấu hình" at bounding box center [208, 27] width 48 height 6
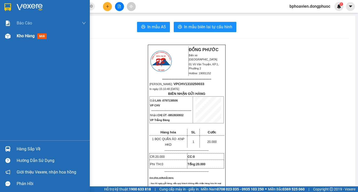
click at [25, 34] on span "Kho hàng" at bounding box center [26, 35] width 18 height 5
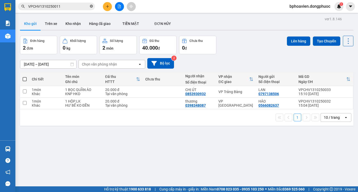
click at [92, 8] on icon "close-circle" at bounding box center [91, 6] width 3 height 3
click at [111, 7] on button at bounding box center [107, 6] width 9 height 9
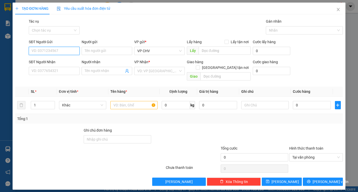
click at [62, 49] on input "SĐT Người Gửi" at bounding box center [54, 51] width 51 height 8
click at [42, 51] on input "09379788" at bounding box center [54, 51] width 51 height 8
click at [45, 50] on input "093797788" at bounding box center [54, 51] width 51 height 8
click at [43, 50] on input "09379788" at bounding box center [54, 51] width 51 height 8
click at [47, 59] on div "0937948855 - THÙY" at bounding box center [54, 61] width 44 height 6
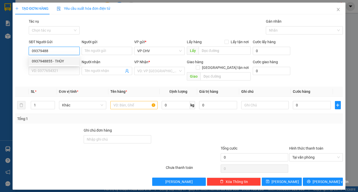
type input "0937948855"
type input "THÙY"
type input "0965891370"
type input "A LONG"
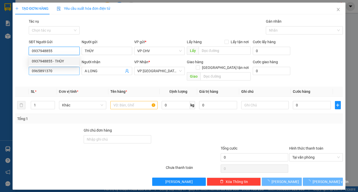
type input "20.000"
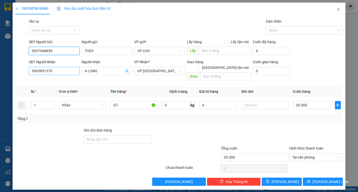
type input "0937948855"
drag, startPoint x: 64, startPoint y: 72, endPoint x: 0, endPoint y: 59, distance: 65.7
click at [0, 57] on div "TẠO ĐƠN HÀNG Yêu cầu xuất hóa đơn điện tử Transit Pickup Surcharge Ids Transit …" at bounding box center [179, 96] width 358 height 192
type input "0912192492"
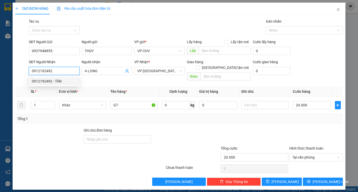
drag, startPoint x: 59, startPoint y: 80, endPoint x: 62, endPoint y: 84, distance: 5.1
click at [60, 81] on div "0912192492 - TÂN" at bounding box center [54, 81] width 44 height 6
type input "TÂN"
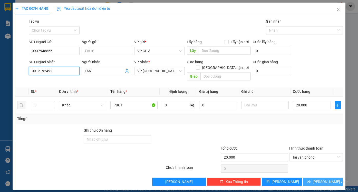
type input "0912192492"
click at [325, 179] on span "[PERSON_NAME] và In" at bounding box center [330, 182] width 36 height 6
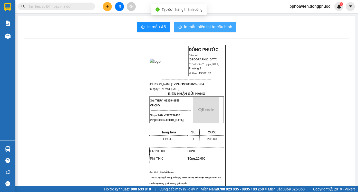
click at [194, 27] on span "In mẫu biên lai tự cấu hình" at bounding box center [208, 27] width 48 height 6
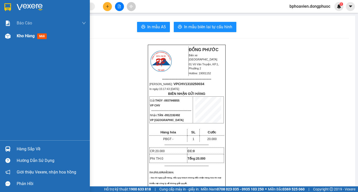
click at [26, 34] on span "Kho hàng" at bounding box center [26, 35] width 18 height 5
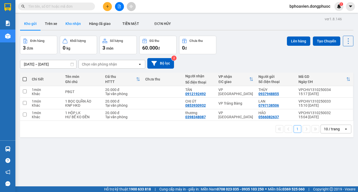
click at [75, 24] on button "Kho nhận" at bounding box center [73, 23] width 24 height 12
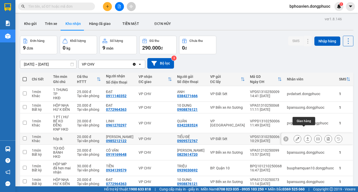
click at [306, 137] on icon at bounding box center [308, 139] width 4 height 4
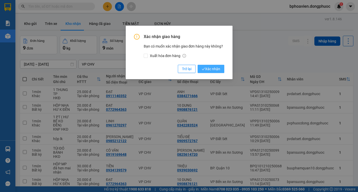
click at [213, 65] on button "Xác nhận" at bounding box center [211, 69] width 27 height 8
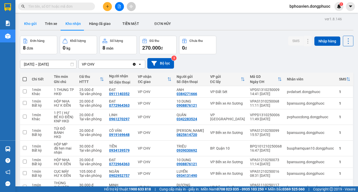
click at [27, 25] on button "Kho gửi" at bounding box center [30, 23] width 21 height 12
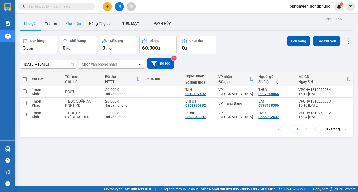
drag, startPoint x: 69, startPoint y: 21, endPoint x: 73, endPoint y: 27, distance: 7.3
click at [70, 21] on button "Kho nhận" at bounding box center [73, 23] width 24 height 12
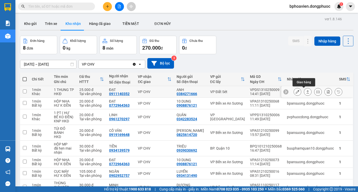
click at [306, 91] on icon at bounding box center [308, 92] width 4 height 4
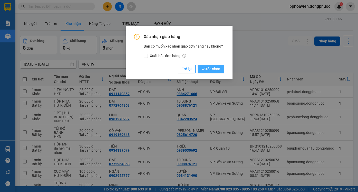
click at [209, 67] on span "Xác nhận" at bounding box center [211, 69] width 18 height 6
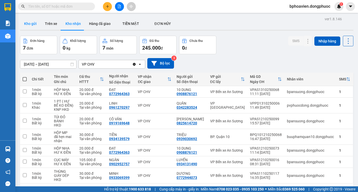
click at [31, 22] on button "Kho gửi" at bounding box center [30, 23] width 21 height 12
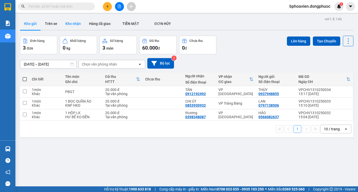
click at [68, 22] on button "Kho nhận" at bounding box center [73, 23] width 24 height 12
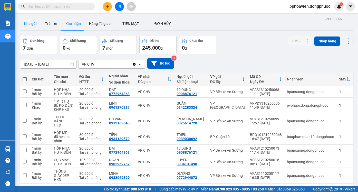
click at [31, 26] on button "Kho gửi" at bounding box center [30, 23] width 21 height 12
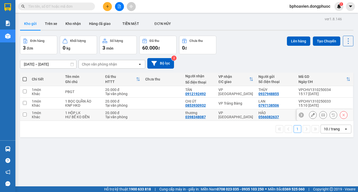
click at [160, 113] on td at bounding box center [163, 115] width 40 height 12
checkbox input "true"
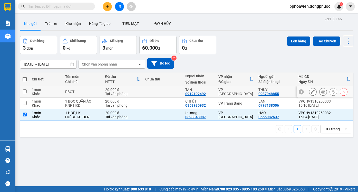
click at [161, 93] on td at bounding box center [163, 92] width 40 height 12
checkbox input "true"
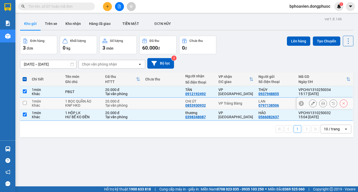
click at [162, 101] on td at bounding box center [163, 103] width 40 height 12
checkbox input "true"
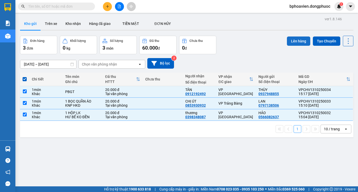
click at [294, 40] on button "Lên hàng" at bounding box center [298, 40] width 23 height 9
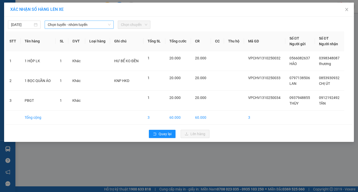
click at [66, 26] on span "Chọn tuyến - nhóm tuyến" at bounding box center [79, 25] width 63 height 8
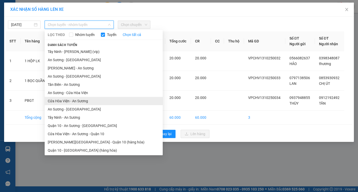
click at [68, 102] on li "Cửa Hòa Viện - An Sương" at bounding box center [104, 101] width 118 height 8
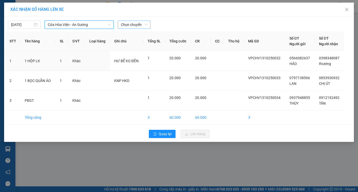
click at [130, 23] on span "Chọn chuyến" at bounding box center [134, 25] width 26 height 8
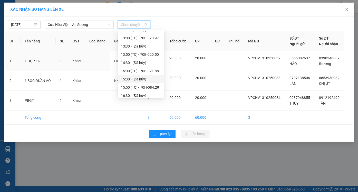
scroll to position [140, 0]
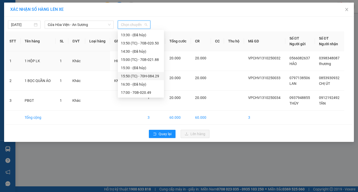
click at [135, 77] on div "15:50 (TC) - 70H-084.29" at bounding box center [141, 76] width 40 height 6
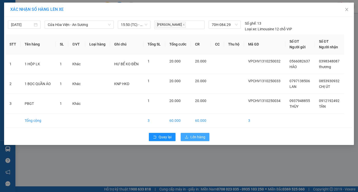
click at [197, 136] on span "Lên hàng" at bounding box center [197, 137] width 15 height 6
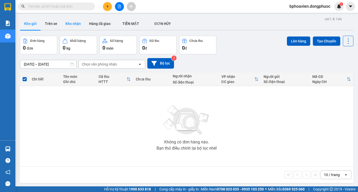
click at [72, 23] on button "Kho nhận" at bounding box center [73, 23] width 24 height 12
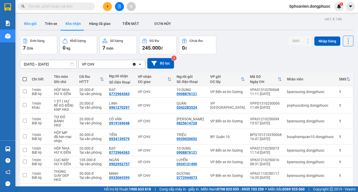
click at [32, 25] on button "Kho gửi" at bounding box center [30, 23] width 21 height 12
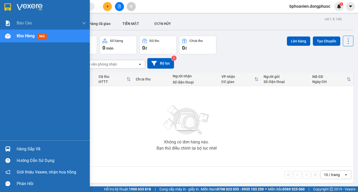
click at [23, 149] on div "Hàng sắp về" at bounding box center [51, 149] width 69 height 8
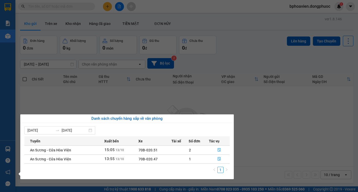
click at [259, 110] on section "Kết quả tìm kiếm ( 1 ) Bộ lọc Mã ĐH Trạng thái Món hàng Tổng cước Chưa cước Nhã…" at bounding box center [179, 96] width 358 height 192
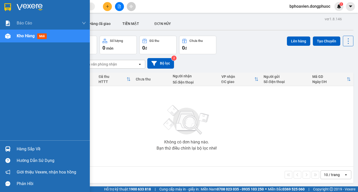
drag, startPoint x: 17, startPoint y: 147, endPoint x: 170, endPoint y: 180, distance: 156.4
click at [17, 147] on div "Hàng sắp về" at bounding box center [51, 149] width 69 height 8
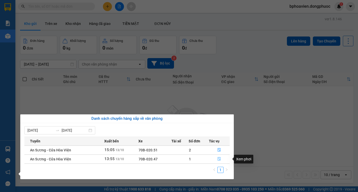
click at [219, 160] on icon "file-done" at bounding box center [219, 159] width 4 height 4
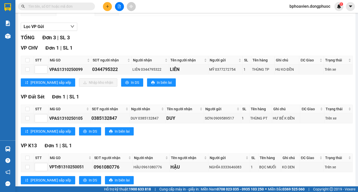
scroll to position [38, 0]
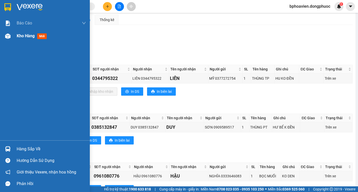
click at [24, 36] on span "Kho hàng" at bounding box center [26, 35] width 18 height 5
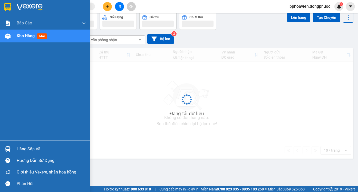
scroll to position [24, 0]
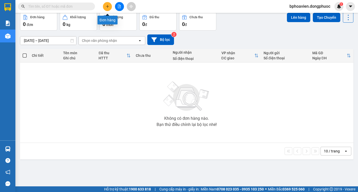
click at [108, 5] on icon "plus" at bounding box center [108, 7] width 4 height 4
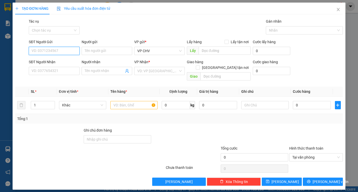
click at [55, 49] on input "SĐT Người Gửi" at bounding box center [54, 51] width 51 height 8
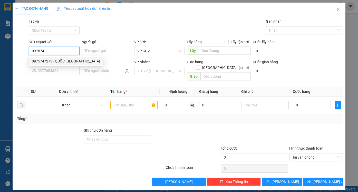
click at [72, 59] on div "0975747273 - QUỐC [GEOGRAPHIC_DATA]" at bounding box center [66, 61] width 68 height 6
type input "0975747273"
type input "QUỐC ANH"
type input "0348904142"
type input "TRƯỜNG"
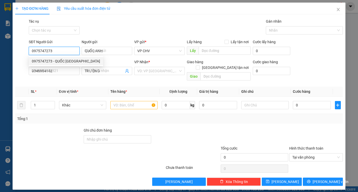
type input "20.000"
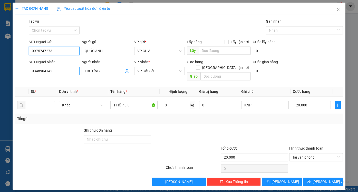
type input "0975747273"
drag, startPoint x: 54, startPoint y: 70, endPoint x: 0, endPoint y: 70, distance: 54.4
click at [0, 70] on div "TẠO ĐƠN HÀNG Yêu cầu xuất hóa đơn điện tử Transit Pickup Surcharge Ids Transit …" at bounding box center [179, 96] width 358 height 192
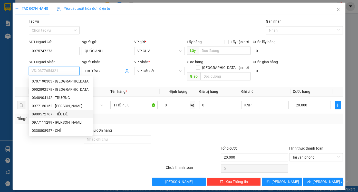
click at [56, 114] on div "0909572767 - TIỂU ĐỆ" at bounding box center [61, 114] width 58 height 6
type input "0909572767"
type input "TIỂU ĐỆ"
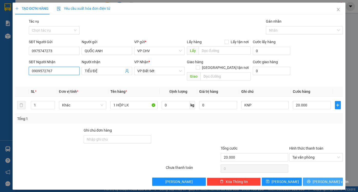
type input "0909572767"
drag, startPoint x: 332, startPoint y: 176, endPoint x: 309, endPoint y: 166, distance: 25.4
click at [331, 179] on span "[PERSON_NAME] và In" at bounding box center [330, 182] width 36 height 6
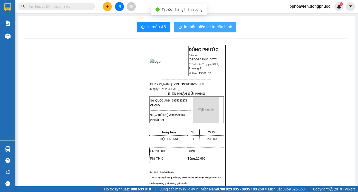
click at [188, 28] on span "In mẫu biên lai tự cấu hình" at bounding box center [208, 27] width 48 height 6
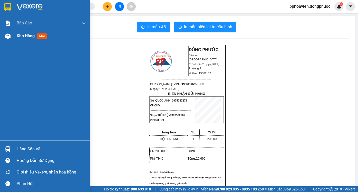
click at [33, 37] on span "Kho hàng" at bounding box center [26, 35] width 18 height 5
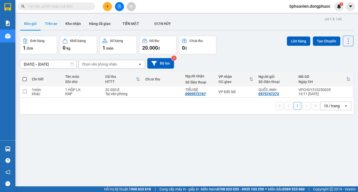
drag, startPoint x: 68, startPoint y: 25, endPoint x: 51, endPoint y: 28, distance: 17.0
click at [61, 24] on button "Kho nhận" at bounding box center [73, 23] width 24 height 12
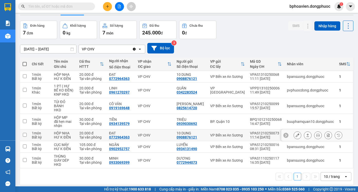
scroll to position [24, 0]
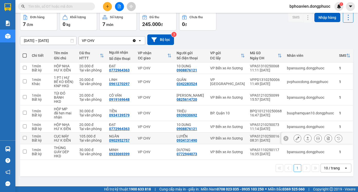
click at [306, 137] on icon at bounding box center [307, 137] width 3 height 3
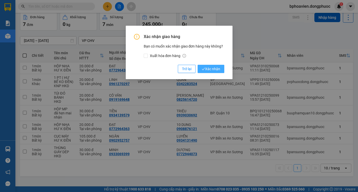
click at [211, 68] on span "Xác nhận" at bounding box center [211, 69] width 18 height 6
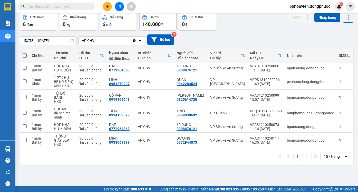
click at [70, 8] on input "text" at bounding box center [58, 7] width 61 height 6
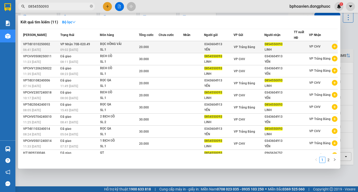
type input "0854550093"
click at [294, 48] on div at bounding box center [301, 46] width 15 height 5
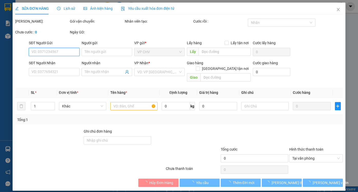
type input "0343604913"
type input "YẾN"
type input "0854550093"
type input "LINH"
type input "20.000"
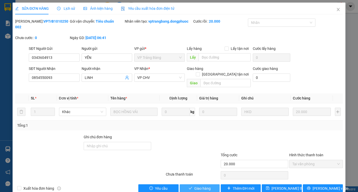
click at [207, 185] on span "Giao hàng" at bounding box center [202, 188] width 16 height 6
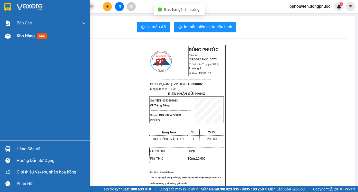
click at [24, 36] on span "Kho hàng" at bounding box center [26, 35] width 18 height 5
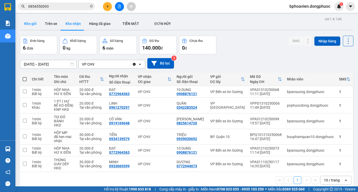
click at [27, 22] on button "Kho gửi" at bounding box center [30, 23] width 21 height 12
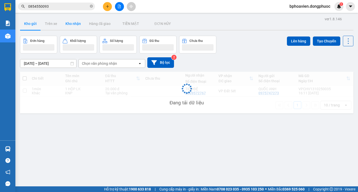
click at [64, 21] on button "Kho nhận" at bounding box center [73, 23] width 24 height 12
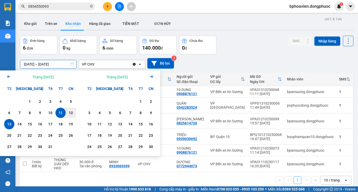
drag, startPoint x: 28, startPoint y: 64, endPoint x: 21, endPoint y: 65, distance: 7.0
click at [21, 65] on input "[DATE] – [DATE]" at bounding box center [48, 64] width 56 height 8
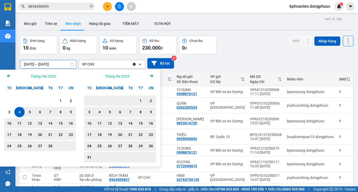
type input "[DATE] – [DATE]"
click at [237, 59] on div "[DATE] – [DATE] Press the down arrow key to interact with the calendar and sele…" at bounding box center [186, 63] width 333 height 11
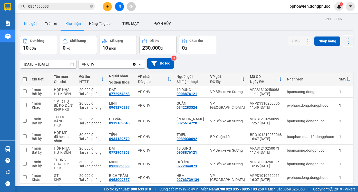
click at [32, 25] on button "Kho gửi" at bounding box center [30, 23] width 21 height 12
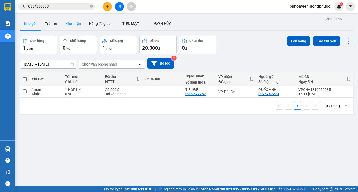
click at [77, 21] on button "Kho nhận" at bounding box center [73, 23] width 24 height 12
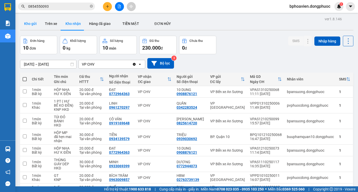
click at [29, 23] on button "Kho gửi" at bounding box center [30, 23] width 21 height 12
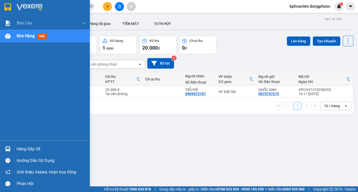
click at [22, 149] on div "Hàng sắp về" at bounding box center [51, 149] width 69 height 8
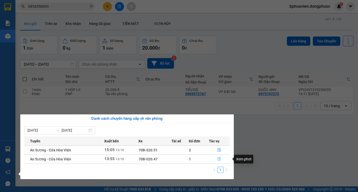
click at [217, 158] on button "button" at bounding box center [219, 159] width 21 height 8
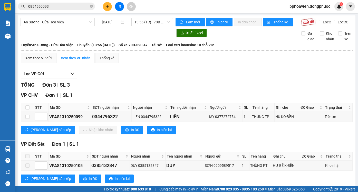
click at [25, 112] on th at bounding box center [27, 107] width 13 height 8
drag, startPoint x: 27, startPoint y: 111, endPoint x: 66, endPoint y: 127, distance: 42.2
click at [28, 109] on input "checkbox" at bounding box center [27, 107] width 4 height 4
checkbox input "true"
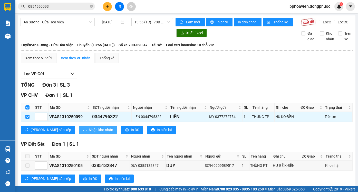
click at [89, 132] on span "Nhập kho nhận" at bounding box center [101, 130] width 24 height 6
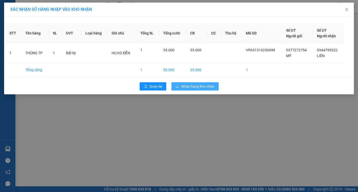
click at [209, 86] on span "Nhập hàng kho nhận" at bounding box center [197, 86] width 33 height 6
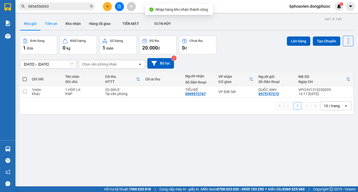
drag, startPoint x: 61, startPoint y: 23, endPoint x: 60, endPoint y: 27, distance: 4.6
click at [61, 24] on button "Kho nhận" at bounding box center [73, 23] width 24 height 12
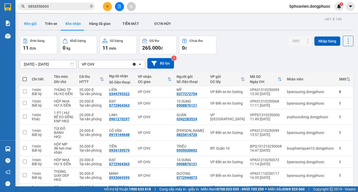
click at [27, 22] on button "Kho gửi" at bounding box center [30, 23] width 21 height 12
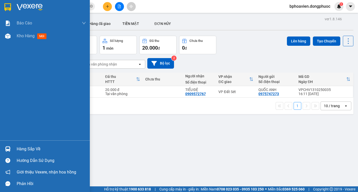
drag, startPoint x: 20, startPoint y: 149, endPoint x: 125, endPoint y: 148, distance: 104.9
click at [20, 149] on div "Hàng sắp về" at bounding box center [51, 149] width 69 height 8
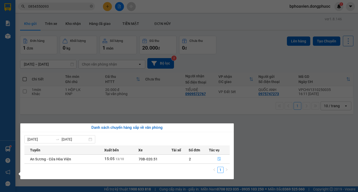
click at [216, 158] on button "button" at bounding box center [219, 159] width 21 height 8
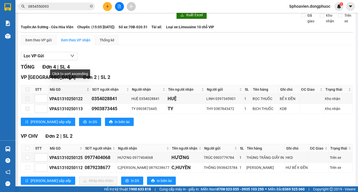
scroll to position [35, 0]
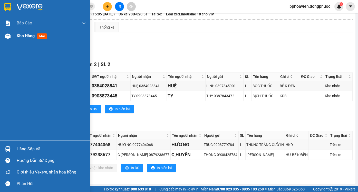
click at [23, 36] on span "Kho hàng" at bounding box center [26, 35] width 18 height 5
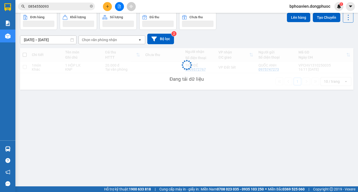
scroll to position [24, 0]
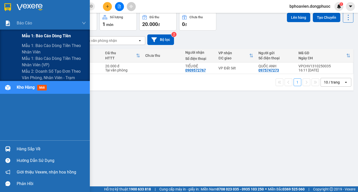
click at [46, 37] on span "Mẫu 1: Báo cáo dòng tiền" at bounding box center [46, 36] width 49 height 6
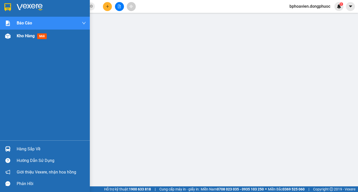
click at [22, 34] on span "Kho hàng" at bounding box center [26, 35] width 18 height 5
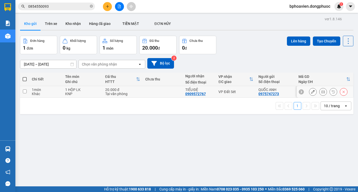
click at [150, 94] on td at bounding box center [163, 92] width 40 height 12
checkbox input "true"
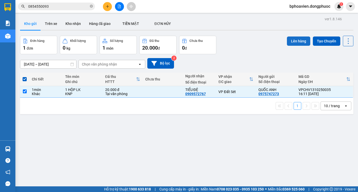
drag, startPoint x: 296, startPoint y: 41, endPoint x: 290, endPoint y: 41, distance: 6.7
click at [294, 41] on button "Lên hàng" at bounding box center [298, 40] width 23 height 9
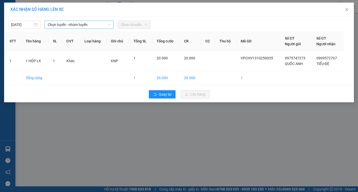
click at [77, 23] on span "Chọn tuyến - nhóm tuyến" at bounding box center [79, 25] width 63 height 8
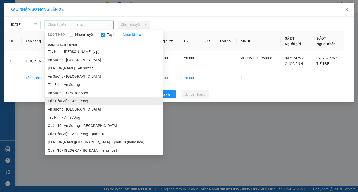
click at [72, 100] on li "Cửa Hòa Viện - An Sương" at bounding box center [104, 101] width 118 height 8
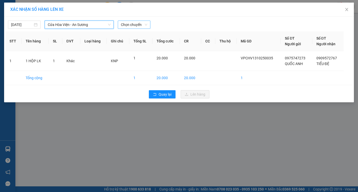
click at [134, 24] on span "Chọn chuyến" at bounding box center [134, 25] width 26 height 8
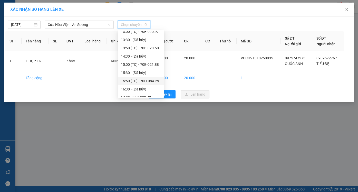
scroll to position [140, 0]
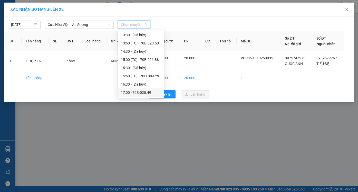
click at [132, 92] on div "17:00 - 70B-020.49" at bounding box center [141, 93] width 40 height 6
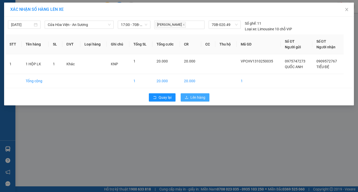
click at [201, 97] on span "Lên hàng" at bounding box center [197, 97] width 15 height 6
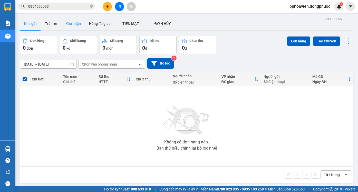
click at [78, 24] on button "Kho nhận" at bounding box center [73, 23] width 24 height 12
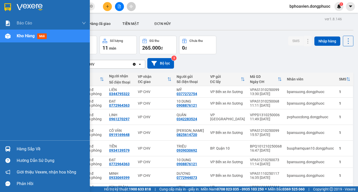
drag, startPoint x: 28, startPoint y: 149, endPoint x: 58, endPoint y: 143, distance: 30.5
click at [28, 149] on div "Hàng sắp về" at bounding box center [51, 149] width 69 height 8
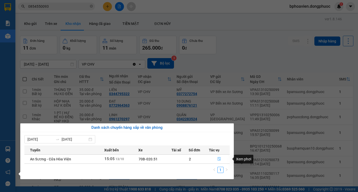
click at [219, 160] on icon "file-done" at bounding box center [219, 159] width 4 height 4
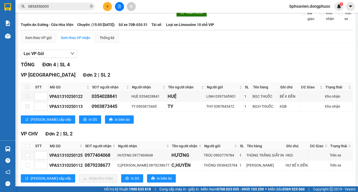
scroll to position [35, 0]
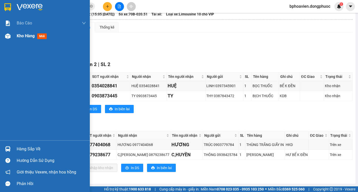
click at [24, 37] on span "Kho hàng" at bounding box center [26, 35] width 18 height 5
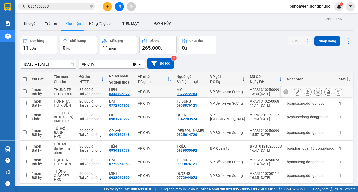
scroll to position [26, 0]
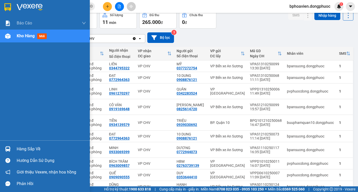
click at [25, 150] on div "Hàng sắp về" at bounding box center [51, 149] width 69 height 8
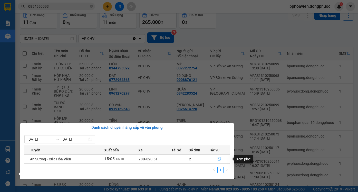
click at [219, 159] on icon "file-done" at bounding box center [219, 159] width 3 height 4
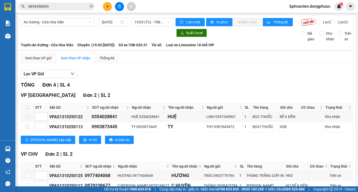
scroll to position [35, 0]
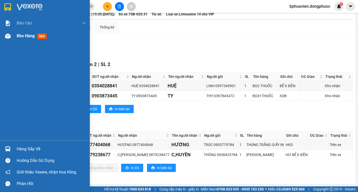
click at [23, 38] on span "Kho hàng" at bounding box center [26, 35] width 18 height 5
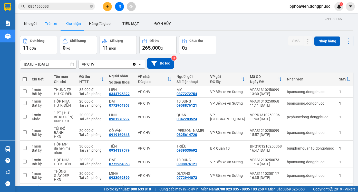
click at [56, 27] on button "Trên xe" at bounding box center [51, 23] width 21 height 12
type input "[DATE] – [DATE]"
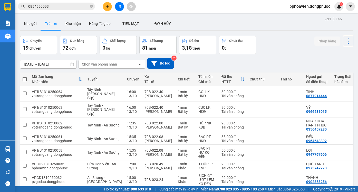
click at [84, 64] on div "Chọn văn phòng nhận" at bounding box center [99, 64] width 35 height 5
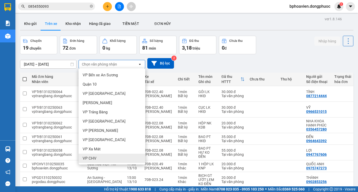
click at [99, 155] on div "VP CHV" at bounding box center [111, 157] width 67 height 9
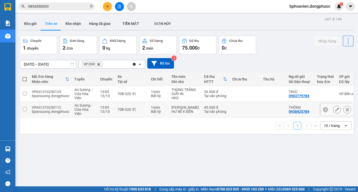
click at [230, 116] on td at bounding box center [245, 110] width 31 height 16
checkbox input "true"
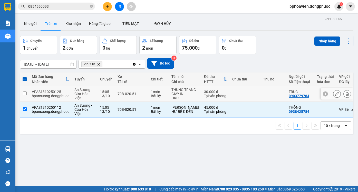
click at [230, 95] on td at bounding box center [245, 94] width 31 height 16
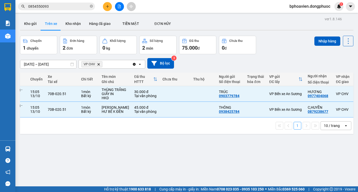
scroll to position [0, 76]
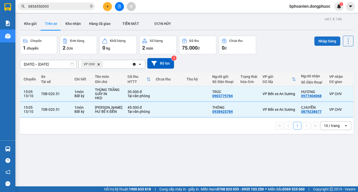
click at [320, 43] on button "Nhập hàng" at bounding box center [327, 40] width 26 height 9
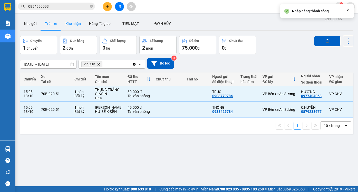
checkbox input "false"
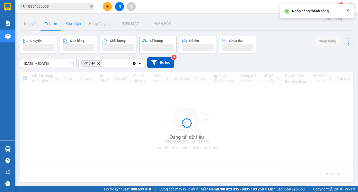
scroll to position [0, 0]
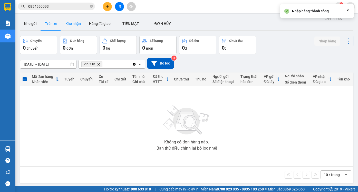
click at [75, 22] on button "Kho nhận" at bounding box center [73, 23] width 24 height 12
type input "[DATE] – [DATE]"
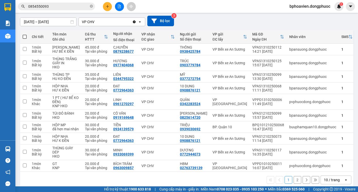
scroll to position [51, 0]
